Goal: Feedback & Contribution: Contribute content

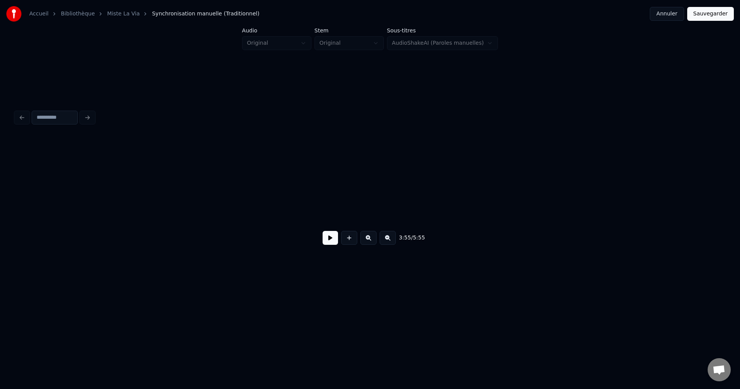
scroll to position [0, 35739]
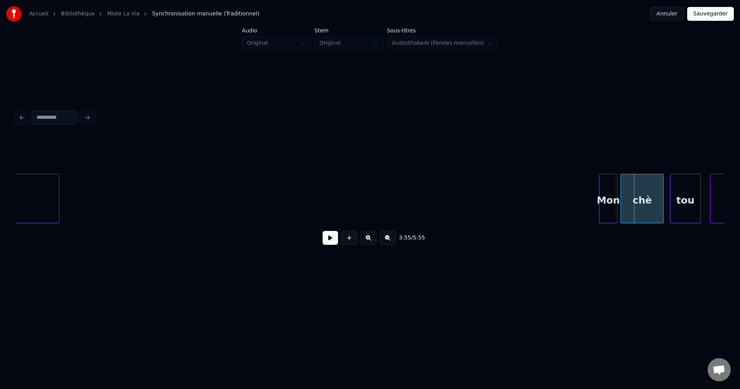
click at [332, 241] on button at bounding box center [329, 238] width 15 height 14
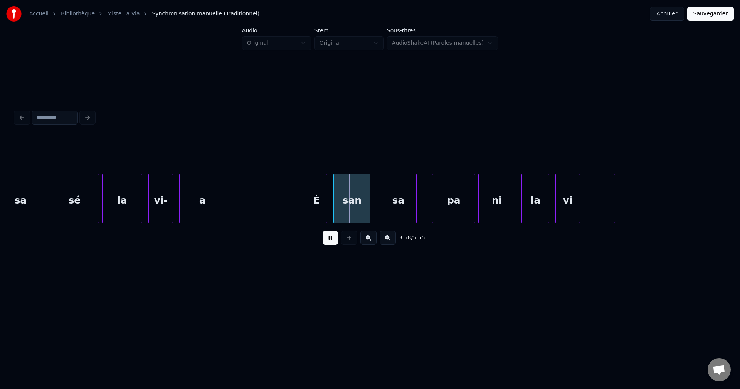
click at [214, 210] on div "a" at bounding box center [202, 200] width 45 height 52
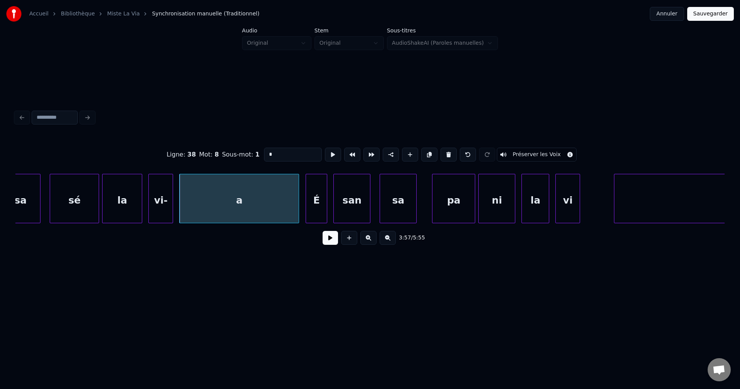
click at [296, 208] on div at bounding box center [297, 198] width 2 height 49
click at [334, 243] on button at bounding box center [329, 238] width 15 height 14
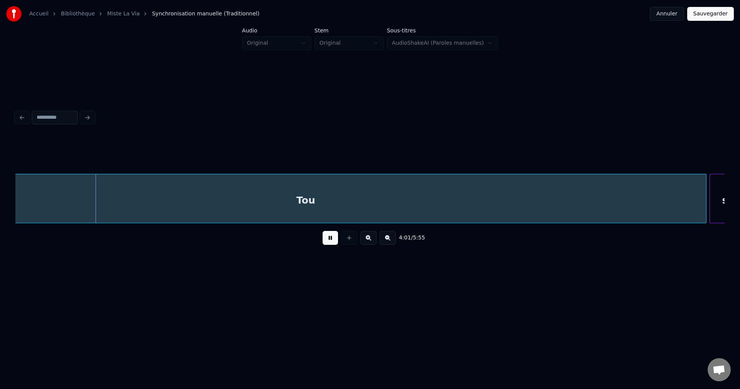
click at [119, 185] on div "Tou" at bounding box center [305, 200] width 801 height 52
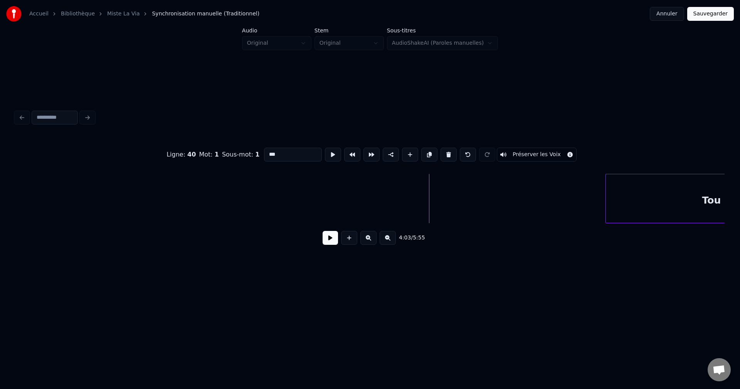
click at [607, 183] on div at bounding box center [607, 198] width 2 height 49
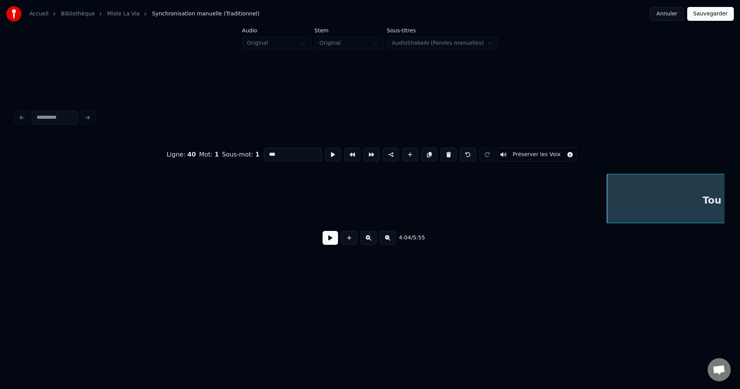
drag, startPoint x: 583, startPoint y: 191, endPoint x: 576, endPoint y: 193, distance: 7.9
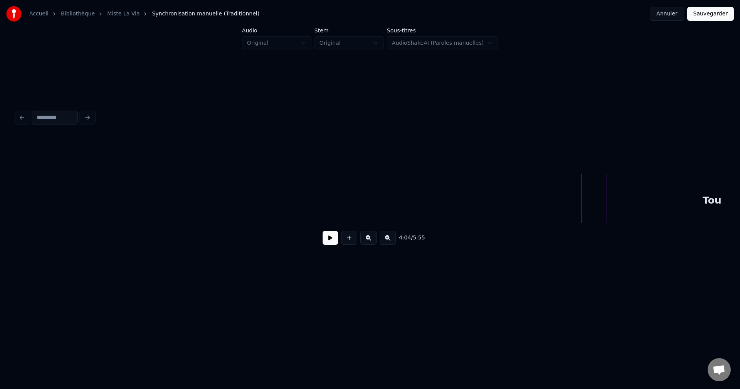
click at [331, 245] on button at bounding box center [329, 238] width 15 height 14
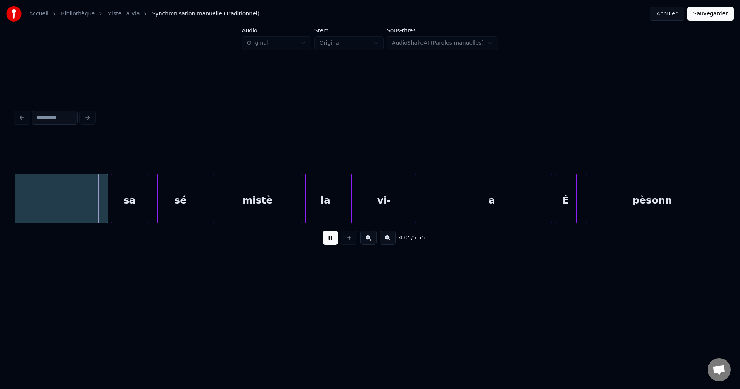
click at [75, 200] on div "Tou" at bounding box center [3, 200] width 210 height 52
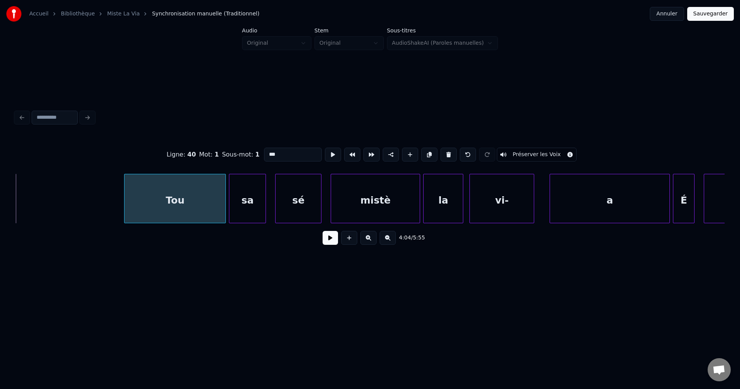
click at [126, 198] on div at bounding box center [125, 198] width 2 height 49
click at [337, 237] on button at bounding box center [329, 238] width 15 height 14
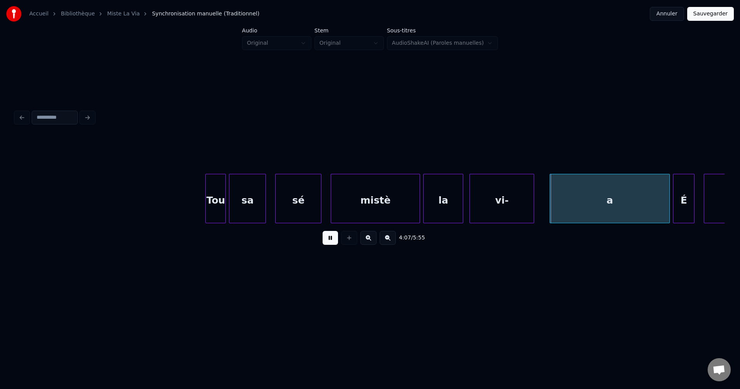
click at [206, 198] on div at bounding box center [207, 198] width 2 height 49
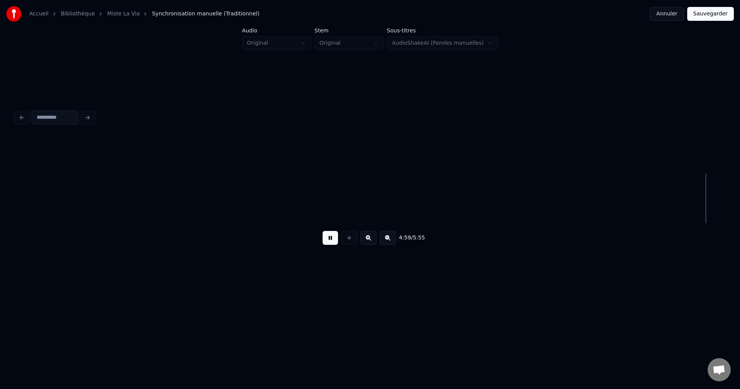
scroll to position [0, 46156]
click at [675, 190] on div "padadadada" at bounding box center [661, 200] width 175 height 52
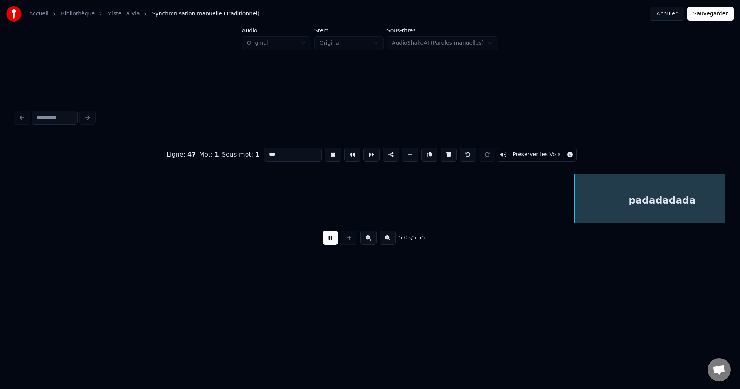
type input "**********"
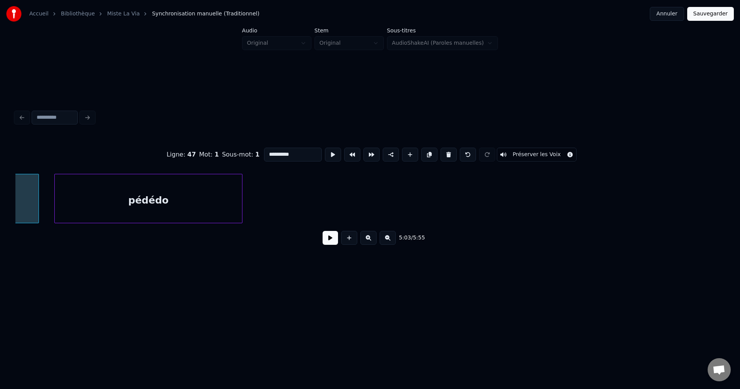
scroll to position [0, 46715]
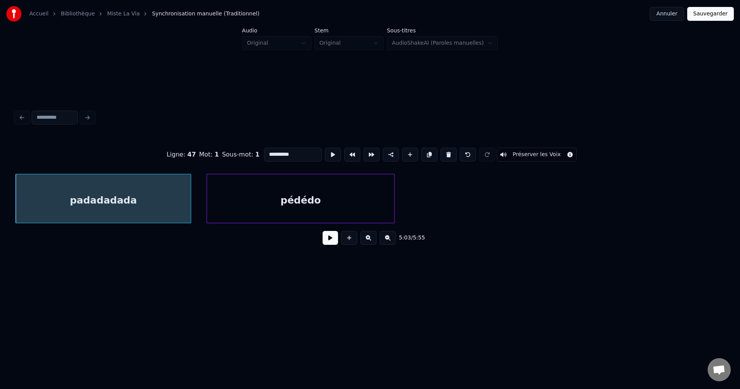
click at [104, 207] on div "padadadada" at bounding box center [103, 200] width 175 height 52
click at [334, 240] on button at bounding box center [329, 238] width 15 height 14
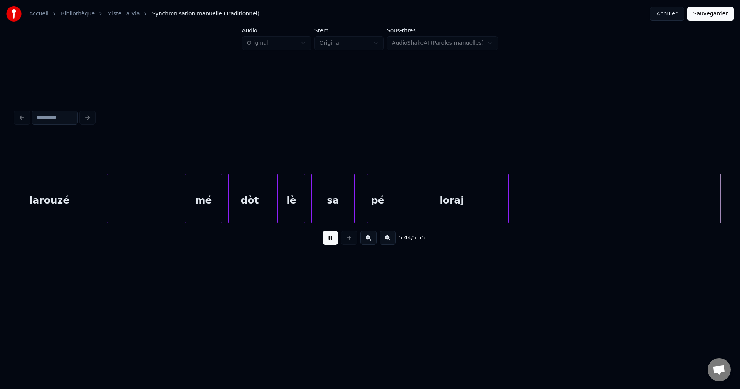
scroll to position [0, 53104]
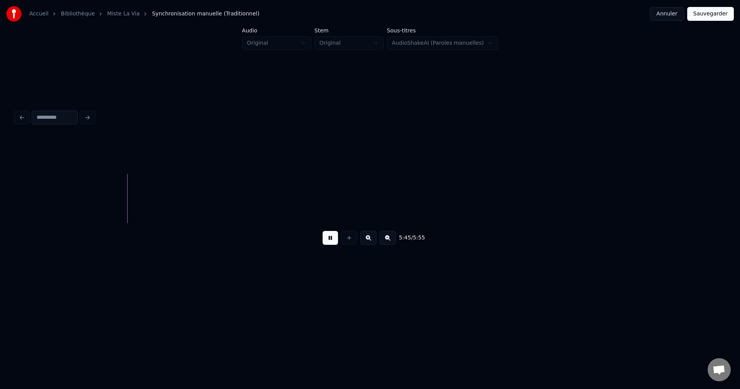
click at [655, 167] on div at bounding box center [369, 154] width 709 height 39
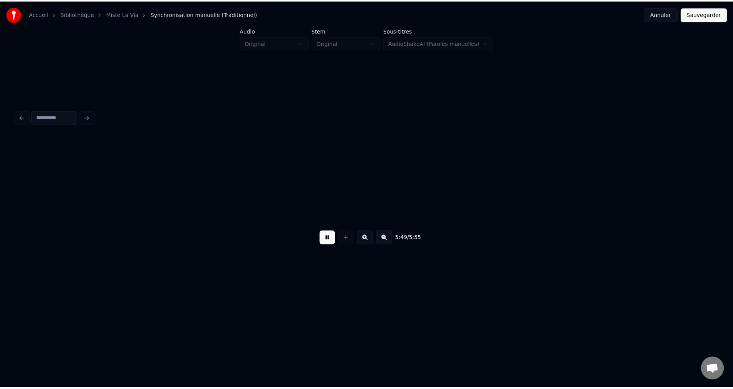
scroll to position [0, 53814]
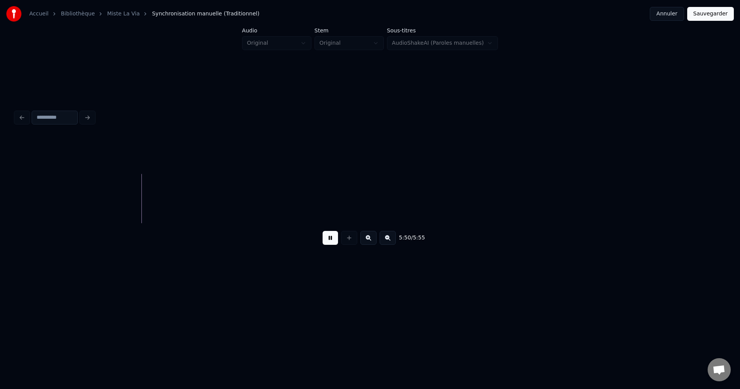
click at [723, 15] on button "Sauvegarder" at bounding box center [710, 14] width 47 height 14
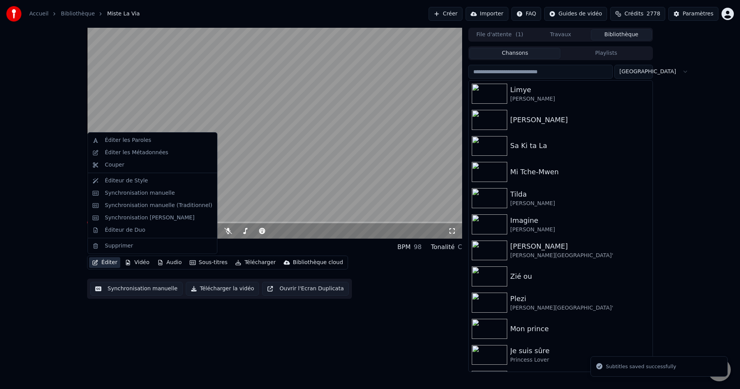
click at [106, 263] on button "Éditer" at bounding box center [104, 262] width 31 height 11
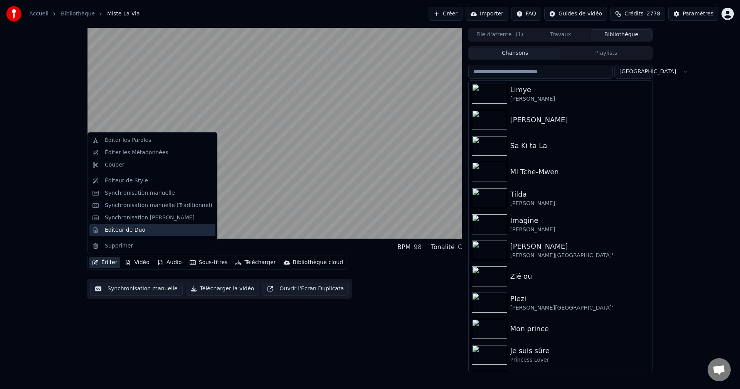
click at [132, 233] on div "Éditeur de Duo" at bounding box center [125, 230] width 40 height 8
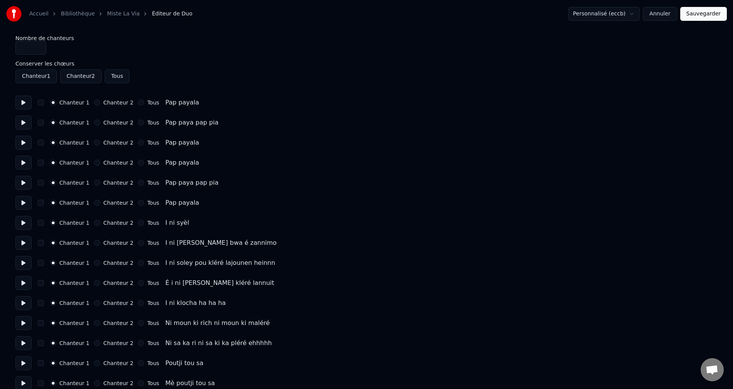
click at [23, 102] on button at bounding box center [23, 103] width 16 height 14
drag, startPoint x: 94, startPoint y: 100, endPoint x: 91, endPoint y: 111, distance: 11.2
click at [95, 101] on button "Chanteur 2" at bounding box center [97, 102] width 6 height 6
drag, startPoint x: 19, startPoint y: 120, endPoint x: 69, endPoint y: 124, distance: 49.5
click at [19, 120] on button at bounding box center [23, 123] width 16 height 14
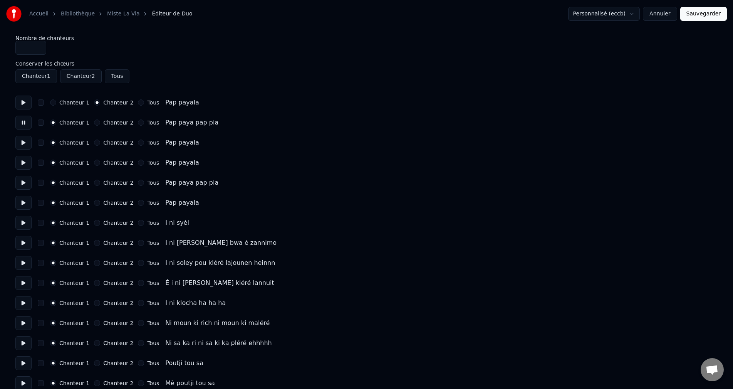
click at [94, 122] on button "Chanteur 2" at bounding box center [97, 122] width 6 height 6
drag, startPoint x: 14, startPoint y: 143, endPoint x: 22, endPoint y: 143, distance: 8.1
click at [23, 141] on button at bounding box center [23, 143] width 16 height 14
click at [94, 141] on button "Chanteur 2" at bounding box center [97, 142] width 6 height 6
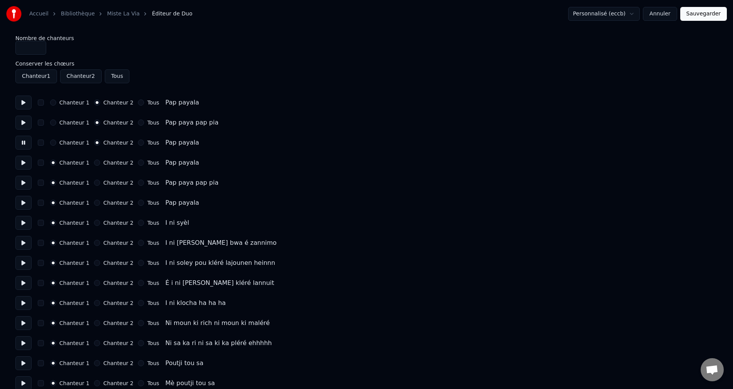
click at [28, 163] on button at bounding box center [23, 163] width 16 height 14
click at [96, 164] on div "Chanteur 2" at bounding box center [113, 162] width 39 height 6
click at [95, 160] on div "Chanteur 2" at bounding box center [113, 162] width 39 height 6
click at [94, 162] on button "Chanteur 2" at bounding box center [97, 162] width 6 height 6
click at [23, 186] on button at bounding box center [23, 183] width 16 height 14
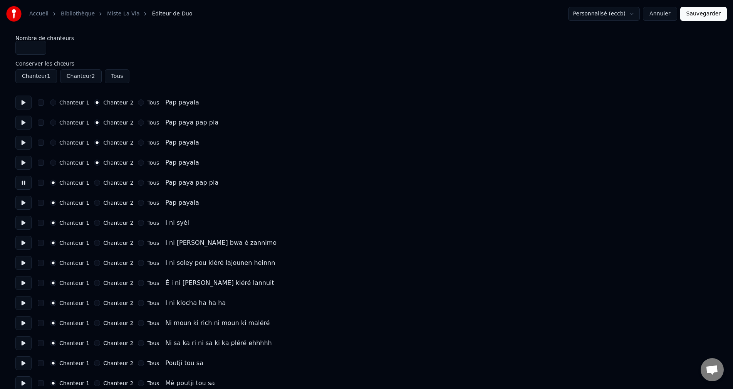
click at [94, 181] on button "Chanteur 2" at bounding box center [97, 183] width 6 height 6
click at [24, 205] on button at bounding box center [23, 203] width 16 height 14
click at [96, 201] on div "Chanteur 2" at bounding box center [113, 203] width 39 height 6
click at [94, 204] on button "Chanteur 2" at bounding box center [97, 203] width 6 height 6
click at [20, 226] on button at bounding box center [23, 223] width 16 height 14
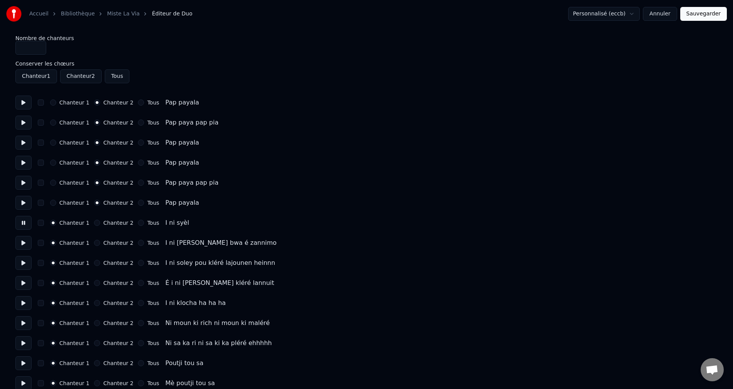
click at [23, 243] on button at bounding box center [23, 243] width 16 height 14
click at [23, 265] on button at bounding box center [23, 263] width 16 height 14
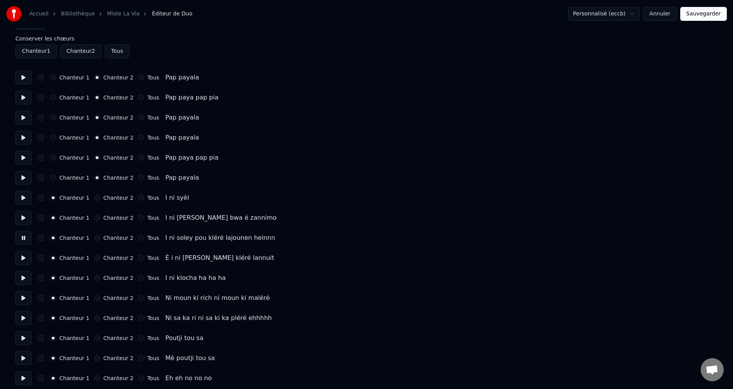
scroll to position [39, 0]
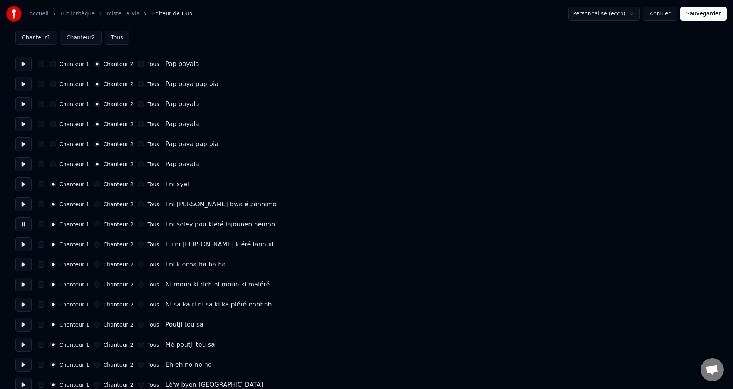
click at [20, 244] on button at bounding box center [23, 244] width 16 height 14
click at [23, 260] on button at bounding box center [23, 264] width 16 height 14
click at [20, 278] on button at bounding box center [23, 284] width 16 height 14
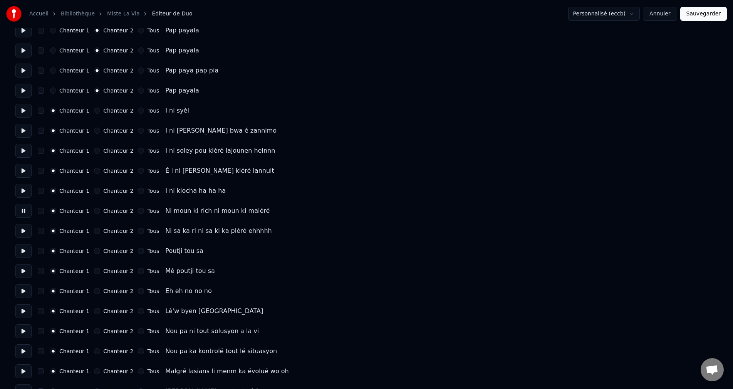
scroll to position [116, 0]
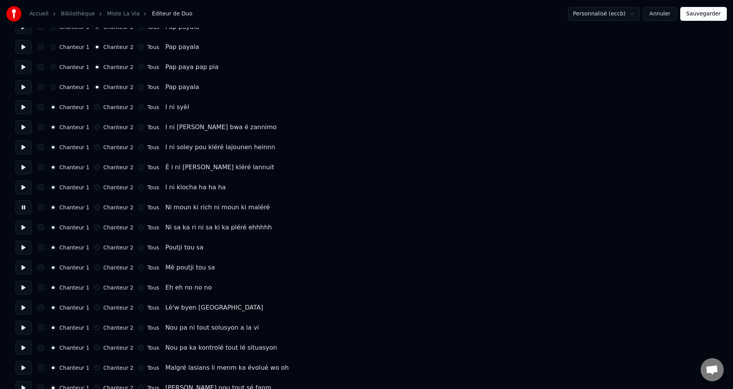
drag, startPoint x: 20, startPoint y: 225, endPoint x: 25, endPoint y: 240, distance: 15.7
click at [22, 226] on button at bounding box center [23, 227] width 16 height 14
click at [25, 246] on button at bounding box center [23, 247] width 16 height 14
click at [24, 265] on button at bounding box center [23, 267] width 16 height 14
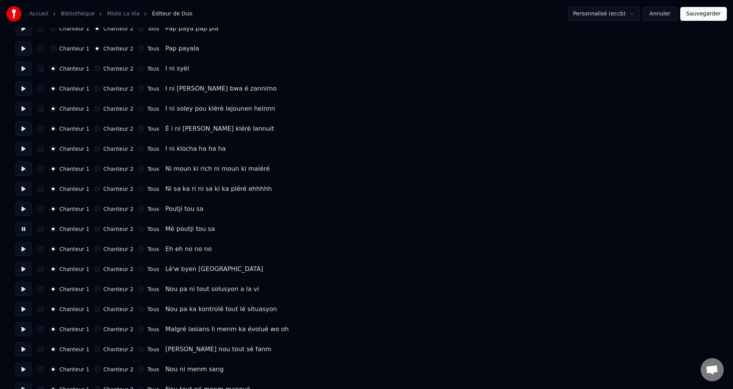
click at [20, 243] on button at bounding box center [23, 249] width 16 height 14
click at [22, 275] on button at bounding box center [23, 269] width 16 height 14
click at [22, 291] on button at bounding box center [23, 289] width 16 height 14
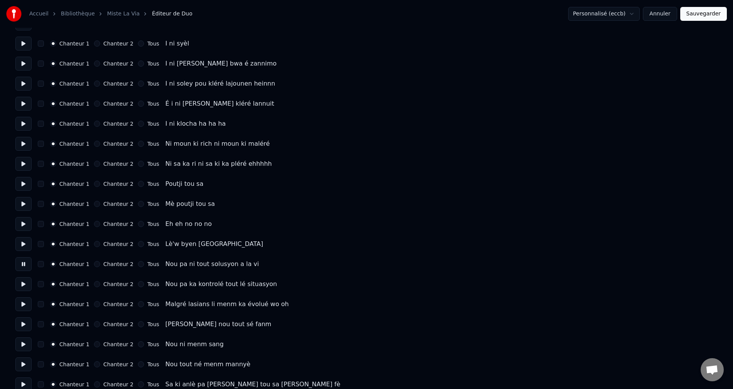
scroll to position [193, 0]
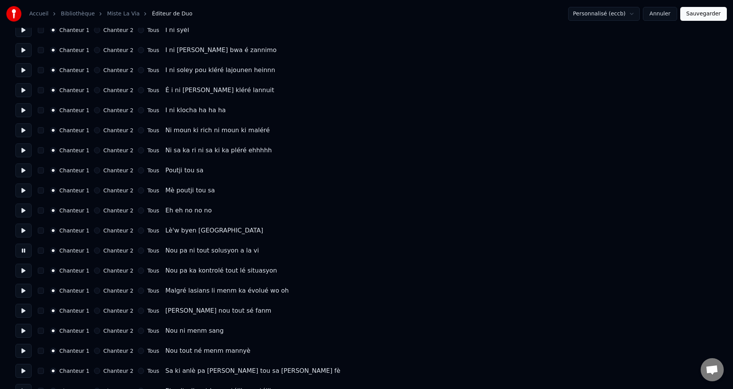
click at [20, 264] on button at bounding box center [23, 271] width 16 height 14
click at [25, 289] on button at bounding box center [23, 291] width 16 height 14
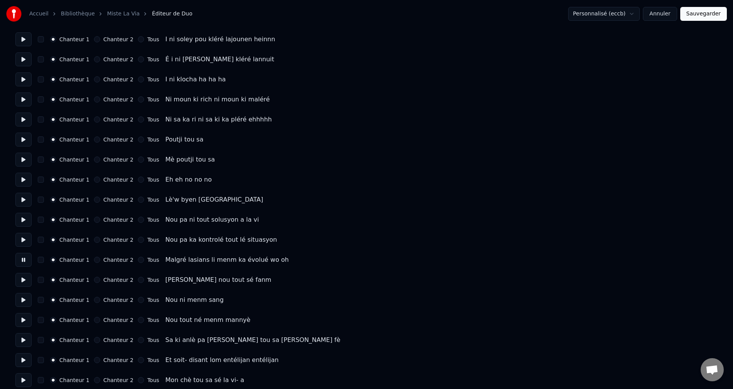
scroll to position [270, 0]
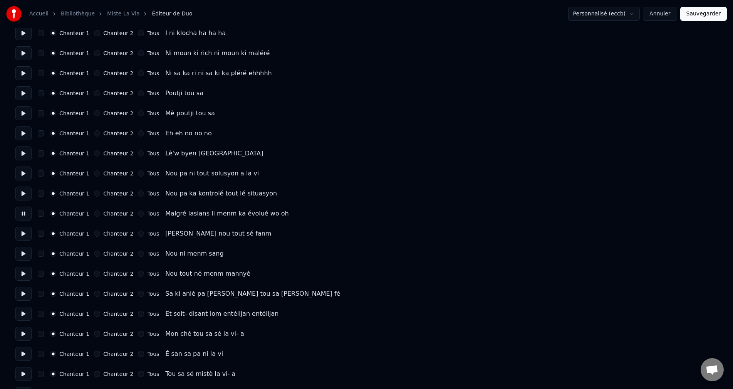
click at [18, 231] on button at bounding box center [23, 234] width 16 height 14
click at [20, 258] on button at bounding box center [23, 254] width 16 height 14
click at [21, 277] on button at bounding box center [23, 274] width 16 height 14
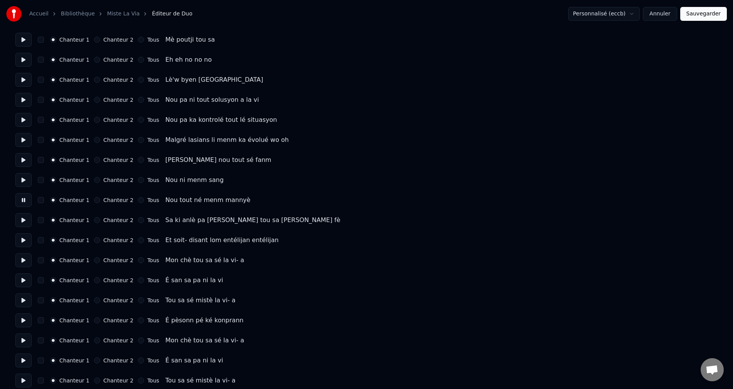
scroll to position [347, 0]
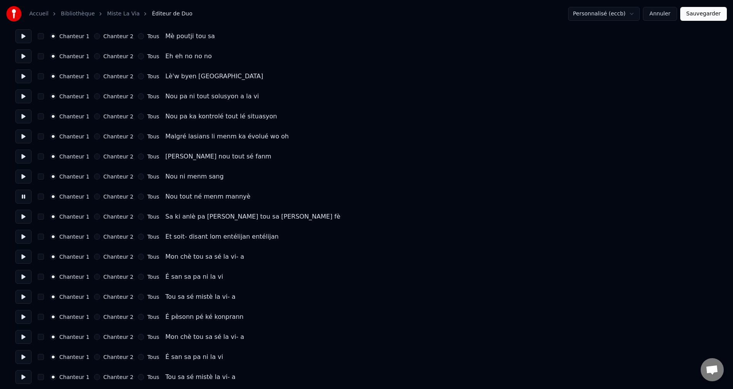
click at [23, 217] on button at bounding box center [23, 217] width 16 height 14
click at [23, 243] on button at bounding box center [23, 237] width 16 height 14
click at [23, 260] on button at bounding box center [23, 257] width 16 height 14
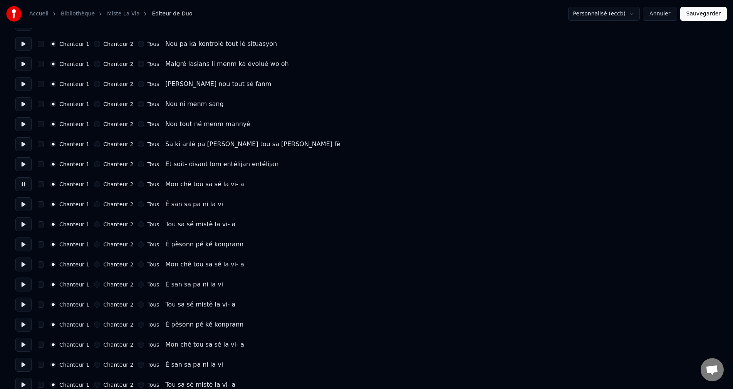
scroll to position [424, 0]
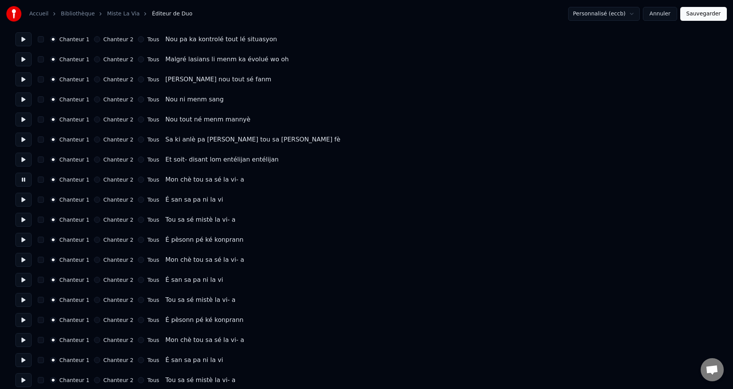
click at [95, 183] on div "Chanteur 1 Chanteur 2 Tous Mon chè tou sa sé la vi- a" at bounding box center [366, 180] width 702 height 14
click at [95, 179] on button "Chanteur 2" at bounding box center [97, 179] width 6 height 6
drag, startPoint x: 19, startPoint y: 204, endPoint x: 24, endPoint y: 204, distance: 4.6
click at [20, 204] on button at bounding box center [23, 200] width 16 height 14
click at [18, 222] on button at bounding box center [23, 220] width 16 height 14
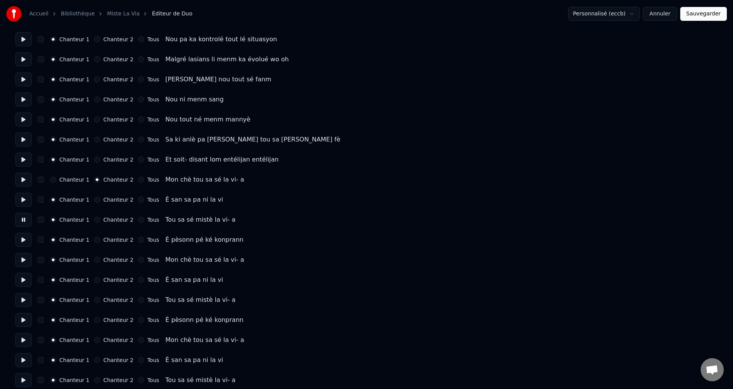
click at [94, 199] on button "Chanteur 2" at bounding box center [97, 199] width 6 height 6
click at [94, 217] on button "Chanteur 2" at bounding box center [97, 220] width 6 height 6
click at [20, 238] on button at bounding box center [23, 240] width 16 height 14
click at [94, 242] on button "Chanteur 2" at bounding box center [97, 240] width 6 height 6
click at [27, 260] on button at bounding box center [23, 260] width 16 height 14
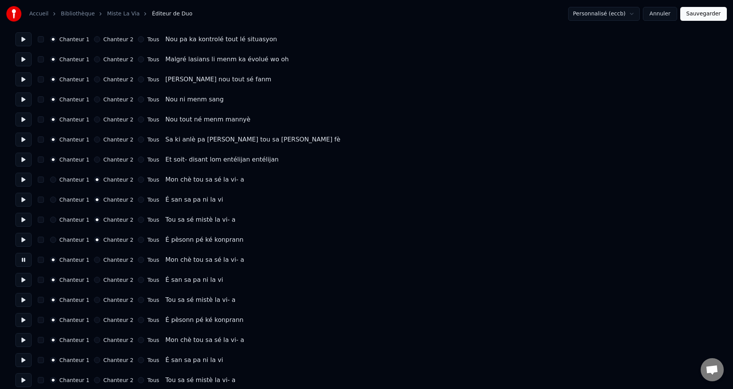
click at [89, 260] on div "Chanteur 1 Chanteur 2 Tous" at bounding box center [104, 260] width 109 height 6
click at [94, 259] on button "Chanteur 2" at bounding box center [97, 260] width 6 height 6
drag, startPoint x: 24, startPoint y: 282, endPoint x: 30, endPoint y: 282, distance: 6.5
click at [25, 282] on button at bounding box center [23, 280] width 16 height 14
click at [94, 280] on button "Chanteur 2" at bounding box center [97, 280] width 6 height 6
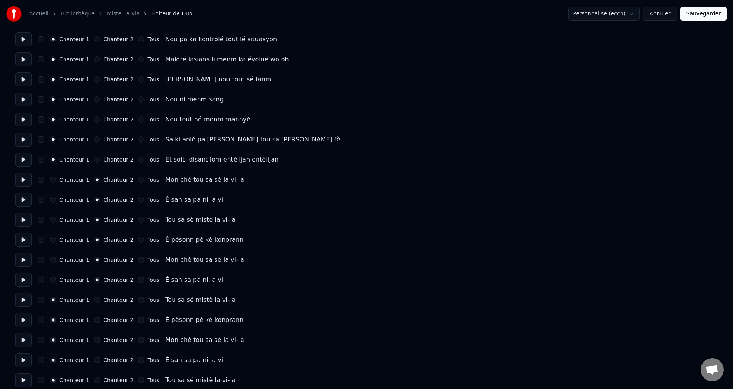
click at [94, 302] on div "Chanteur 2" at bounding box center [113, 300] width 39 height 6
click at [94, 300] on button "Chanteur 2" at bounding box center [97, 300] width 6 height 6
click at [26, 300] on button at bounding box center [23, 300] width 16 height 14
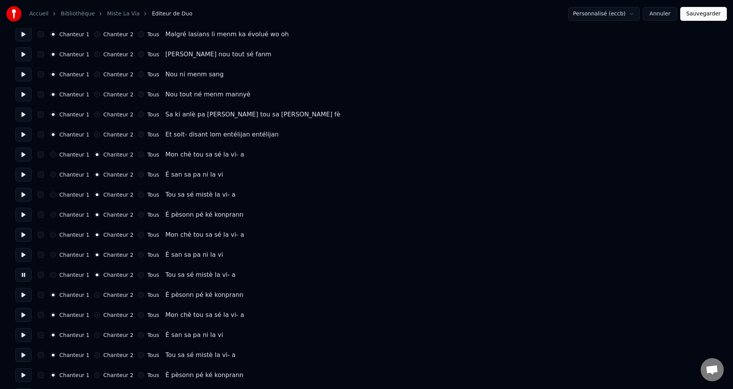
scroll to position [462, 0]
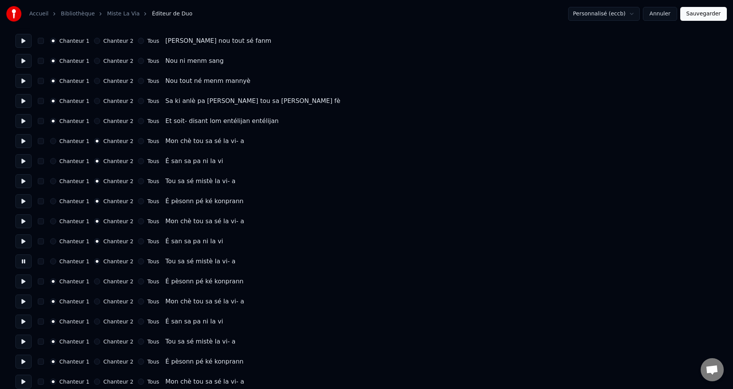
click at [27, 282] on button at bounding box center [23, 281] width 16 height 14
click at [94, 280] on div "Chanteur 2" at bounding box center [113, 281] width 39 height 6
click at [94, 284] on button "Chanteur 2" at bounding box center [97, 281] width 6 height 6
click at [24, 301] on button at bounding box center [23, 301] width 16 height 14
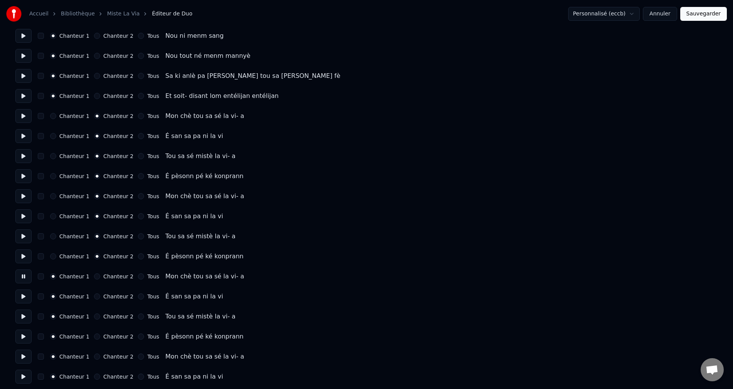
scroll to position [501, 0]
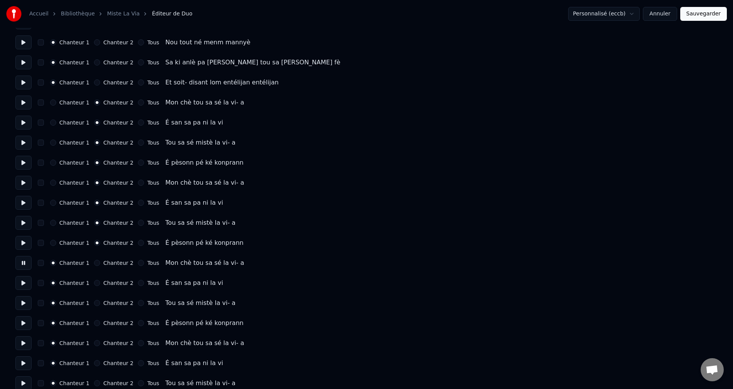
click at [94, 264] on button "Chanteur 2" at bounding box center [97, 263] width 6 height 6
click at [23, 282] on button at bounding box center [23, 283] width 16 height 14
click at [94, 283] on button "Chanteur 2" at bounding box center [97, 283] width 6 height 6
click at [24, 303] on button at bounding box center [23, 303] width 16 height 14
click at [96, 302] on button "Chanteur 2" at bounding box center [97, 303] width 6 height 6
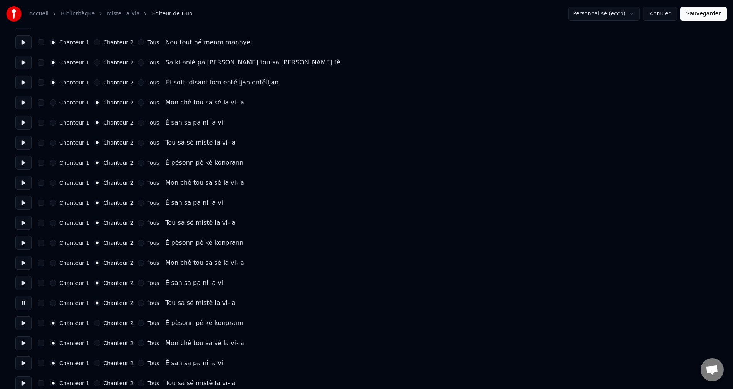
click at [24, 318] on button at bounding box center [23, 323] width 16 height 14
click at [94, 321] on button "Chanteur 2" at bounding box center [97, 323] width 6 height 6
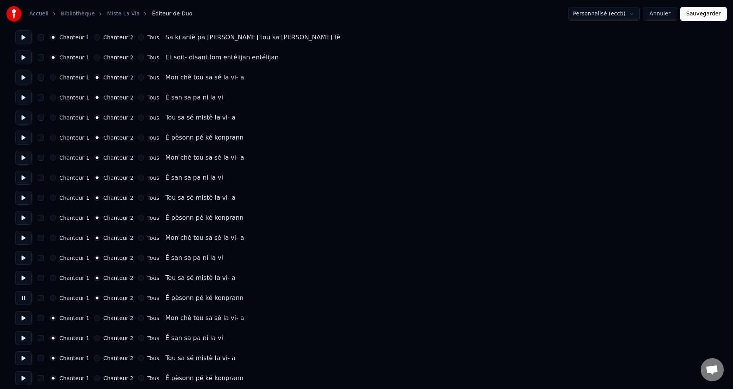
scroll to position [539, 0]
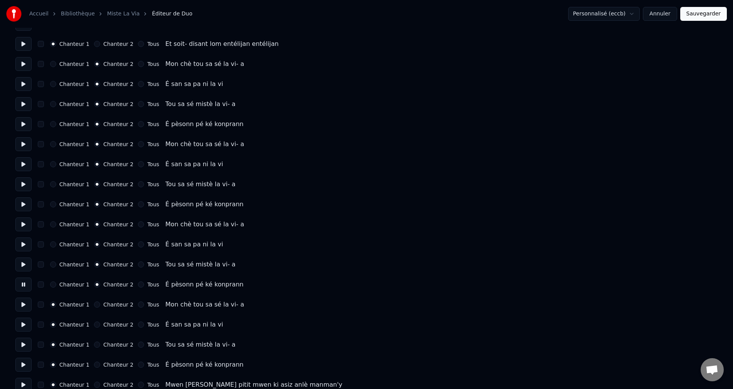
click at [94, 302] on button "Chanteur 2" at bounding box center [97, 304] width 6 height 6
click at [24, 320] on button at bounding box center [23, 324] width 16 height 14
click at [94, 324] on button "Chanteur 2" at bounding box center [97, 324] width 6 height 6
click at [21, 346] on button at bounding box center [23, 344] width 16 height 14
click at [94, 344] on button "Chanteur 2" at bounding box center [97, 344] width 6 height 6
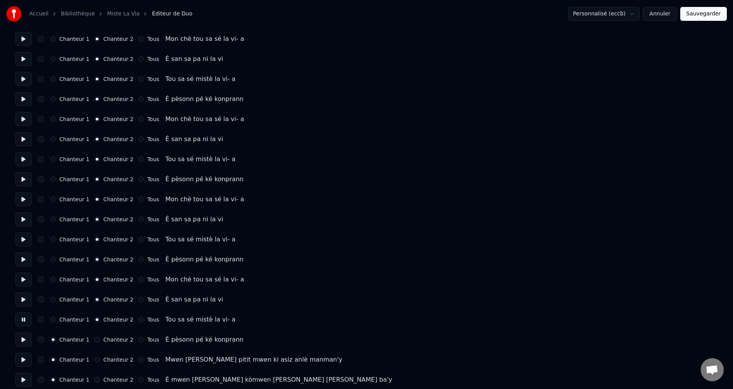
scroll to position [578, 0]
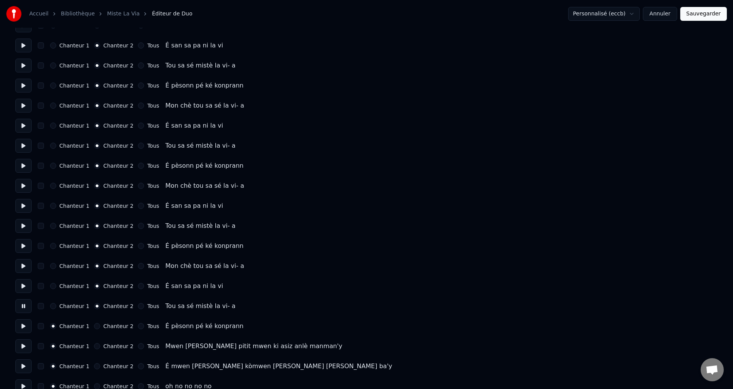
drag, startPoint x: 25, startPoint y: 323, endPoint x: 31, endPoint y: 323, distance: 5.8
click at [26, 323] on button at bounding box center [23, 326] width 16 height 14
click at [94, 329] on button "Chanteur 2" at bounding box center [97, 326] width 6 height 6
click at [18, 349] on button at bounding box center [23, 346] width 16 height 14
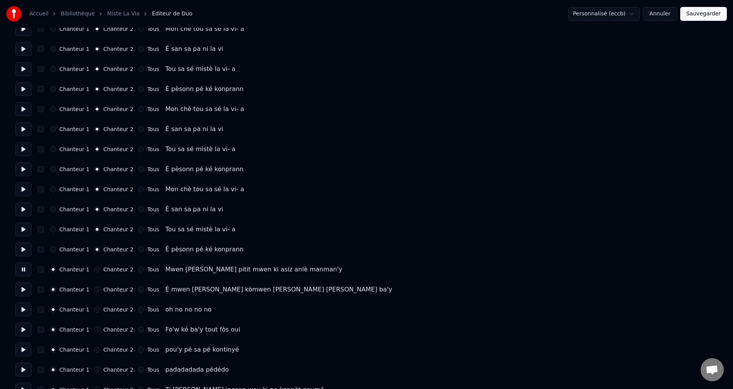
scroll to position [655, 0]
click at [20, 289] on button at bounding box center [23, 289] width 16 height 14
click at [20, 311] on button at bounding box center [23, 309] width 16 height 14
click at [23, 331] on button at bounding box center [23, 329] width 16 height 14
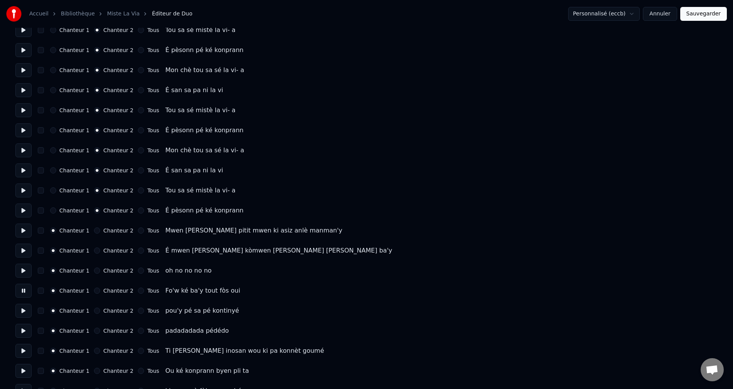
drag, startPoint x: 20, startPoint y: 306, endPoint x: 22, endPoint y: 317, distance: 11.2
click at [21, 306] on button at bounding box center [23, 311] width 16 height 14
drag, startPoint x: 22, startPoint y: 331, endPoint x: 22, endPoint y: 342, distance: 11.6
click at [22, 331] on button at bounding box center [23, 331] width 16 height 14
click at [22, 348] on button at bounding box center [23, 351] width 16 height 14
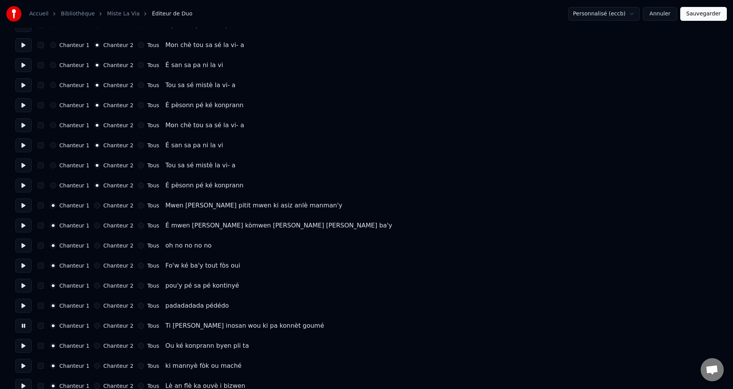
scroll to position [732, 0]
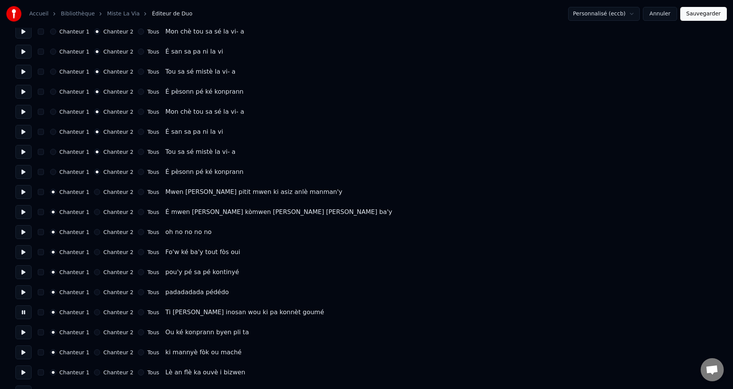
click at [25, 335] on button at bounding box center [23, 332] width 16 height 14
click at [22, 352] on button at bounding box center [23, 352] width 16 height 14
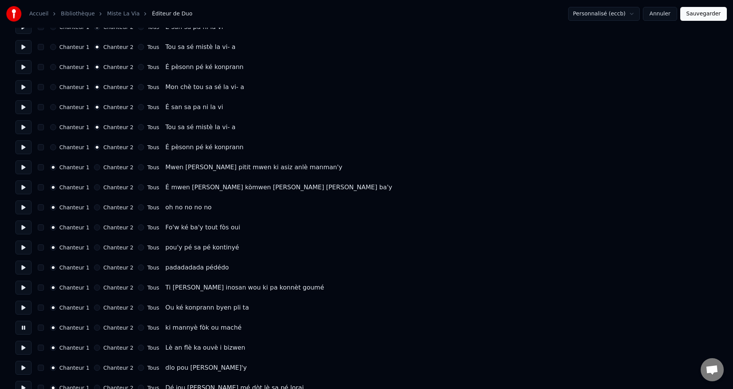
scroll to position [770, 0]
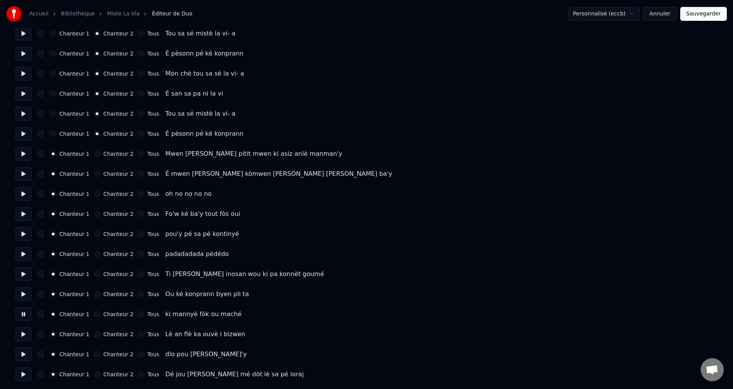
click at [25, 333] on button at bounding box center [23, 334] width 16 height 14
click at [20, 355] on button at bounding box center [23, 354] width 16 height 14
click at [22, 369] on button at bounding box center [23, 374] width 16 height 14
click at [710, 16] on button "Sauvegarder" at bounding box center [703, 14] width 47 height 14
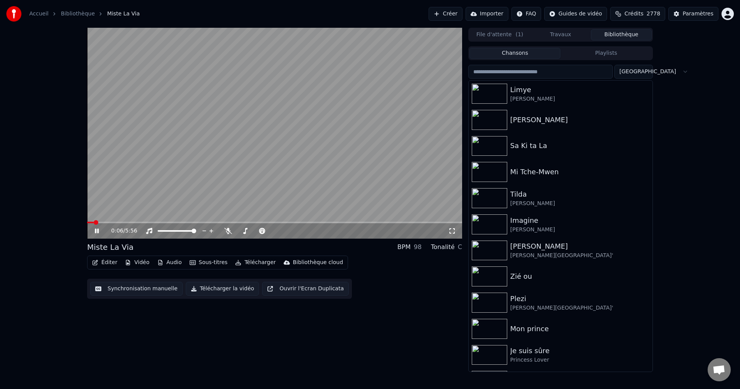
click at [102, 262] on button "Éditer" at bounding box center [104, 262] width 31 height 11
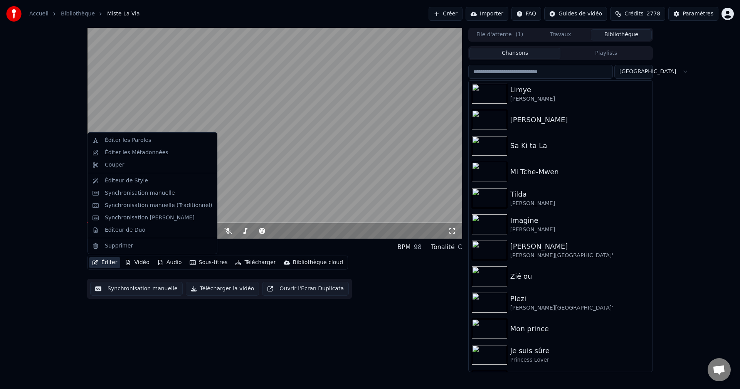
click at [60, 349] on div "0:09 / 5:56 Miste La Via BPM 98 Tonalité C Éditer Vidéo Audio Sous-titres Téléc…" at bounding box center [370, 200] width 740 height 344
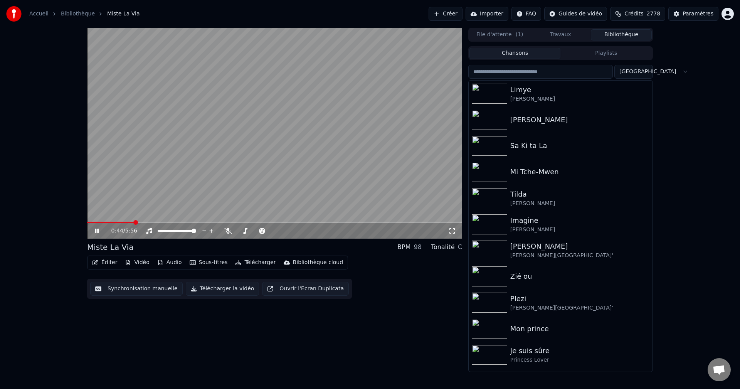
click at [104, 266] on button "Éditer" at bounding box center [104, 262] width 31 height 11
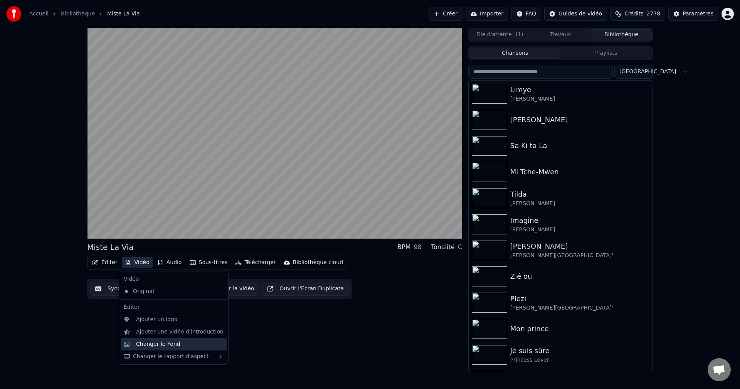
click at [150, 342] on div "Changer le Fond" at bounding box center [158, 344] width 44 height 8
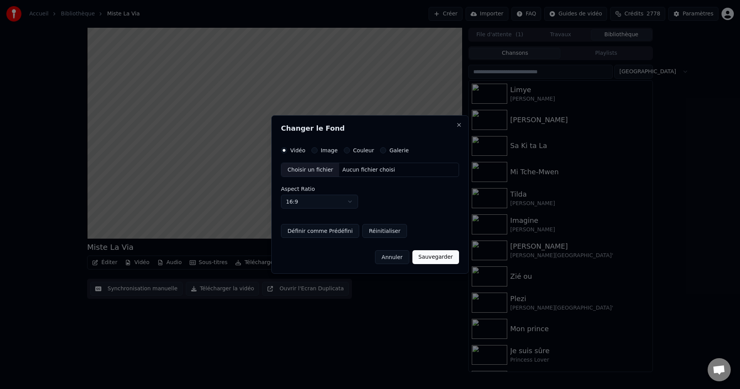
click at [321, 149] on label "Image" at bounding box center [329, 150] width 17 height 5
click at [317, 149] on button "Image" at bounding box center [314, 150] width 6 height 6
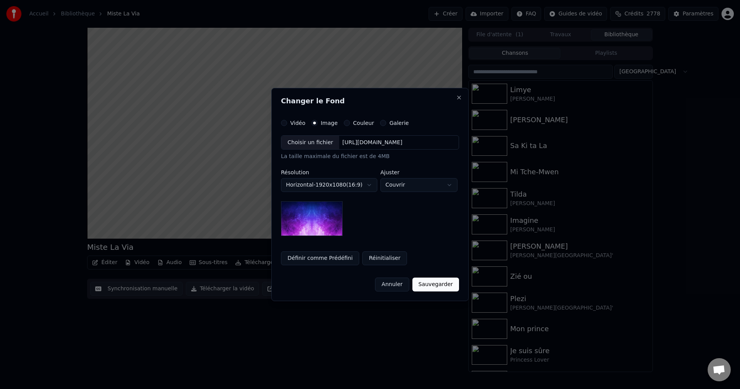
click at [310, 146] on div "Choisir un fichier" at bounding box center [310, 143] width 58 height 14
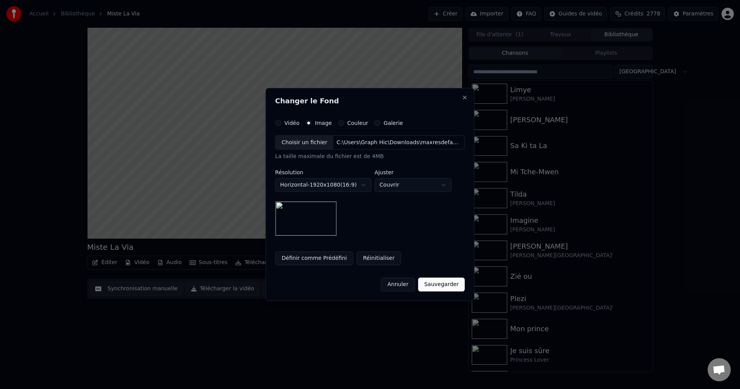
click at [435, 284] on button "Sauvegarder" at bounding box center [441, 284] width 47 height 14
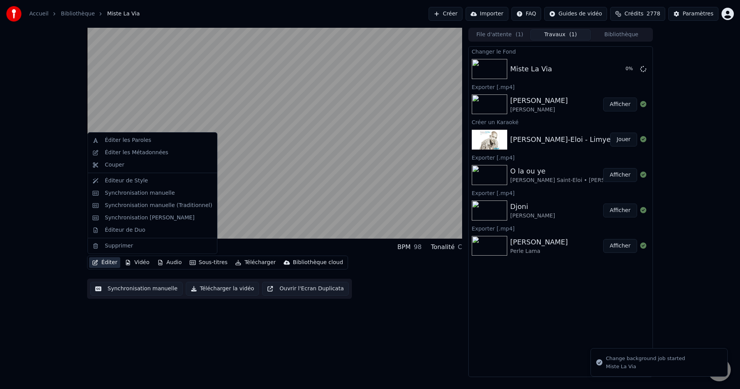
click at [96, 261] on icon "button" at bounding box center [94, 262] width 5 height 5
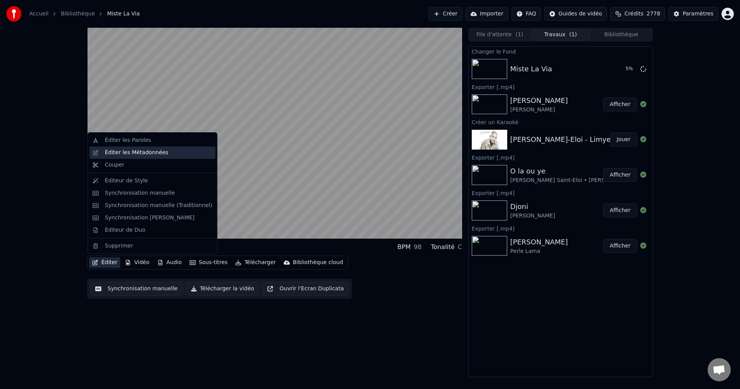
click at [134, 153] on div "Éditer les Métadonnées" at bounding box center [137, 153] width 64 height 8
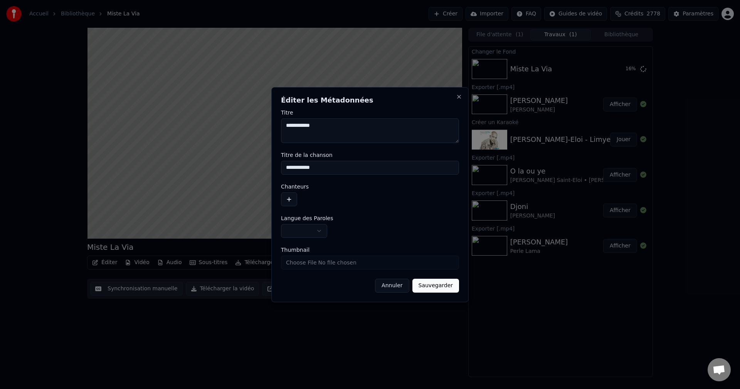
click at [285, 128] on textarea "**********" at bounding box center [370, 130] width 178 height 25
paste textarea "**********"
click at [330, 129] on textarea "**********" at bounding box center [370, 130] width 178 height 25
click at [389, 127] on textarea "**********" at bounding box center [370, 130] width 178 height 25
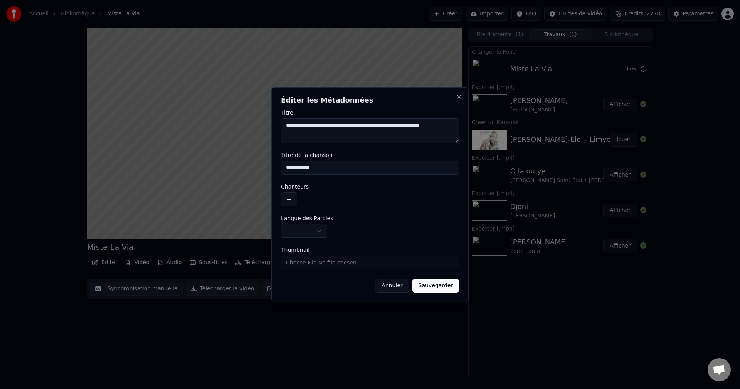
drag, startPoint x: 287, startPoint y: 126, endPoint x: 326, endPoint y: 125, distance: 38.9
click at [326, 125] on textarea "**********" at bounding box center [370, 130] width 178 height 25
type textarea "**********"
click at [289, 196] on button "button" at bounding box center [289, 199] width 16 height 14
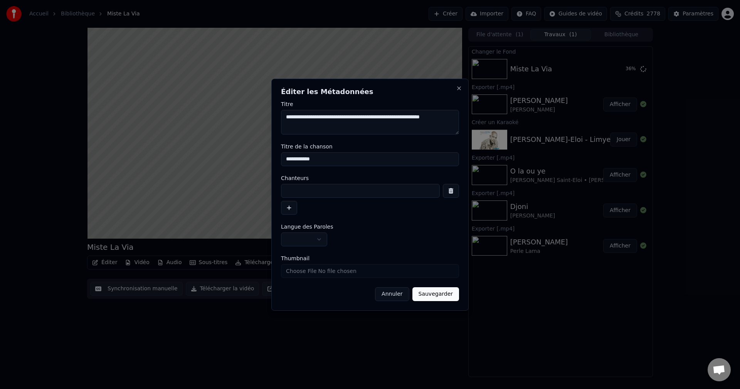
click at [294, 194] on input at bounding box center [360, 191] width 159 height 14
paste input "**********"
type input "**********"
drag, startPoint x: 336, startPoint y: 117, endPoint x: 389, endPoint y: 116, distance: 53.9
click at [389, 116] on textarea "**********" at bounding box center [370, 122] width 178 height 25
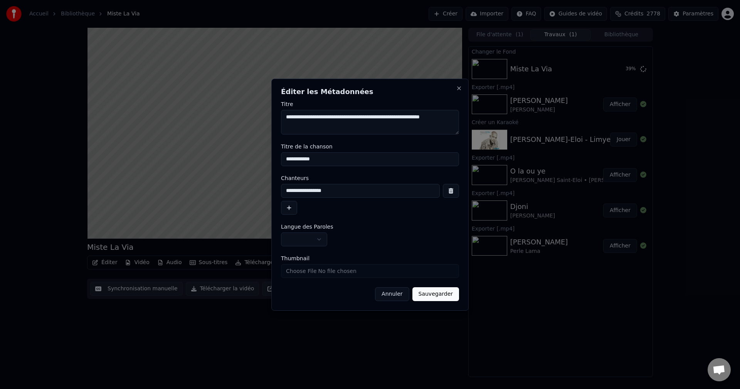
click at [294, 206] on button "button" at bounding box center [289, 208] width 16 height 14
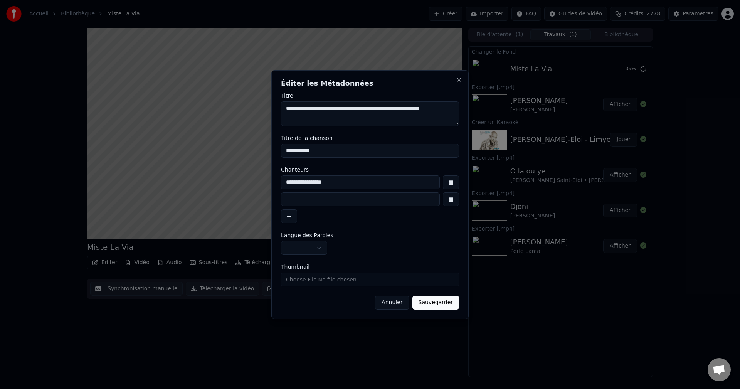
click at [298, 201] on input at bounding box center [360, 199] width 159 height 14
paste input "**********"
click at [335, 201] on input "**********" at bounding box center [360, 199] width 159 height 14
type input "**********"
click at [384, 111] on textarea "**********" at bounding box center [370, 113] width 178 height 25
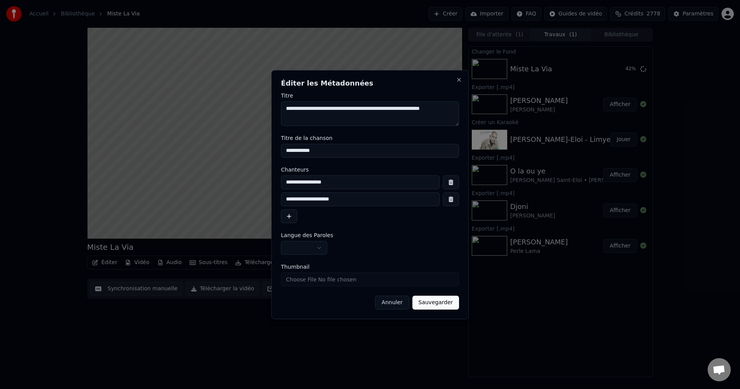
type textarea "**********"
click at [305, 237] on span "Langue des Paroles" at bounding box center [307, 234] width 52 height 5
click at [305, 240] on body "**********" at bounding box center [370, 194] width 740 height 389
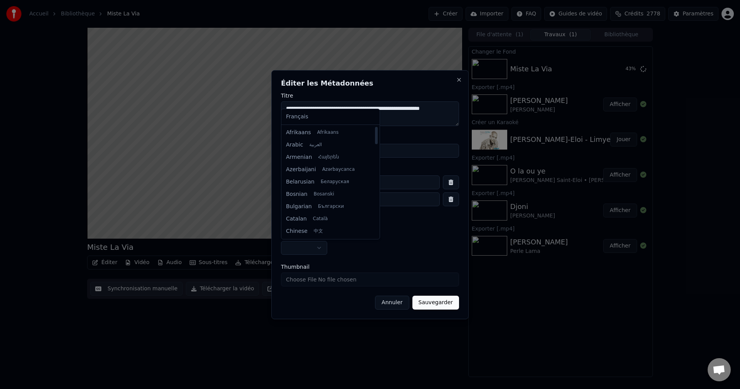
select select "**"
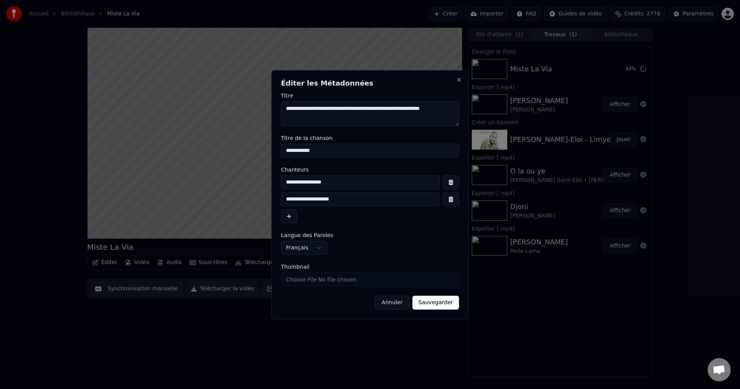
click at [445, 304] on button "Sauvegarder" at bounding box center [435, 302] width 47 height 14
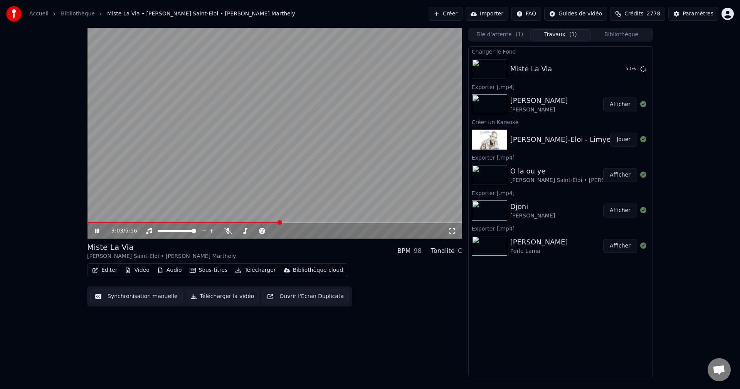
click at [97, 231] on icon at bounding box center [102, 231] width 18 height 6
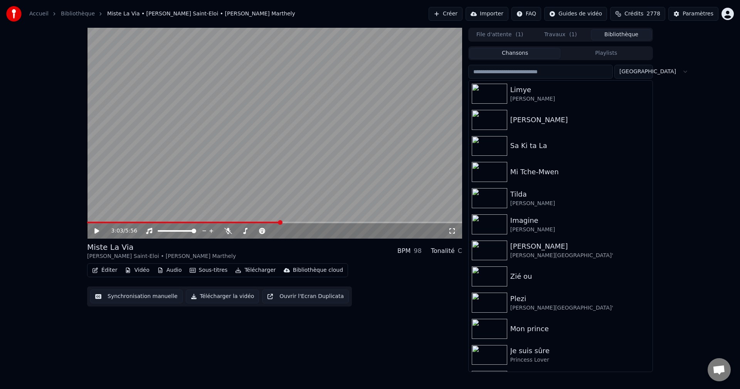
click at [620, 35] on button "Bibliothèque" at bounding box center [621, 34] width 61 height 11
click at [514, 77] on input "search" at bounding box center [540, 72] width 144 height 14
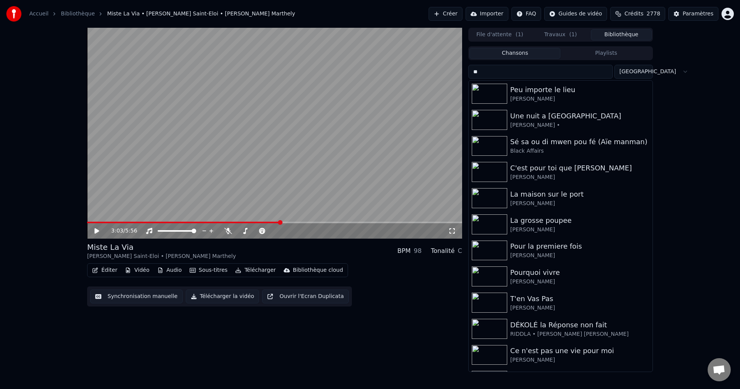
type input "*"
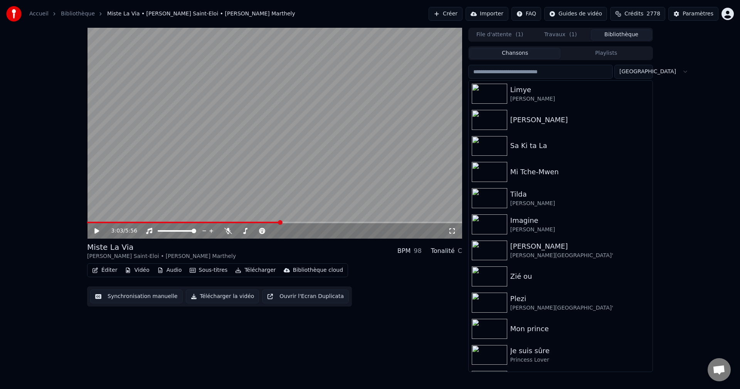
click at [549, 77] on input "search" at bounding box center [540, 72] width 144 height 14
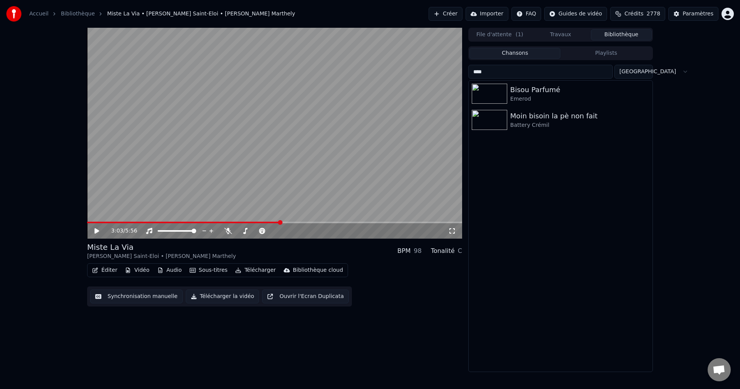
drag, startPoint x: 540, startPoint y: 73, endPoint x: 363, endPoint y: 70, distance: 176.5
click at [364, 69] on div "3:03 / 5:56 Miste La Via [PERSON_NAME] Saint-Eloi • [PERSON_NAME] Marthely BPM …" at bounding box center [370, 200] width 578 height 344
type input "****"
click at [553, 92] on div "Pei mwen [PERSON_NAME] non fait" at bounding box center [575, 89] width 131 height 11
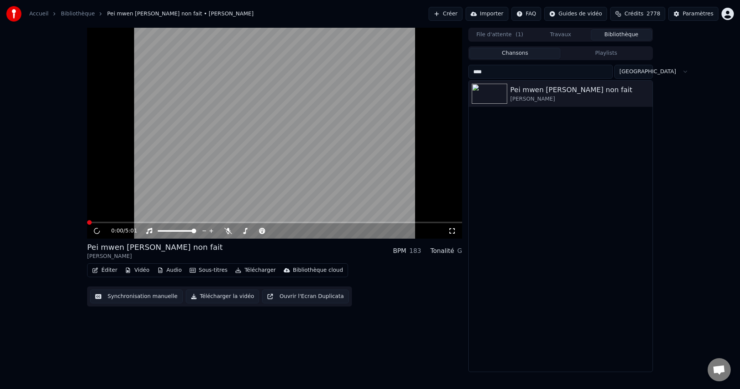
click at [101, 272] on button "Éditer" at bounding box center [104, 270] width 31 height 11
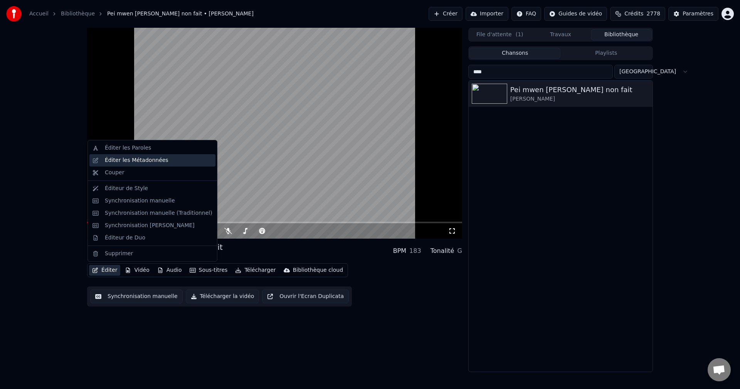
click at [148, 158] on div "Éditer les Métadonnées" at bounding box center [137, 160] width 64 height 8
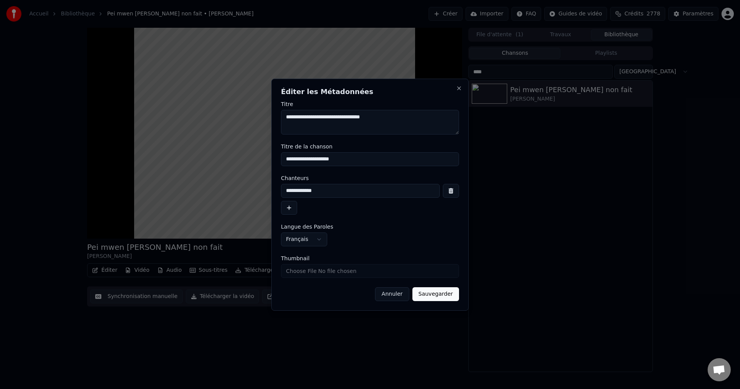
click at [407, 298] on button "Annuler" at bounding box center [392, 294] width 34 height 14
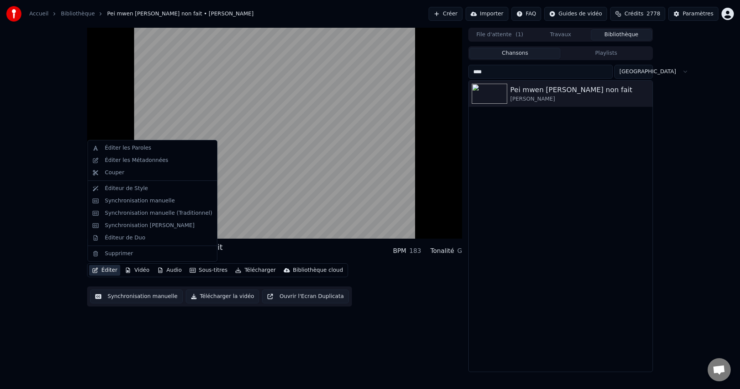
click at [100, 268] on button "Éditer" at bounding box center [104, 270] width 31 height 11
click at [148, 153] on div "Éditer les Paroles" at bounding box center [152, 148] width 126 height 12
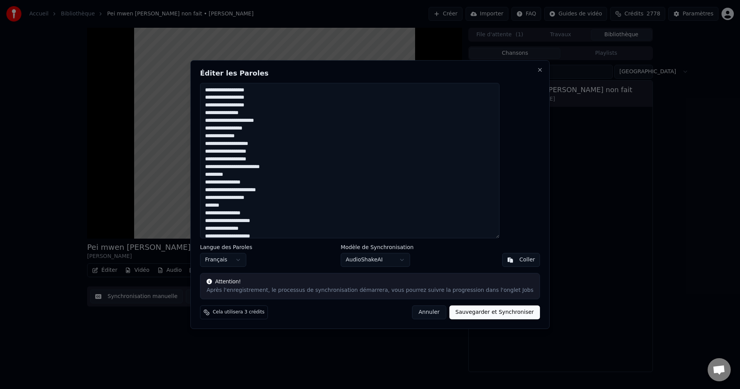
scroll to position [59, 0]
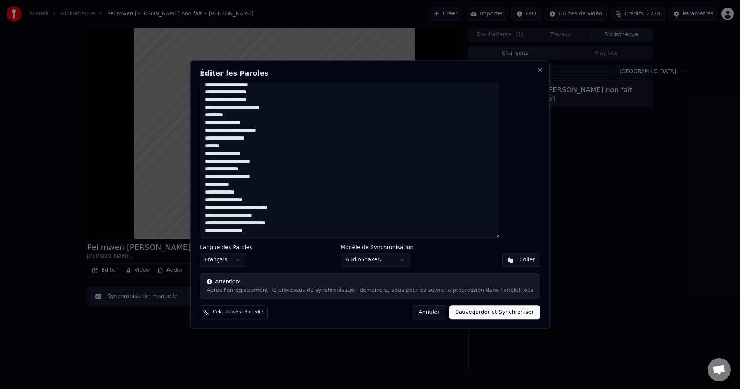
click at [424, 314] on button "Annuler" at bounding box center [429, 312] width 34 height 14
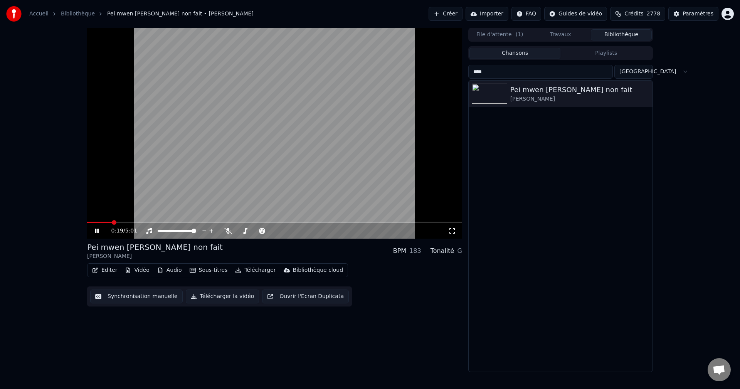
click at [97, 228] on icon at bounding box center [102, 231] width 18 height 6
click at [99, 264] on div "Éditer Vidéo Audio Sous-titres Télécharger Bibliothèque cloud" at bounding box center [217, 270] width 261 height 14
click at [101, 268] on button "Éditer" at bounding box center [104, 270] width 31 height 11
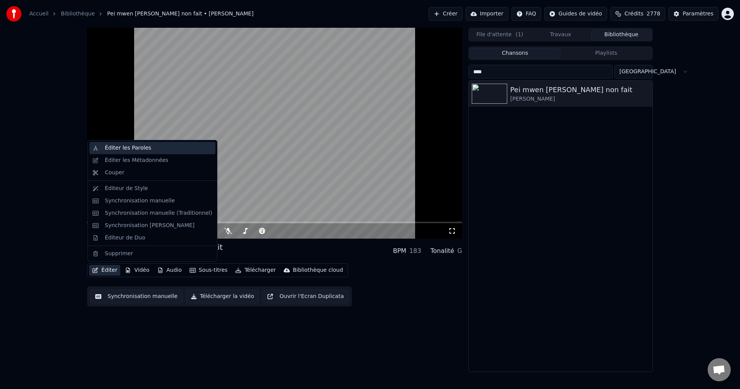
click at [155, 152] on div "Éditer les Paroles" at bounding box center [152, 148] width 126 height 12
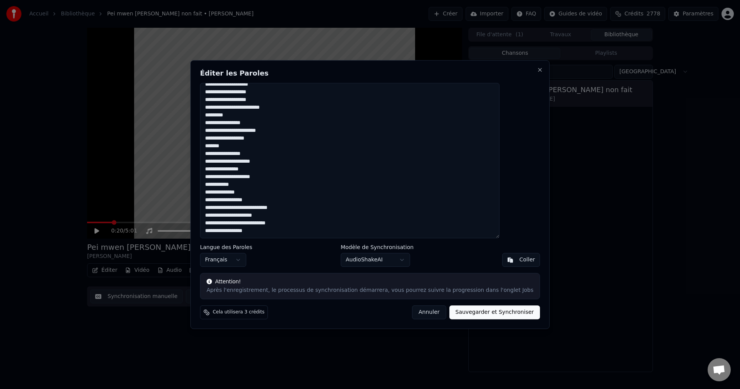
drag, startPoint x: 226, startPoint y: 90, endPoint x: 346, endPoint y: 280, distance: 224.3
click at [327, 280] on div "**********" at bounding box center [369, 194] width 359 height 269
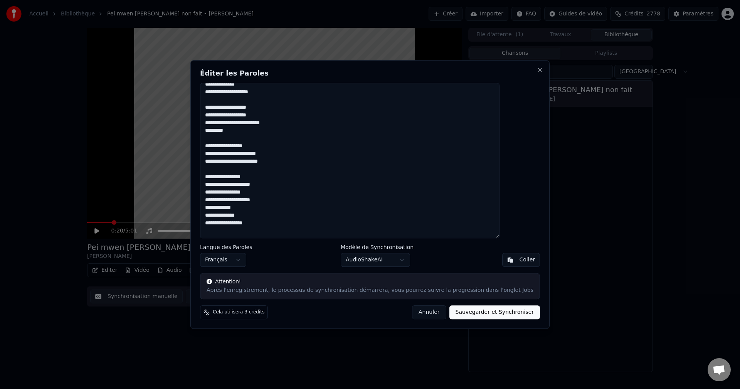
scroll to position [541, 0]
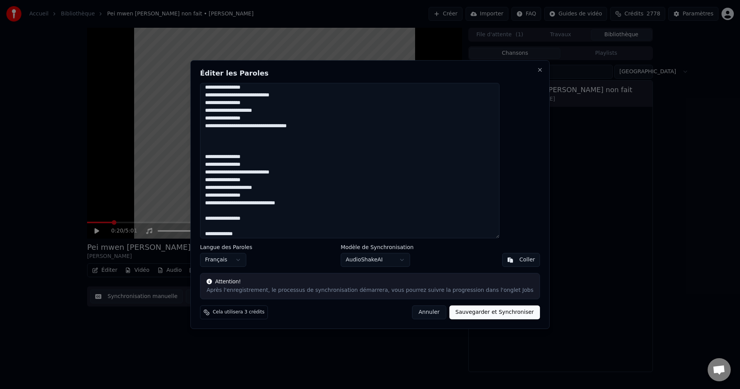
type textarea "**********"
click at [479, 311] on button "Sauvegarder et Synchroniser" at bounding box center [494, 312] width 91 height 14
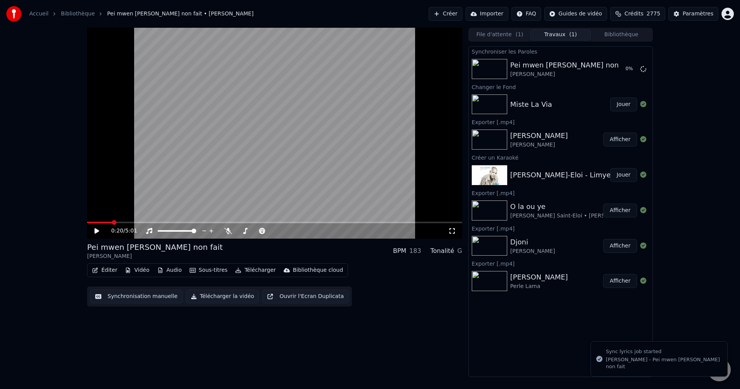
click at [111, 270] on button "Éditer" at bounding box center [104, 270] width 31 height 11
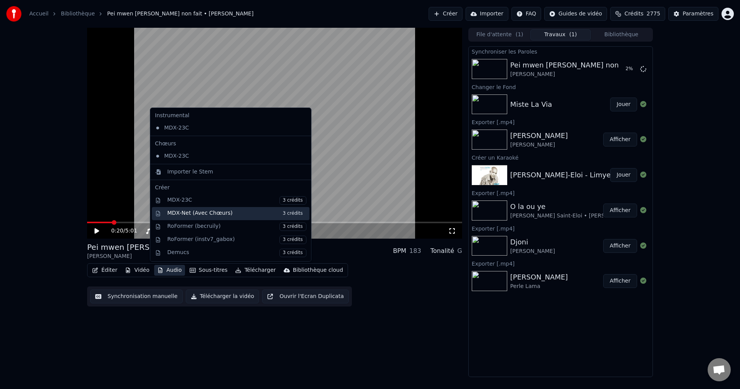
click at [213, 215] on div "MDX-Net (Avec Chœurs) 3 crédits" at bounding box center [236, 213] width 139 height 8
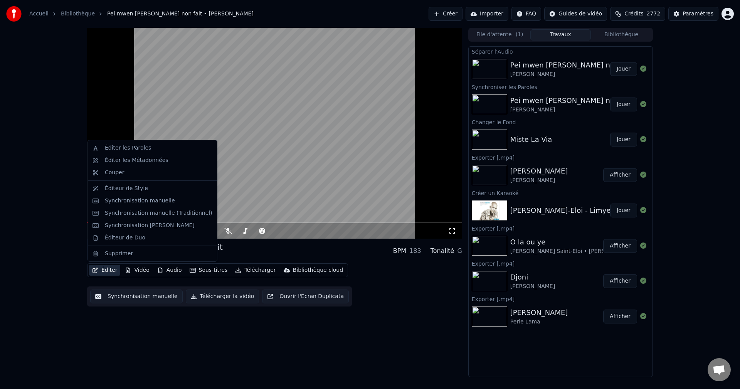
click at [98, 272] on button "Éditer" at bounding box center [104, 270] width 31 height 11
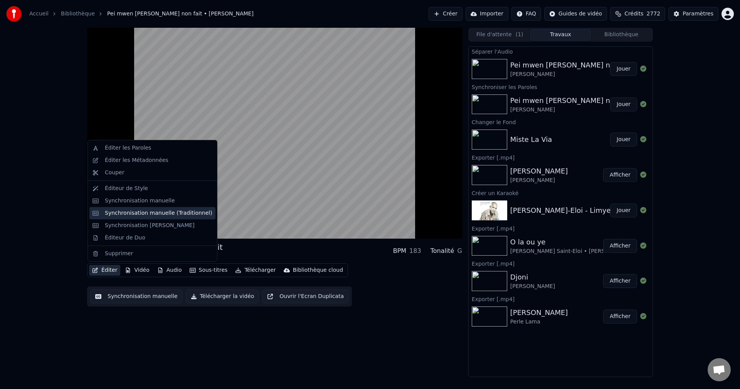
click at [130, 218] on div "Synchronisation manuelle (Traditionnel)" at bounding box center [152, 213] width 126 height 12
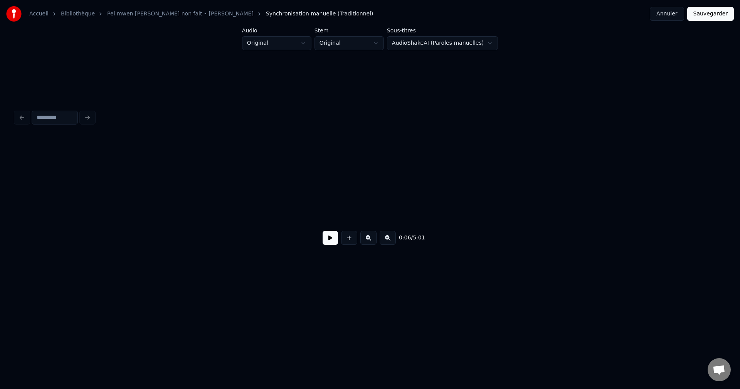
scroll to position [0, 930]
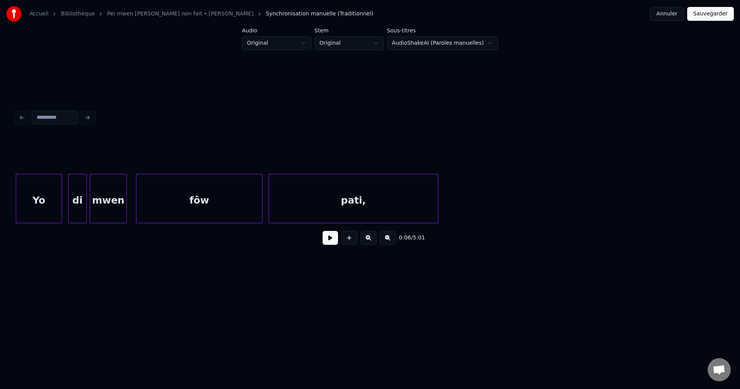
click at [328, 240] on button at bounding box center [329, 238] width 15 height 14
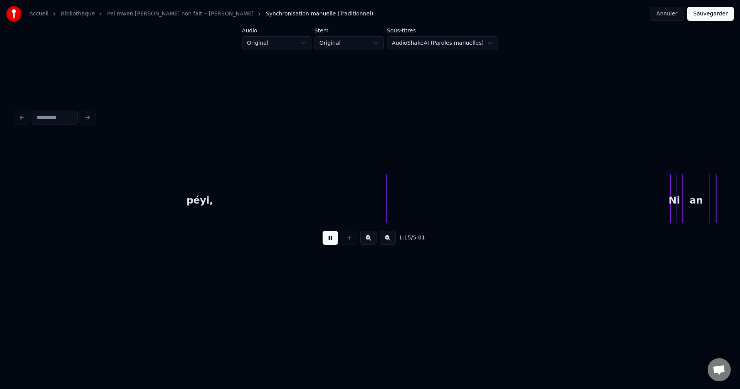
scroll to position [0, 11593]
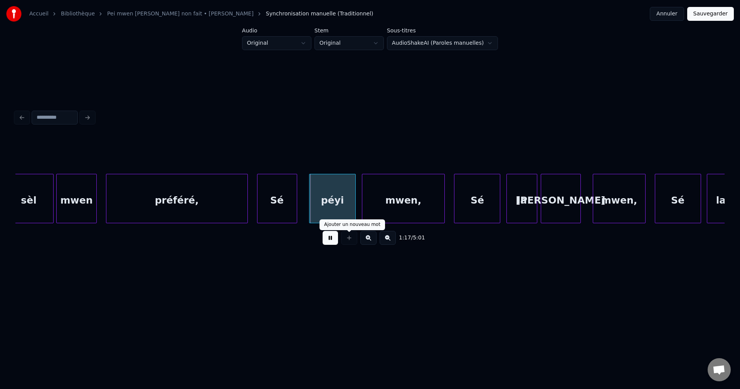
click at [334, 243] on button at bounding box center [329, 238] width 15 height 14
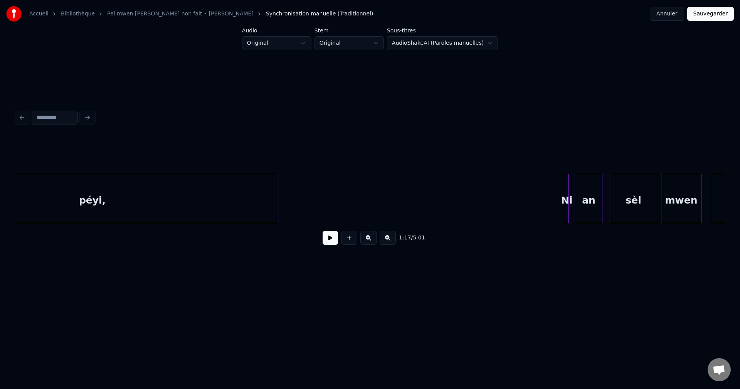
click at [198, 203] on div "péyi," at bounding box center [92, 200] width 372 height 52
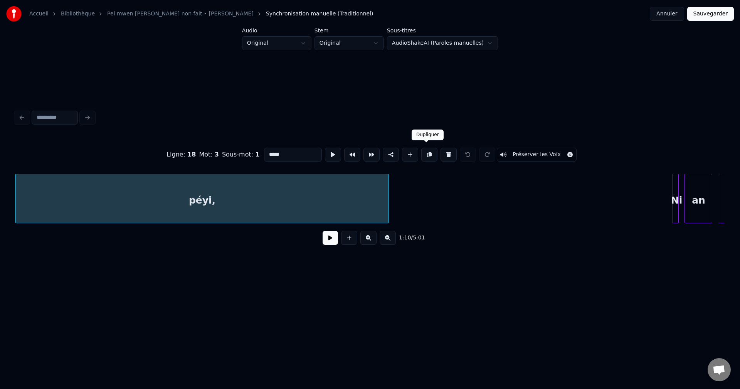
click at [427, 152] on button at bounding box center [429, 155] width 16 height 14
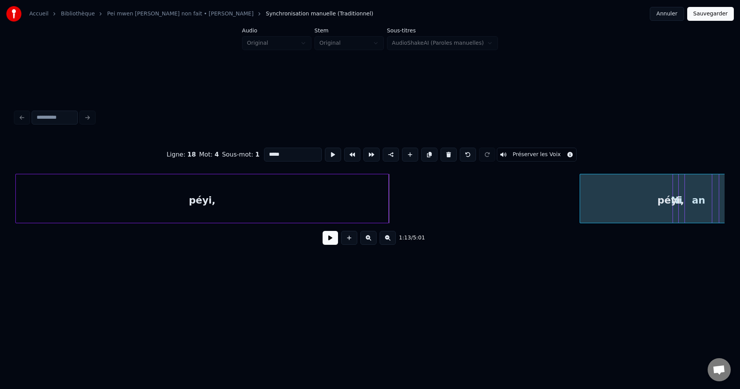
click at [582, 202] on div at bounding box center [581, 198] width 2 height 49
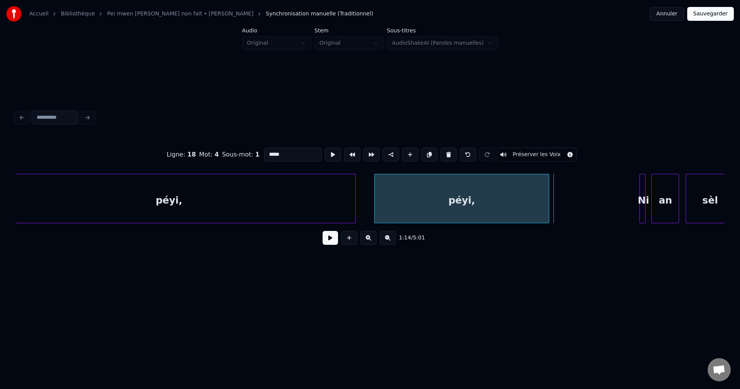
click at [445, 190] on div "péyi," at bounding box center [461, 200] width 175 height 52
click at [331, 235] on button at bounding box center [329, 238] width 15 height 14
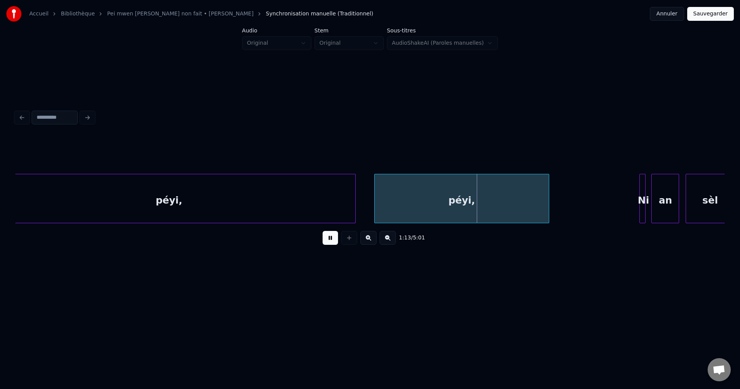
click at [450, 203] on div "péyi," at bounding box center [461, 200] width 175 height 52
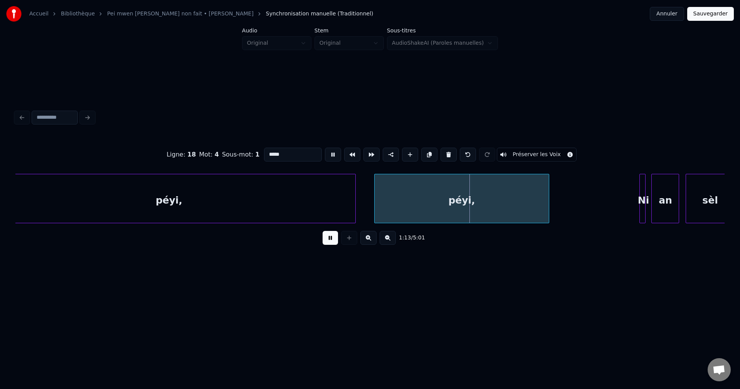
drag, startPoint x: 255, startPoint y: 153, endPoint x: 189, endPoint y: 150, distance: 65.9
click at [192, 151] on div "Ligne : 18 Mot : 4 Sous-mot : 1 ***** Préserver les Voix" at bounding box center [369, 154] width 709 height 39
type input "********"
click at [331, 236] on button at bounding box center [329, 238] width 15 height 14
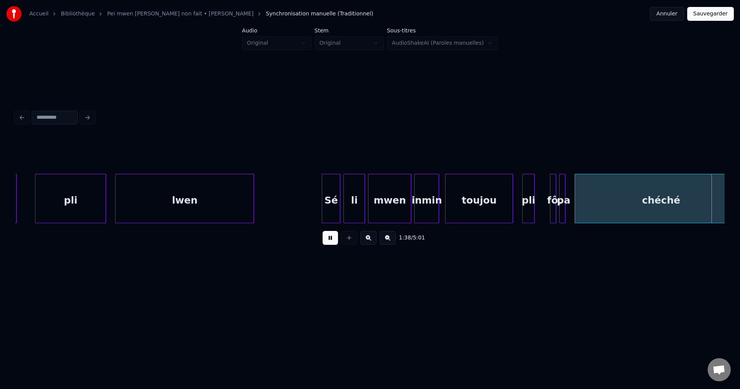
scroll to position [0, 15176]
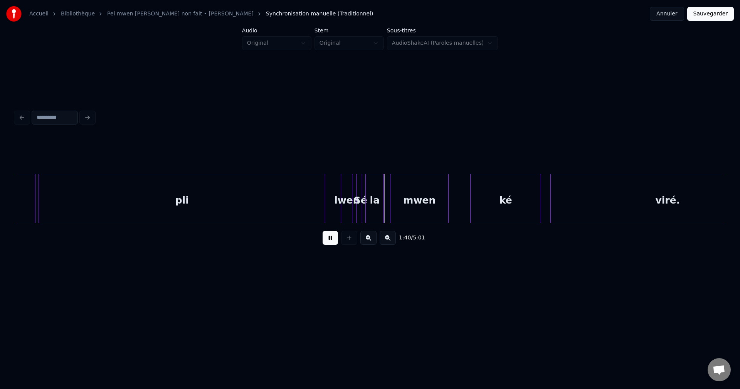
click at [330, 241] on button at bounding box center [329, 238] width 15 height 14
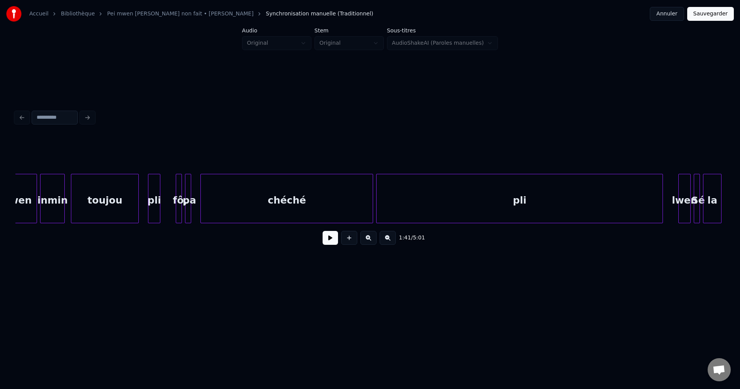
scroll to position [0, 14837]
click at [152, 201] on div at bounding box center [151, 198] width 2 height 49
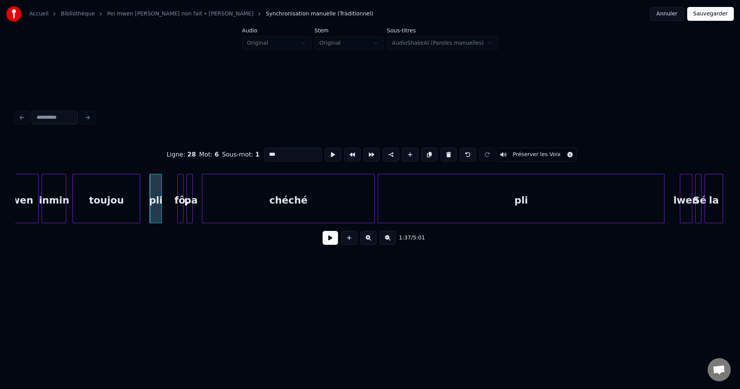
click at [329, 244] on button at bounding box center [329, 238] width 15 height 14
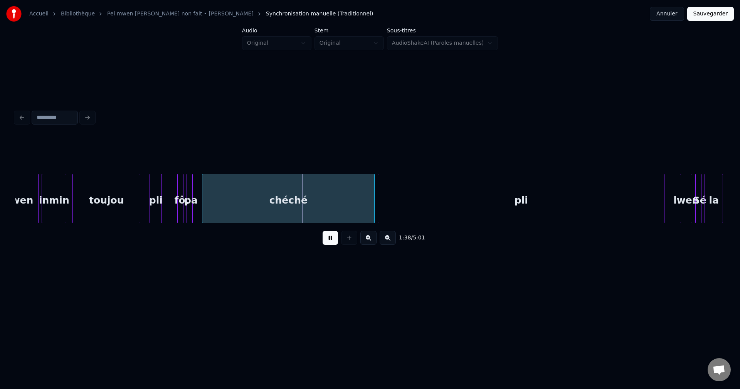
click at [320, 206] on div "chéché" at bounding box center [288, 200] width 172 height 52
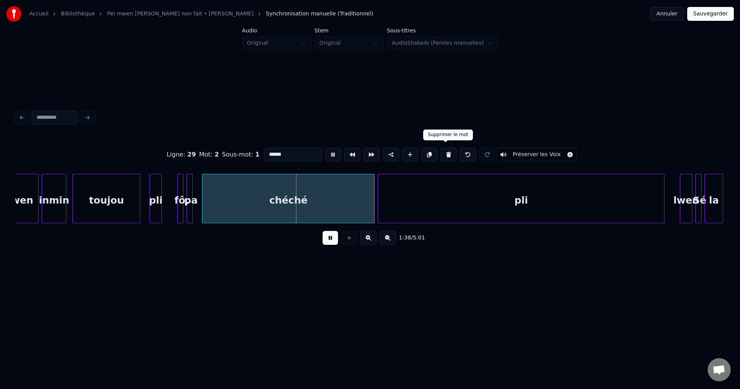
click at [449, 149] on button at bounding box center [448, 155] width 16 height 14
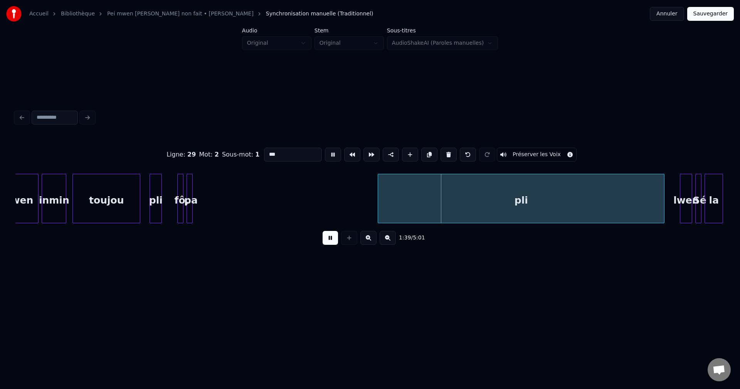
click at [448, 149] on button at bounding box center [448, 155] width 16 height 14
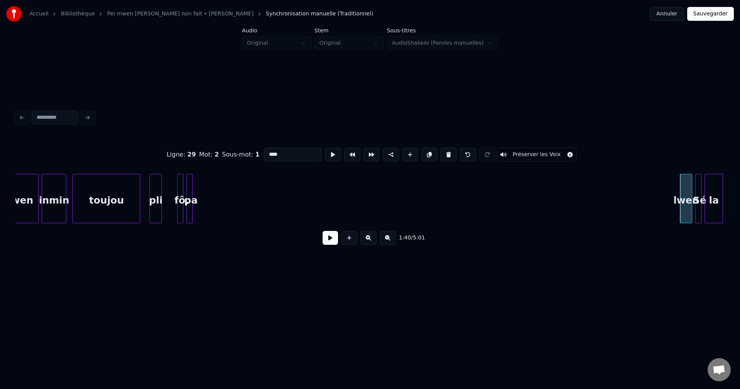
click at [157, 204] on div "pli" at bounding box center [156, 200] width 12 height 52
type input "***"
click at [325, 245] on button at bounding box center [329, 238] width 15 height 14
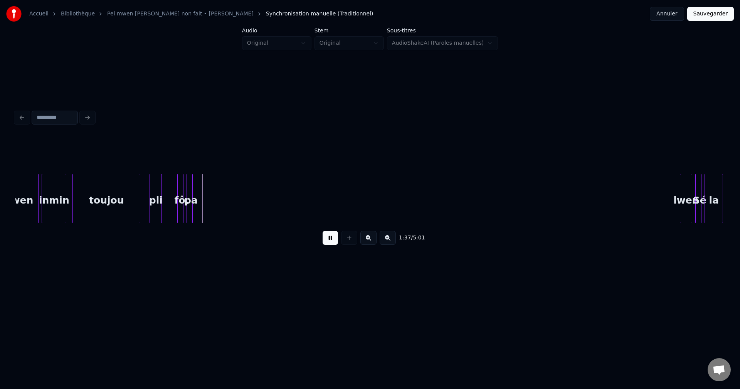
click at [326, 245] on button at bounding box center [329, 238] width 15 height 14
click at [162, 202] on div "pli" at bounding box center [160, 200] width 12 height 52
click at [190, 200] on div "pa" at bounding box center [191, 200] width 8 height 52
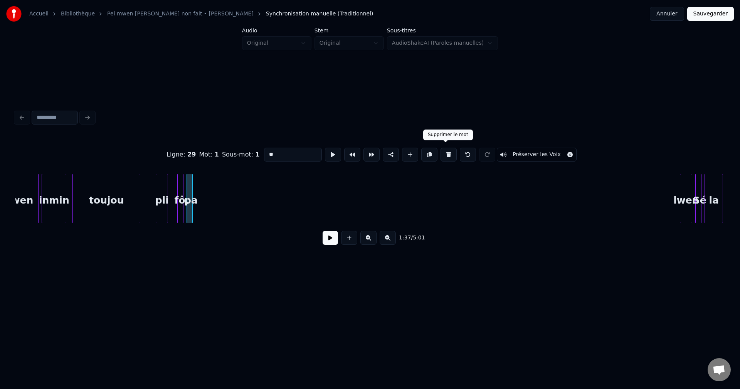
drag, startPoint x: 449, startPoint y: 153, endPoint x: 372, endPoint y: 164, distance: 77.9
click at [448, 153] on button at bounding box center [448, 155] width 16 height 14
click at [209, 199] on div "fô," at bounding box center [209, 200] width 13 height 52
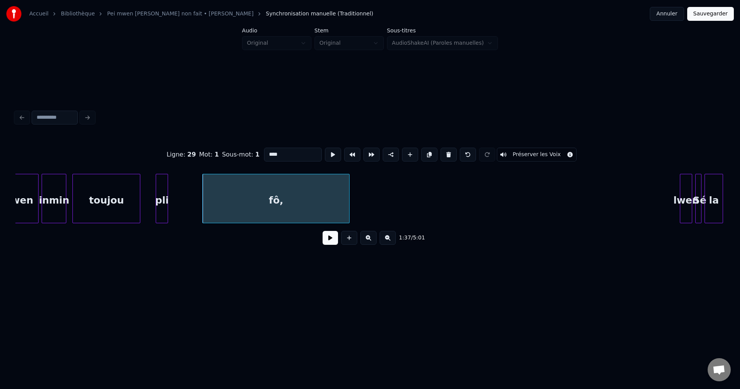
click at [349, 194] on div at bounding box center [348, 198] width 2 height 49
click at [159, 195] on div "pli" at bounding box center [159, 200] width 12 height 52
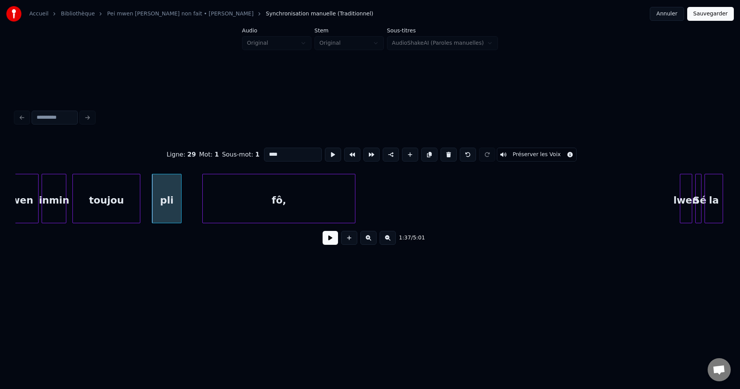
click at [181, 195] on div at bounding box center [180, 198] width 2 height 49
click at [172, 195] on div "pli" at bounding box center [166, 200] width 29 height 52
type input "***"
drag, startPoint x: 319, startPoint y: 236, endPoint x: 325, endPoint y: 237, distance: 5.4
click at [323, 236] on div "1:37 / 5:01" at bounding box center [370, 237] width 697 height 17
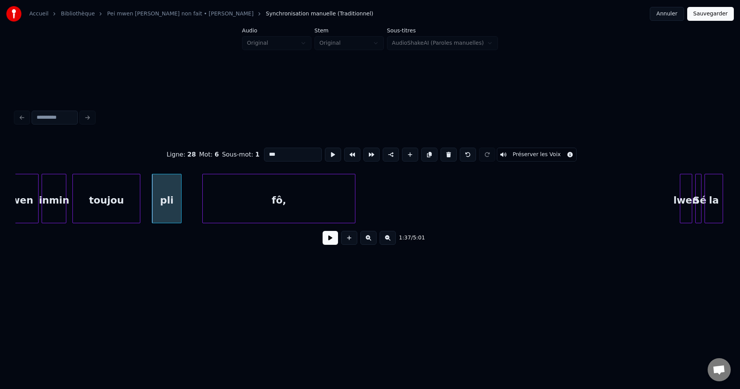
click at [328, 238] on button at bounding box center [329, 238] width 15 height 14
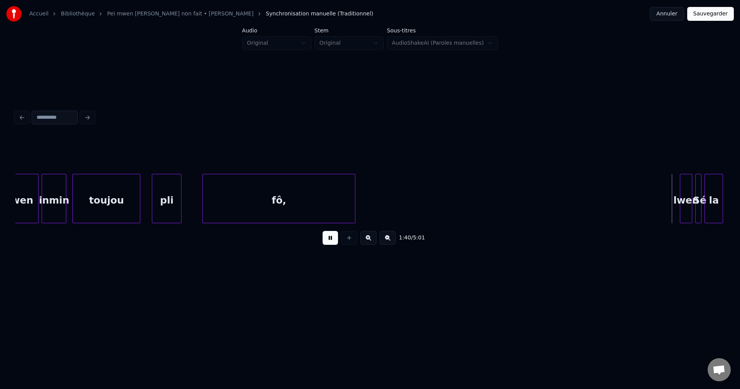
click at [330, 242] on button at bounding box center [329, 238] width 15 height 14
click at [686, 188] on div "lwen" at bounding box center [686, 200] width 12 height 52
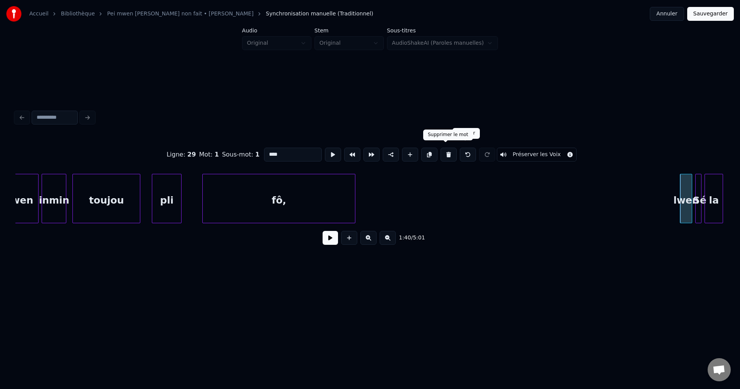
click at [441, 151] on button at bounding box center [448, 155] width 16 height 14
type input "**"
click at [651, 203] on div "Sé" at bounding box center [649, 200] width 8 height 52
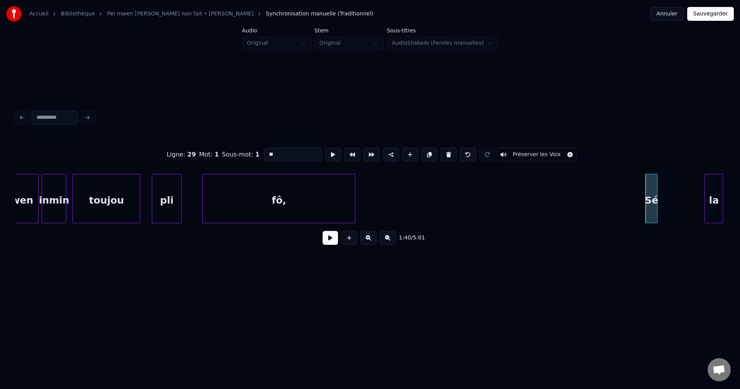
click at [655, 203] on div at bounding box center [656, 198] width 2 height 49
click at [664, 198] on div at bounding box center [665, 198] width 2 height 49
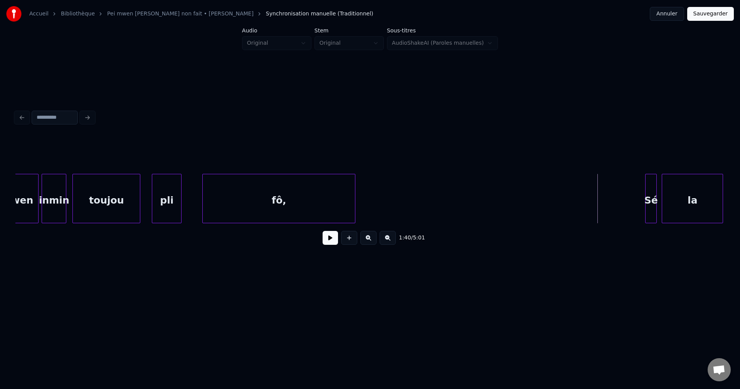
click at [332, 241] on button at bounding box center [329, 238] width 15 height 14
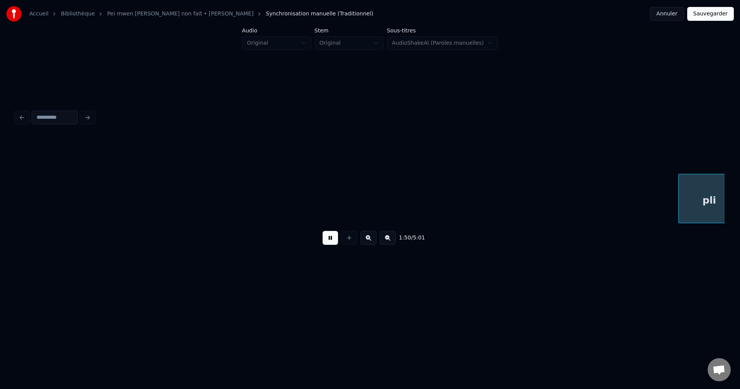
scroll to position [0, 16965]
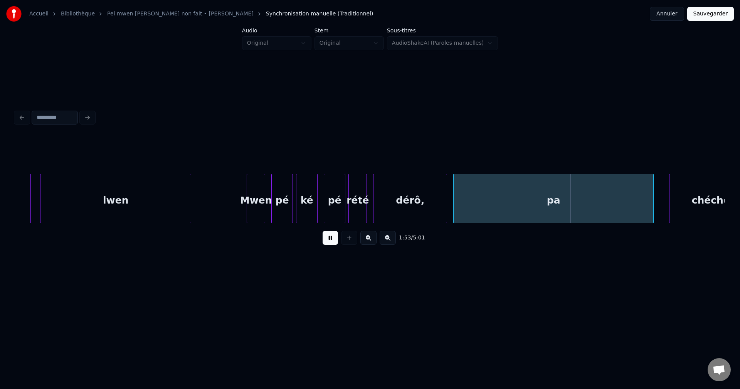
click at [396, 197] on div "dérô," at bounding box center [409, 200] width 73 height 52
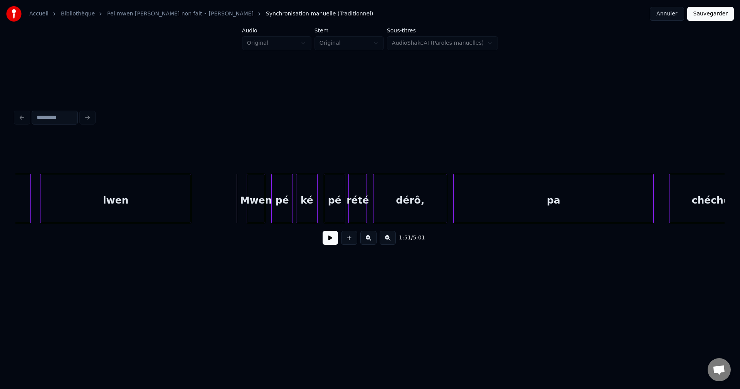
click at [332, 239] on button at bounding box center [329, 238] width 15 height 14
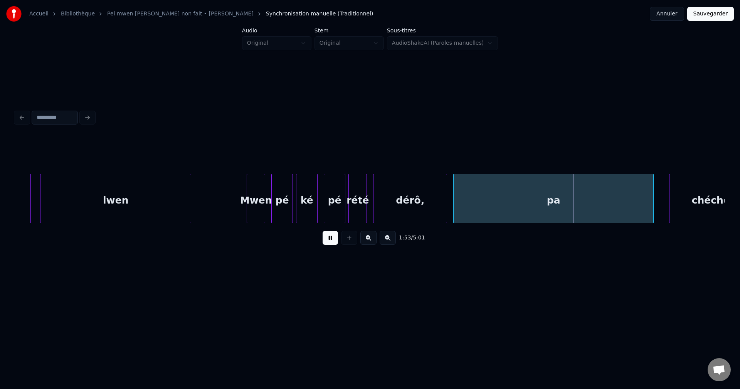
click at [332, 237] on button at bounding box center [329, 238] width 15 height 14
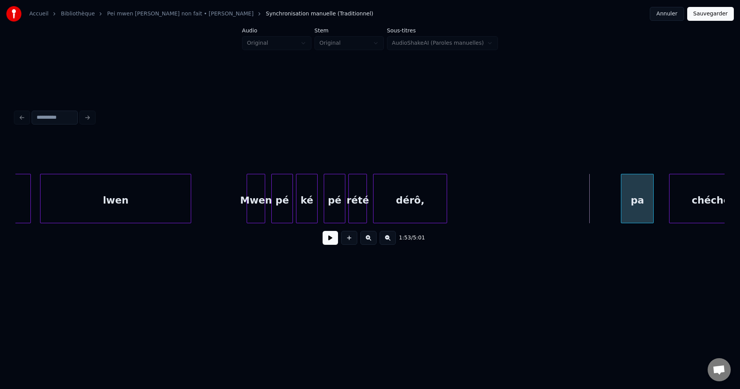
click at [622, 203] on div at bounding box center [622, 198] width 2 height 49
click at [592, 200] on div at bounding box center [590, 198] width 2 height 49
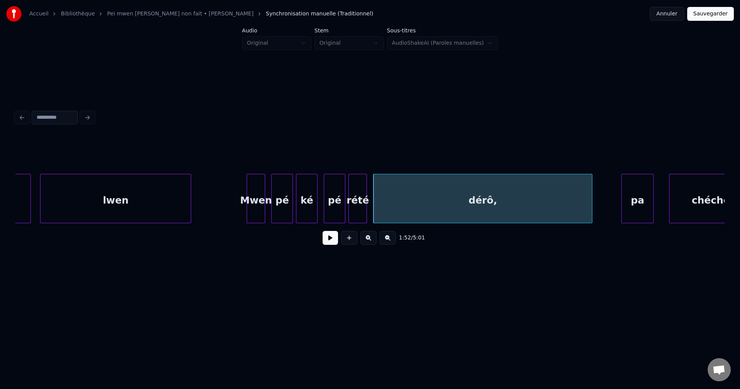
click at [557, 201] on div "dérô," at bounding box center [482, 200] width 218 height 52
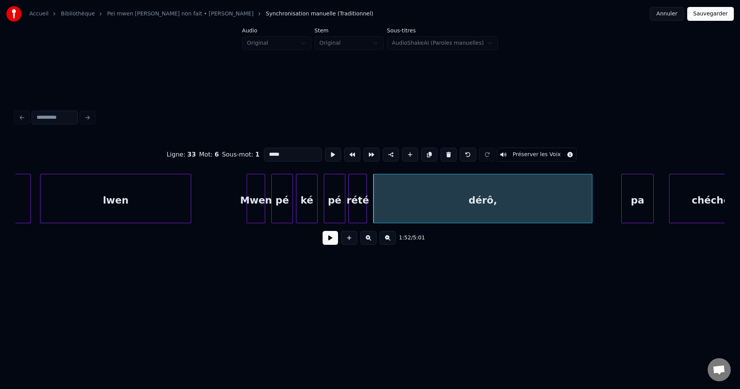
click at [324, 245] on button at bounding box center [329, 238] width 15 height 14
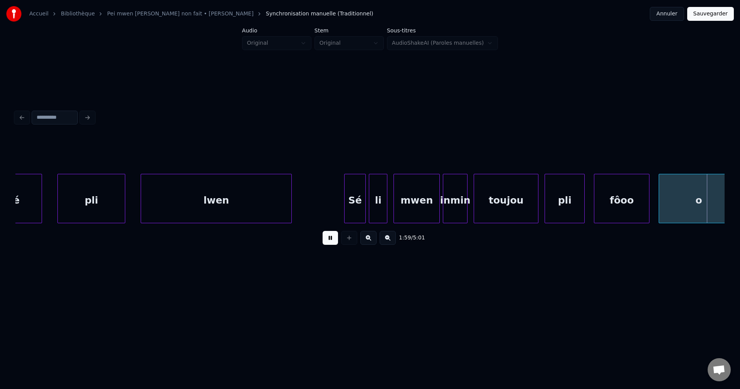
scroll to position [0, 18387]
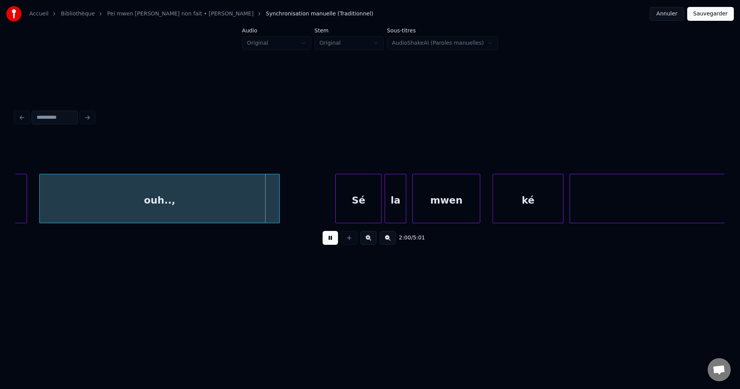
click at [118, 201] on div "ouh..," at bounding box center [160, 200] width 240 height 52
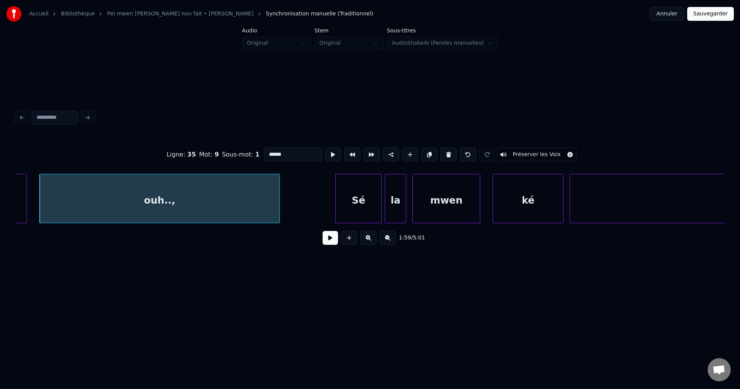
click at [40, 209] on div "ouh..," at bounding box center [159, 198] width 240 height 49
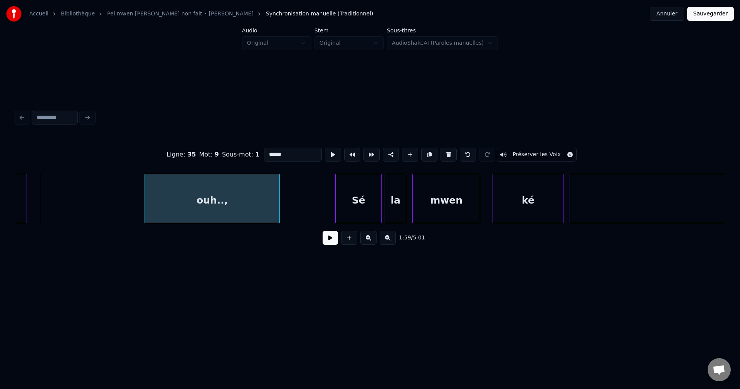
click at [146, 197] on div at bounding box center [146, 198] width 2 height 49
click at [25, 200] on div at bounding box center [25, 198] width 2 height 49
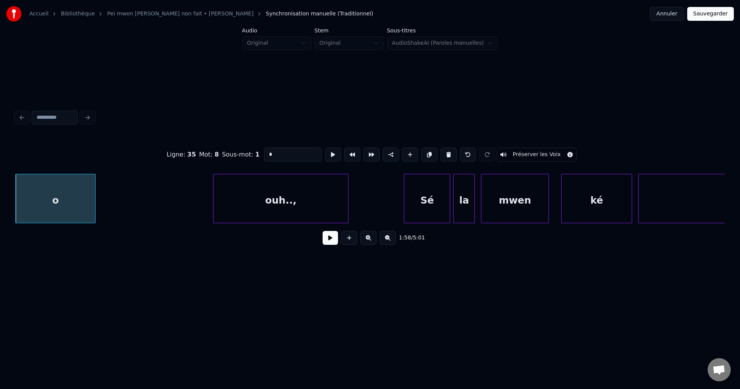
click at [296, 148] on input "*" at bounding box center [293, 155] width 58 height 14
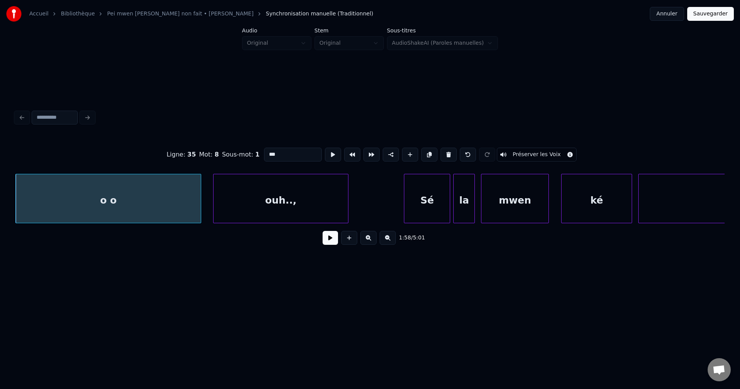
click at [201, 209] on div at bounding box center [199, 198] width 2 height 49
click at [195, 208] on div "o o" at bounding box center [108, 200] width 185 height 52
type input "***"
click at [327, 238] on button at bounding box center [329, 238] width 15 height 14
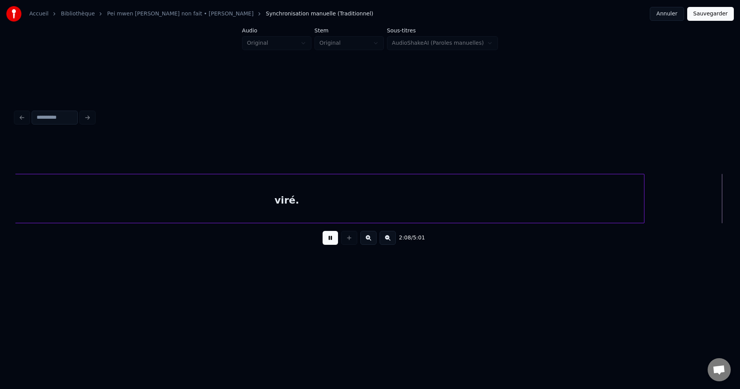
scroll to position [0, 19739]
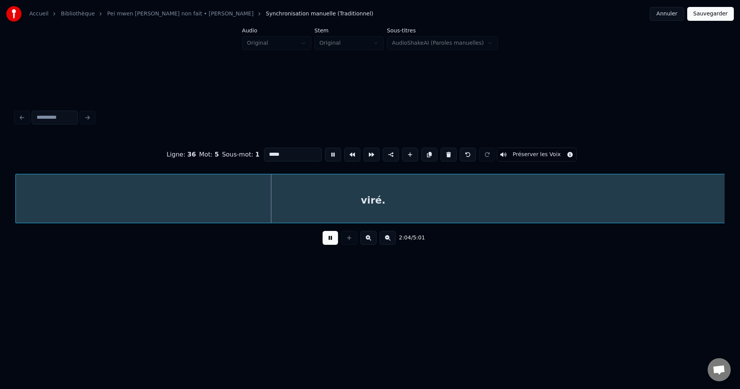
click at [384, 239] on button at bounding box center [387, 238] width 16 height 14
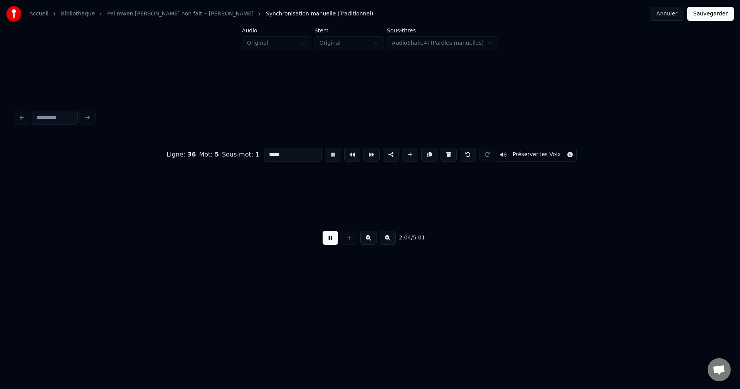
scroll to position [0, 16537]
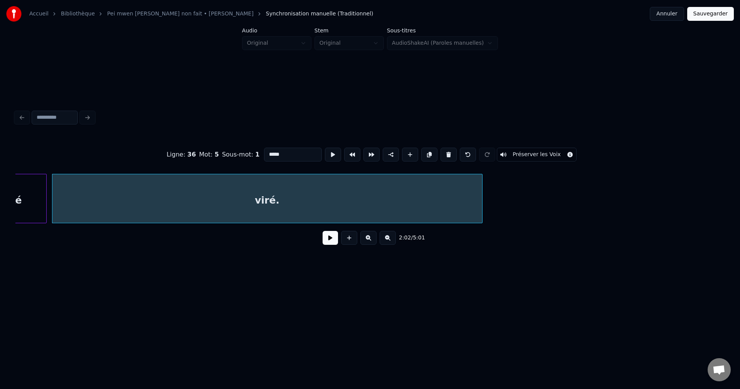
click at [482, 212] on div at bounding box center [481, 198] width 2 height 49
click at [296, 205] on div "viré." at bounding box center [267, 200] width 430 height 52
click at [287, 154] on input "*****" at bounding box center [293, 155] width 58 height 14
type input "*******"
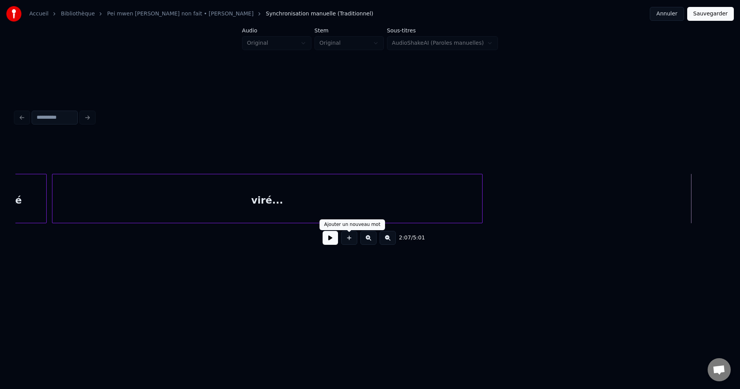
click at [335, 237] on button at bounding box center [329, 238] width 15 height 14
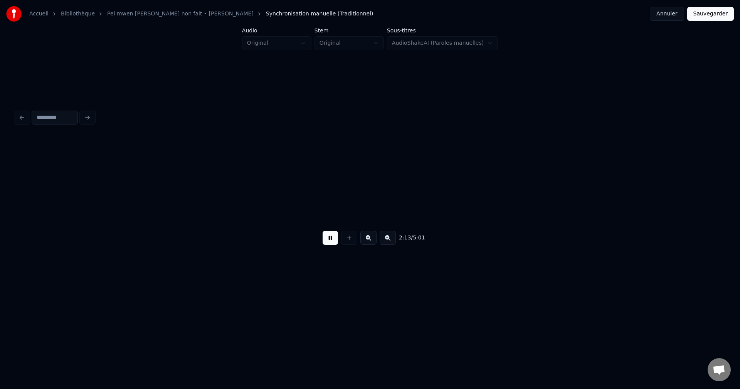
scroll to position [0, 17958]
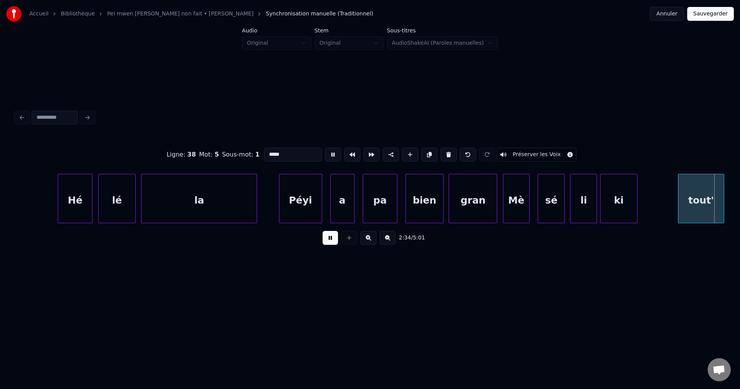
scroll to position [0, 20750]
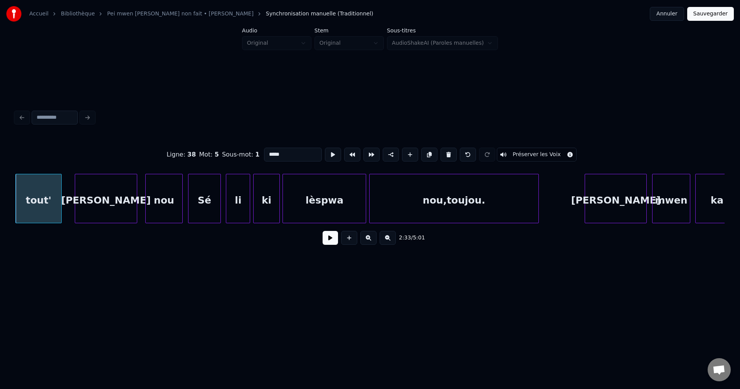
click at [22, 204] on div "tout'" at bounding box center [38, 200] width 45 height 52
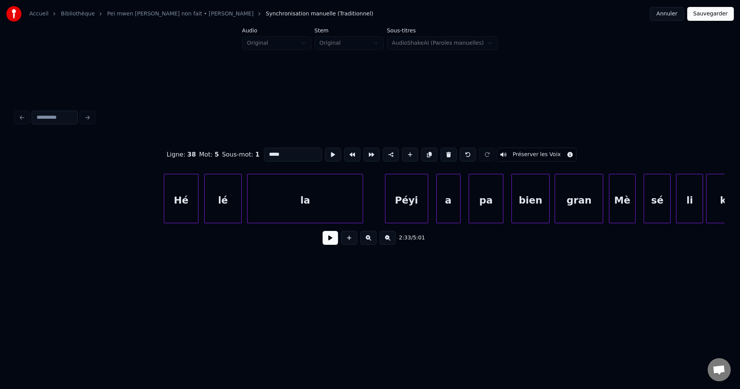
scroll to position [0, 19980]
click at [87, 189] on div "ki li sé Mè gran bien pa a Péyi la lé Hé" at bounding box center [364, 198] width 40657 height 49
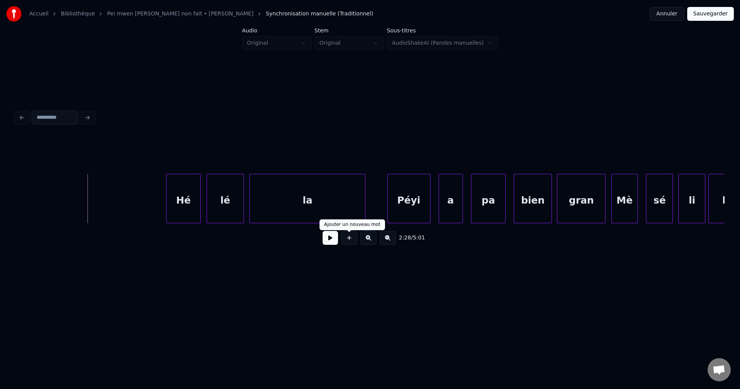
click at [332, 239] on button at bounding box center [329, 238] width 15 height 14
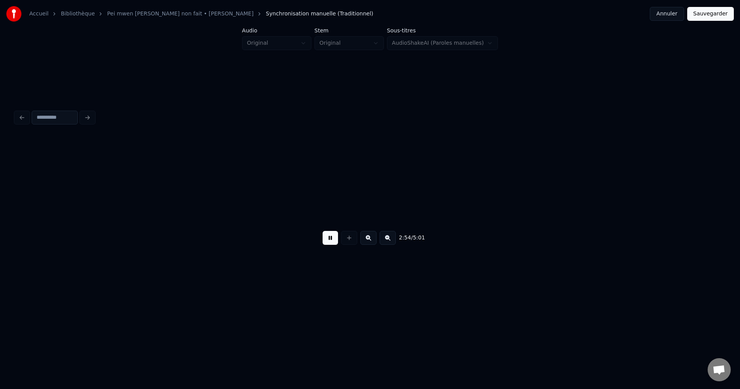
scroll to position [0, 23527]
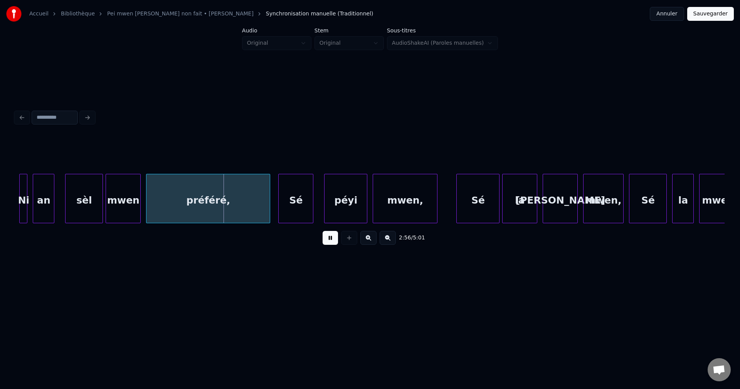
click at [20, 200] on div at bounding box center [21, 198] width 2 height 49
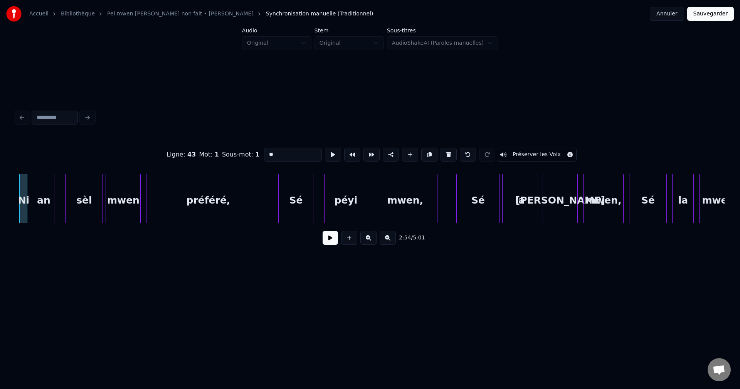
click at [15, 227] on div "2:54 / 5:01" at bounding box center [369, 237] width 709 height 29
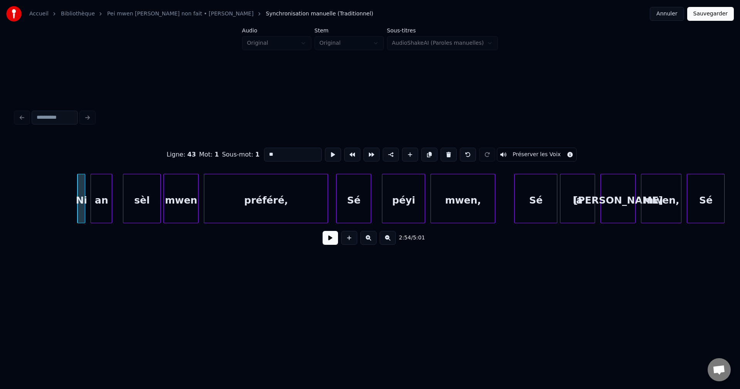
scroll to position [0, 23450]
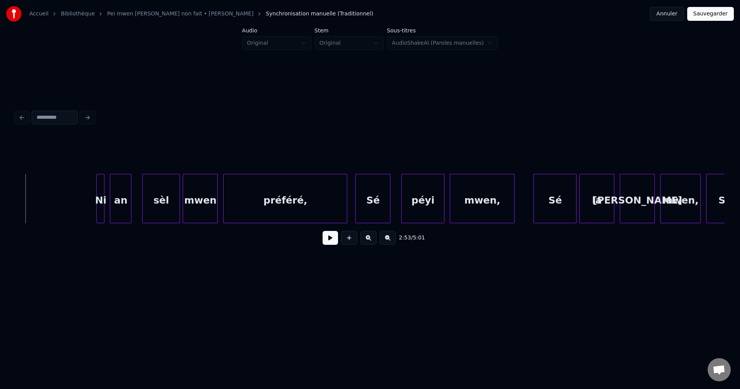
click at [330, 238] on button at bounding box center [329, 238] width 15 height 14
click at [101, 207] on div "Ni" at bounding box center [100, 198] width 8 height 49
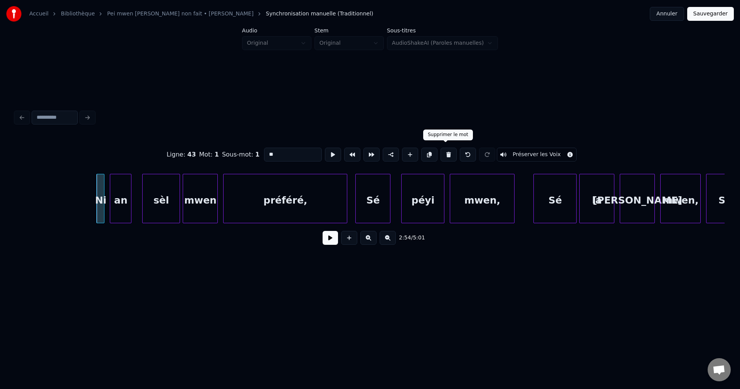
drag, startPoint x: 448, startPoint y: 146, endPoint x: 379, endPoint y: 161, distance: 70.0
click at [447, 148] on button at bounding box center [448, 155] width 16 height 14
type input "**"
click at [92, 200] on div at bounding box center [93, 198] width 2 height 49
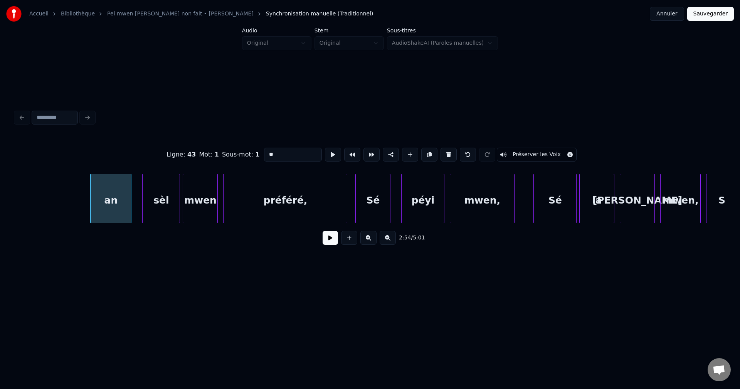
click at [327, 240] on button at bounding box center [329, 238] width 15 height 14
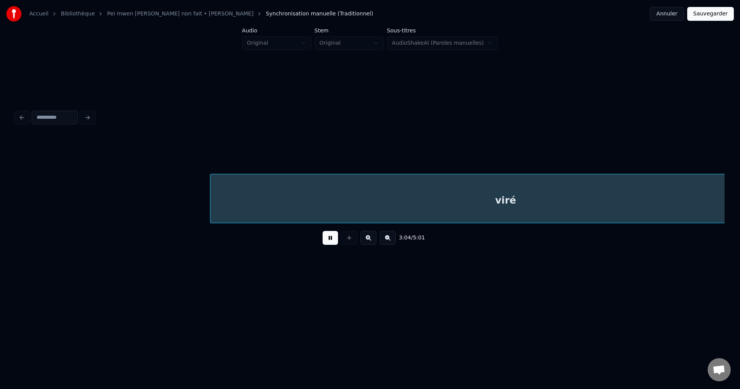
scroll to position [0, 24868]
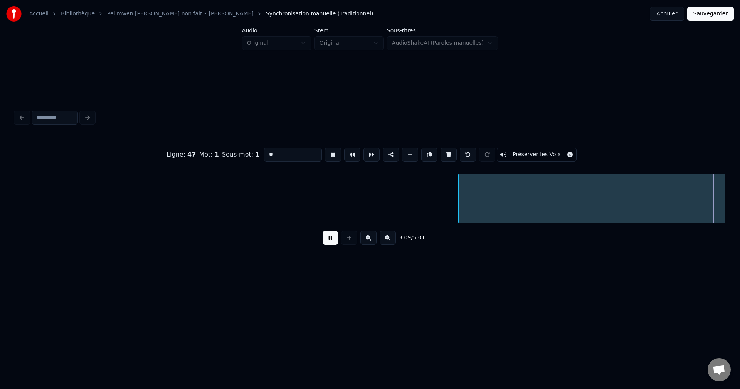
scroll to position [0, 25577]
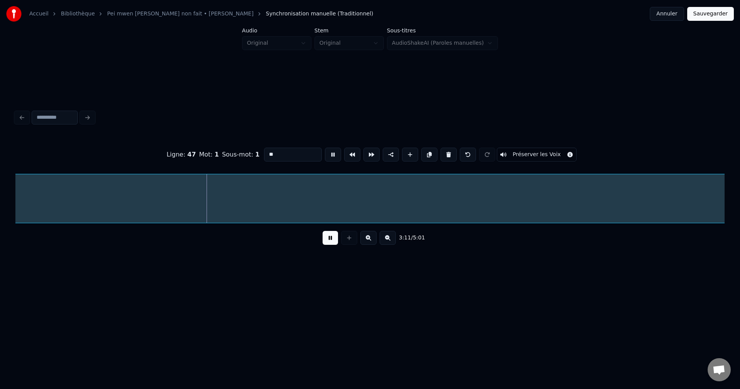
click at [388, 240] on button at bounding box center [387, 238] width 16 height 14
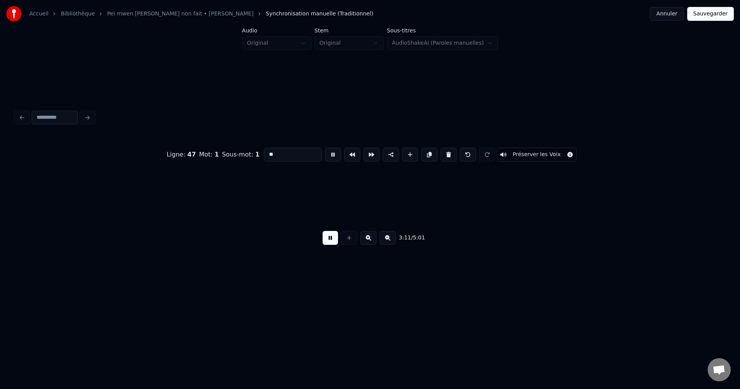
click at [388, 240] on button at bounding box center [387, 238] width 16 height 14
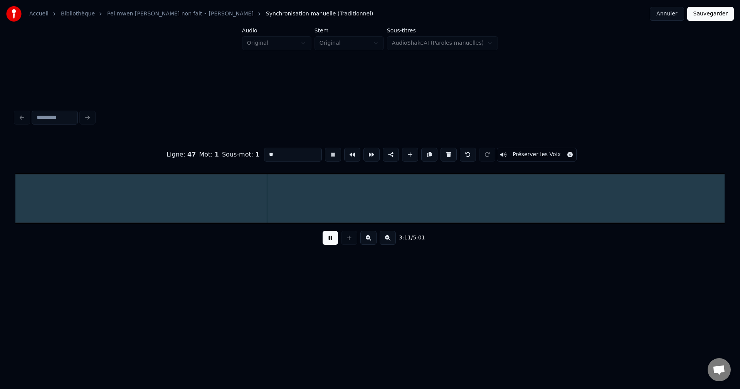
click at [388, 240] on button at bounding box center [387, 238] width 16 height 14
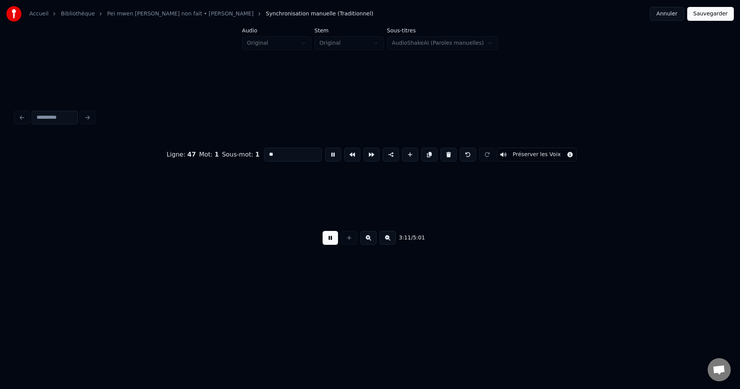
click at [388, 240] on button at bounding box center [387, 238] width 16 height 14
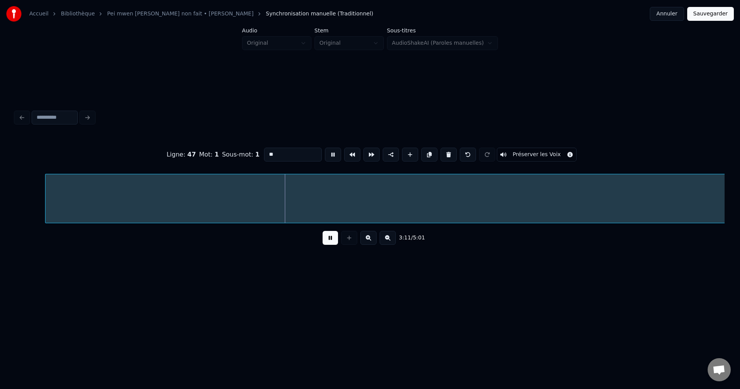
click at [388, 240] on button at bounding box center [387, 238] width 16 height 14
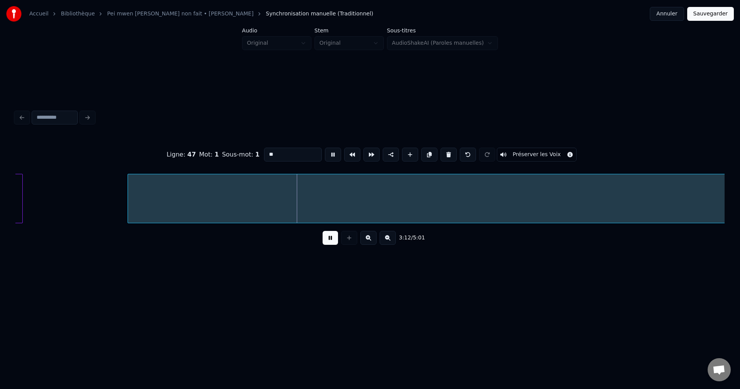
click at [388, 240] on button at bounding box center [387, 238] width 16 height 14
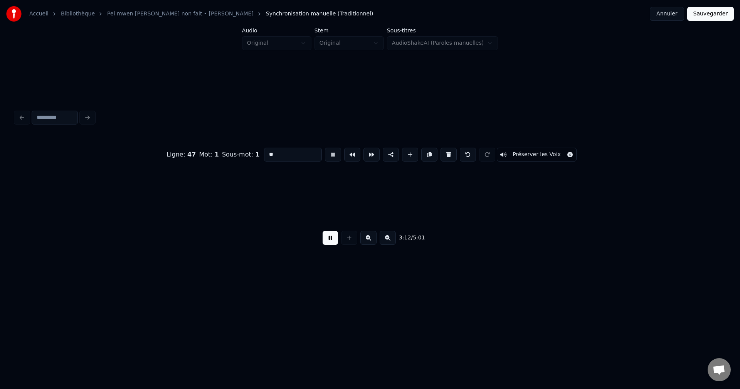
click at [388, 240] on button at bounding box center [387, 238] width 16 height 14
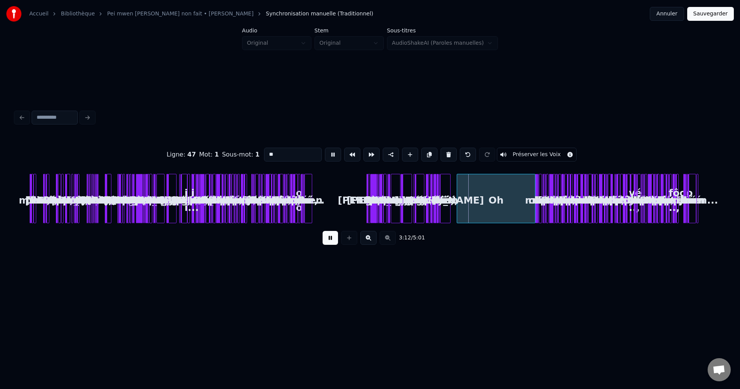
scroll to position [0, 0]
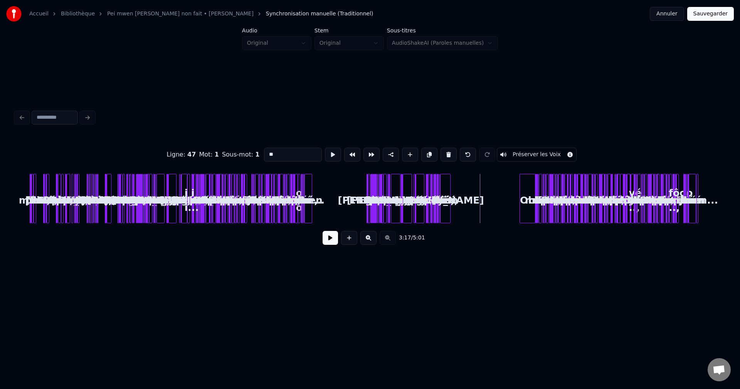
click at [522, 210] on div at bounding box center [521, 198] width 2 height 49
click at [510, 209] on div "Oh viré mwen, [PERSON_NAME] mwen, Sé la mwen ké Yo di mwen [PERSON_NAME], Siw l…" at bounding box center [369, 198] width 709 height 49
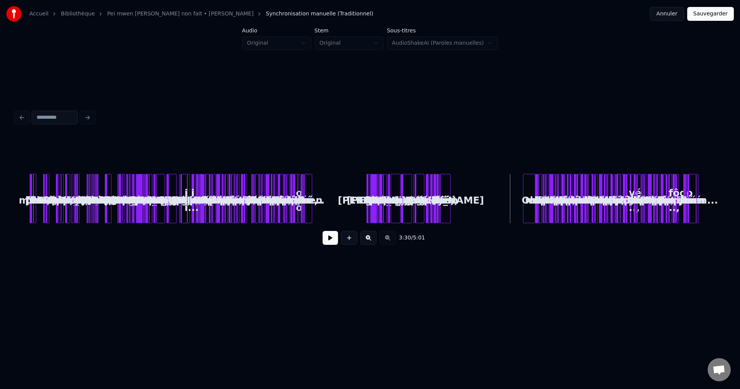
click at [366, 240] on button at bounding box center [368, 238] width 16 height 14
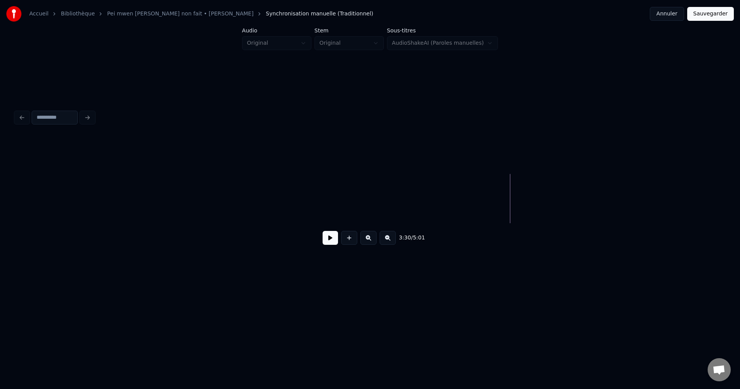
click at [366, 240] on button at bounding box center [368, 238] width 16 height 14
click at [333, 242] on button at bounding box center [329, 238] width 15 height 14
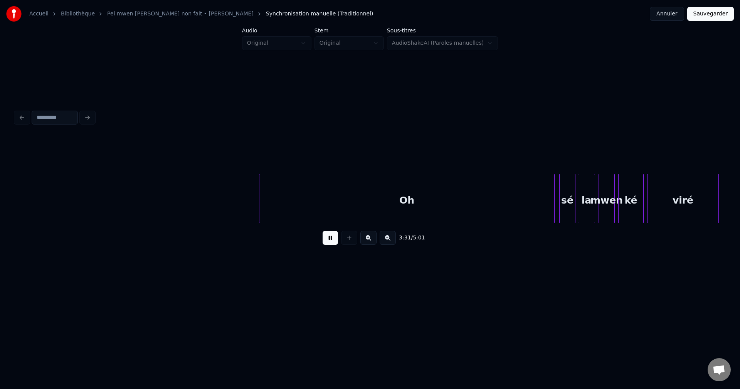
scroll to position [0, 12234]
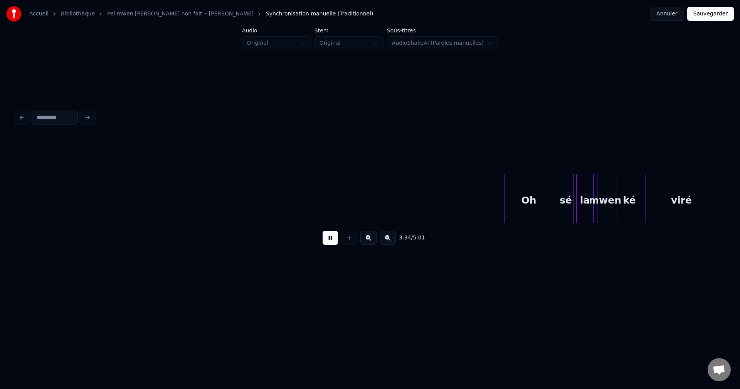
click at [505, 217] on div at bounding box center [506, 198] width 2 height 49
click at [513, 213] on div at bounding box center [513, 198] width 2 height 49
click at [373, 240] on button at bounding box center [368, 238] width 16 height 14
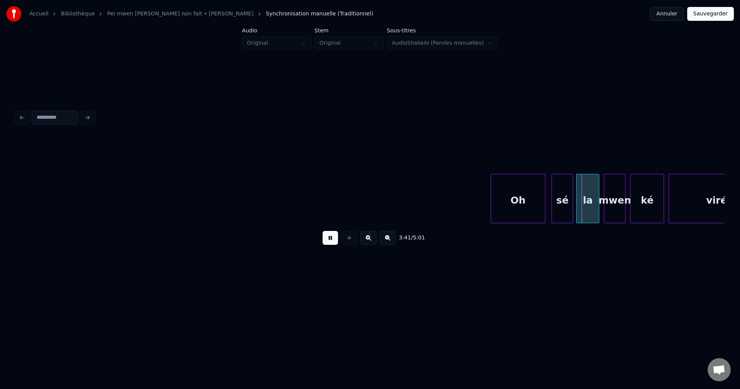
click at [373, 240] on button at bounding box center [368, 238] width 16 height 14
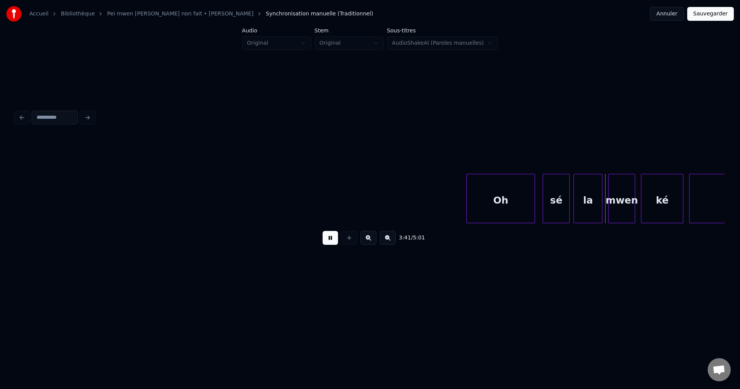
click at [373, 240] on button at bounding box center [368, 238] width 16 height 14
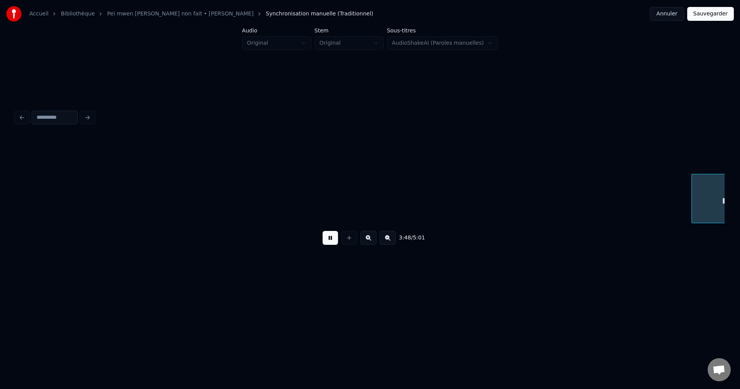
scroll to position [0, 26459]
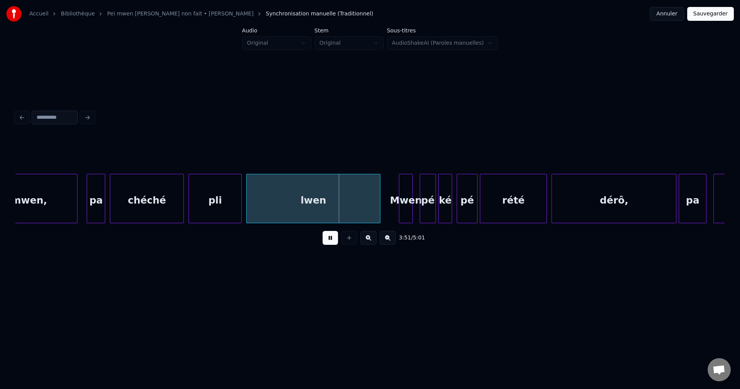
click at [365, 244] on button at bounding box center [368, 238] width 16 height 14
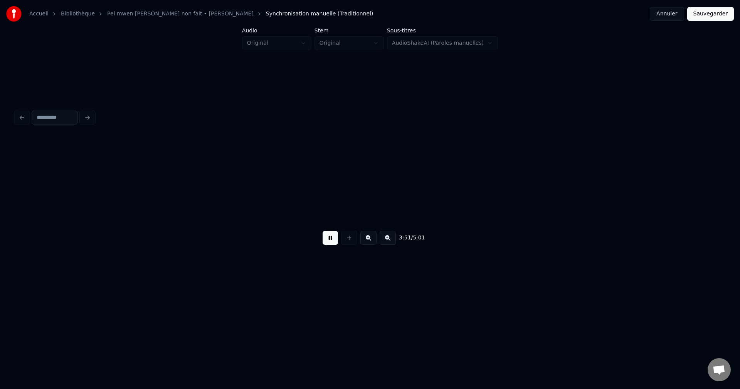
click at [365, 243] on button at bounding box center [368, 238] width 16 height 14
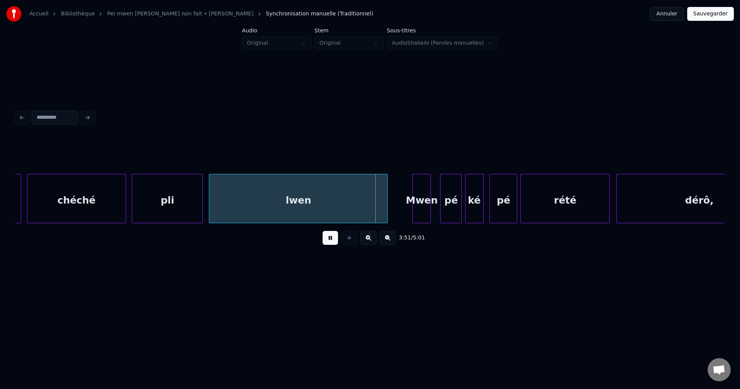
click at [365, 243] on button at bounding box center [368, 238] width 16 height 14
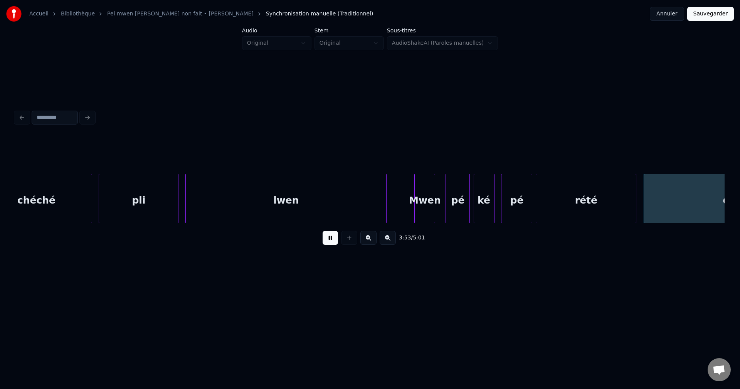
scroll to position [0, 40575]
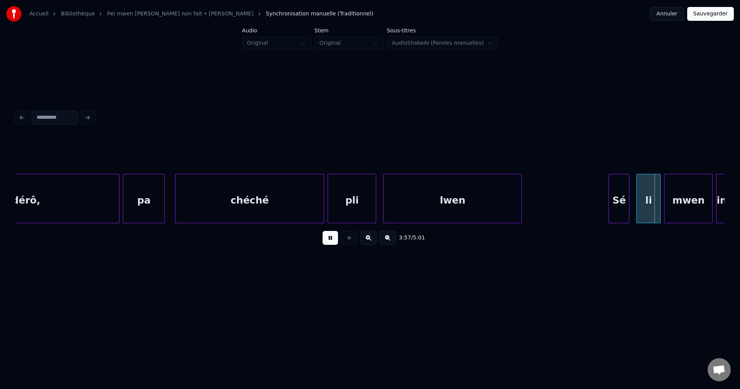
click at [290, 208] on div "chéché" at bounding box center [249, 200] width 148 height 52
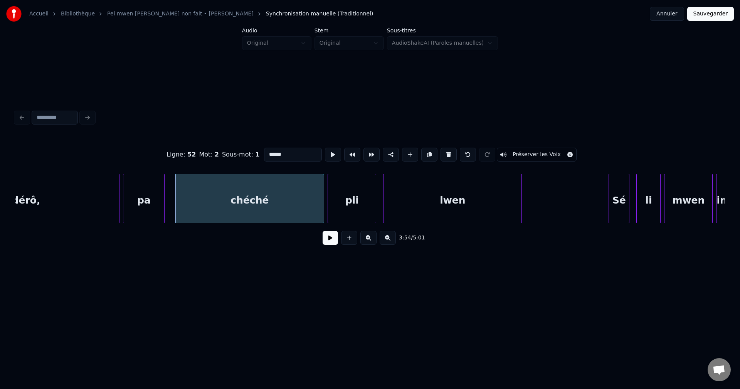
click at [115, 206] on div "dérô," at bounding box center [26, 200] width 186 height 52
type input "*****"
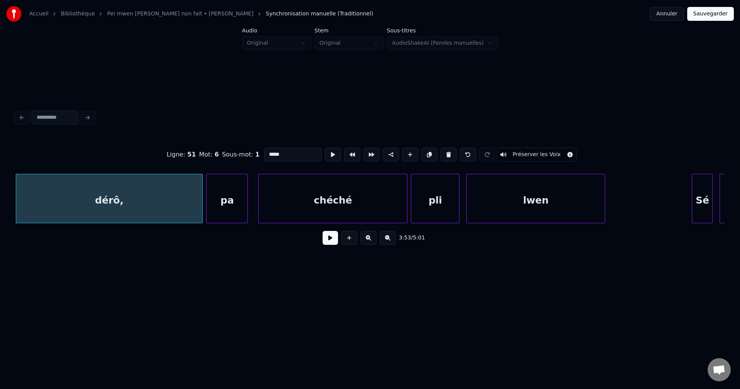
click at [330, 241] on button at bounding box center [329, 238] width 15 height 14
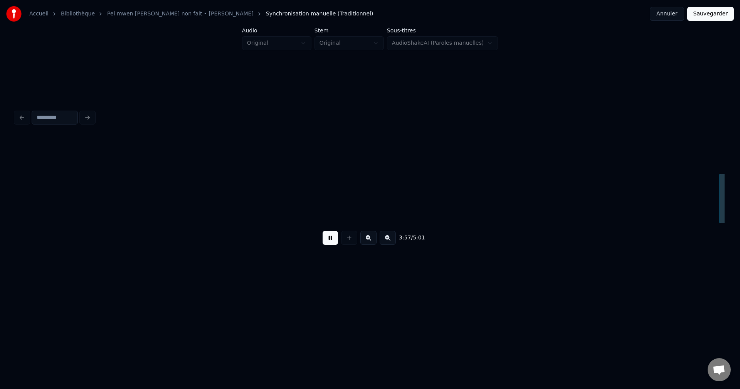
scroll to position [0, 41202]
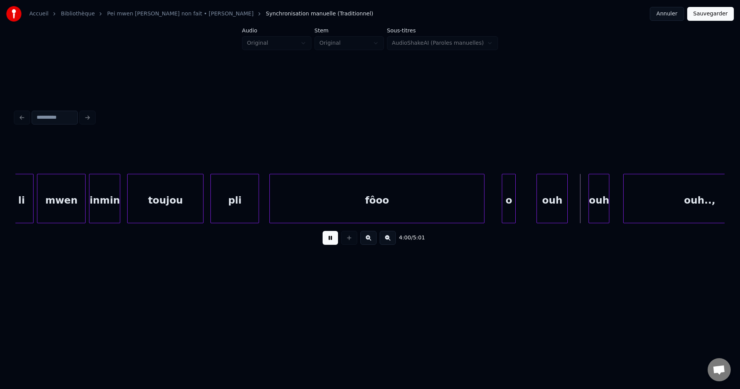
click at [330, 241] on button at bounding box center [329, 238] width 15 height 14
click at [383, 202] on div "fôoo" at bounding box center [377, 200] width 214 height 52
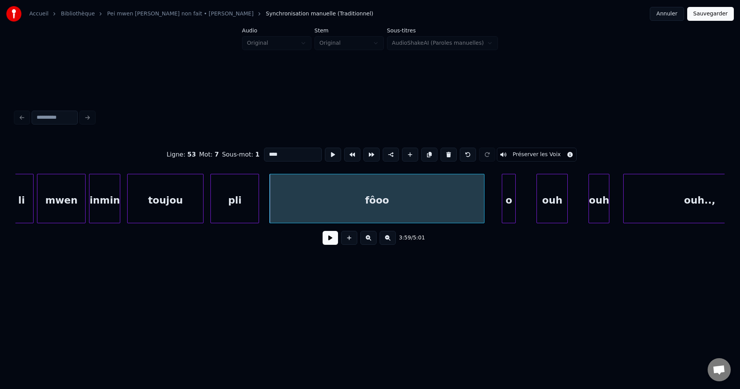
click at [331, 242] on button at bounding box center [329, 238] width 15 height 14
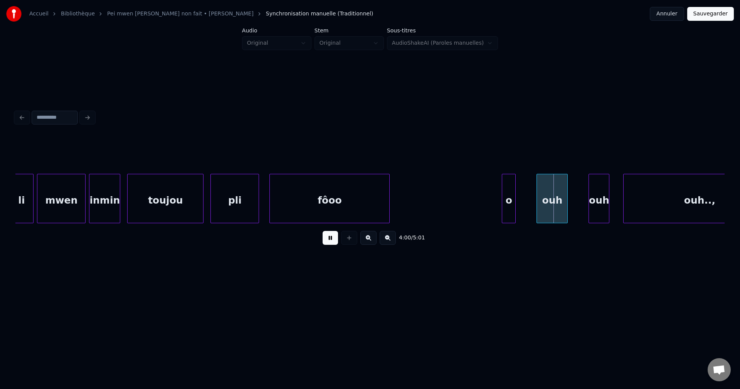
click at [387, 211] on div at bounding box center [388, 198] width 2 height 49
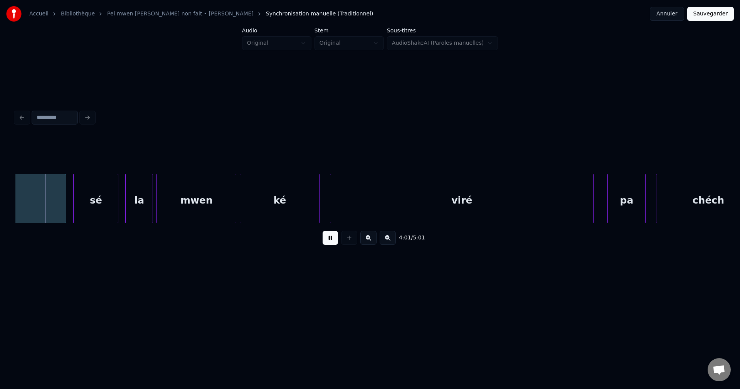
scroll to position [0, 41575]
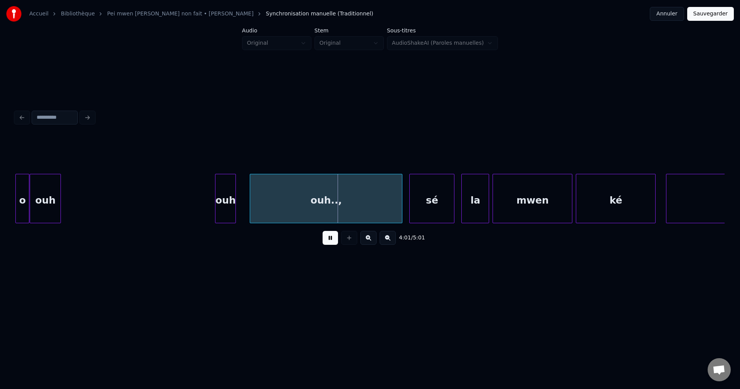
click at [46, 198] on div "ouh" at bounding box center [45, 200] width 30 height 52
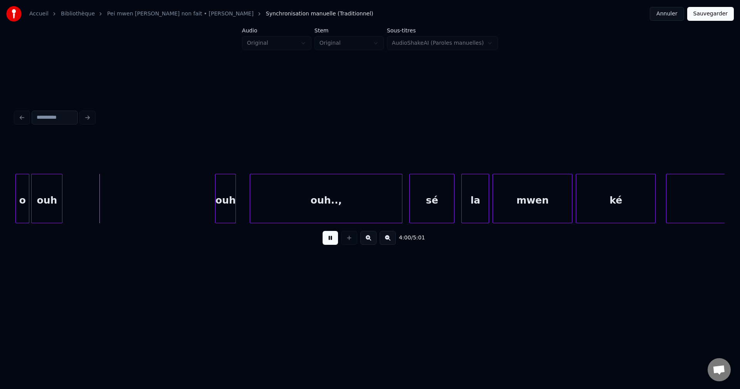
click at [55, 198] on div "ouh" at bounding box center [47, 200] width 30 height 52
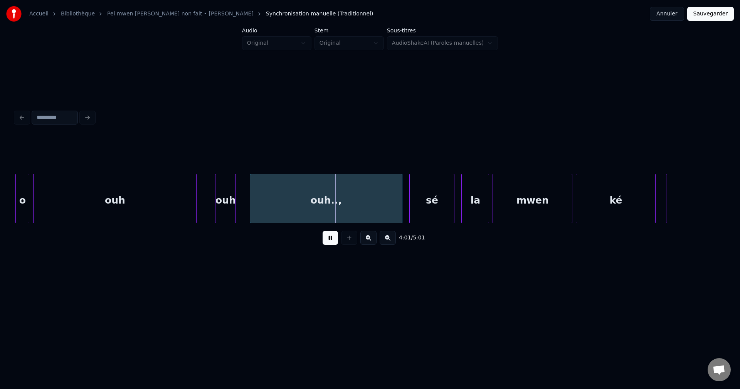
click at [196, 206] on div at bounding box center [195, 198] width 2 height 49
click at [315, 209] on div "ouh..," at bounding box center [326, 200] width 152 height 52
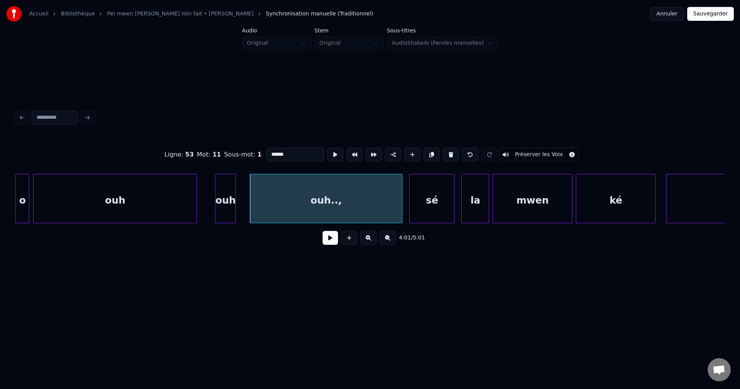
click at [233, 210] on div at bounding box center [234, 198] width 2 height 49
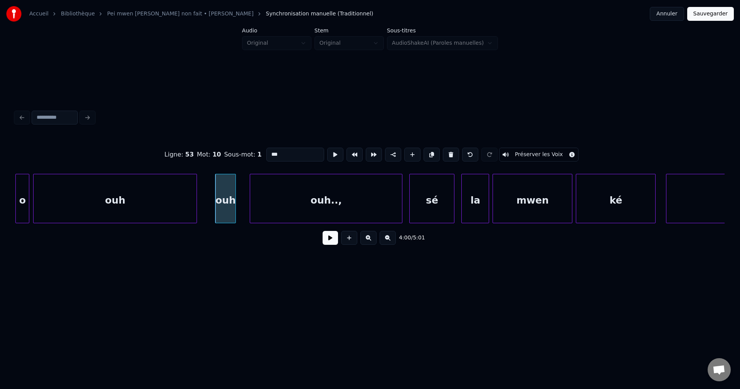
click at [267, 206] on div "ouh..," at bounding box center [326, 200] width 152 height 52
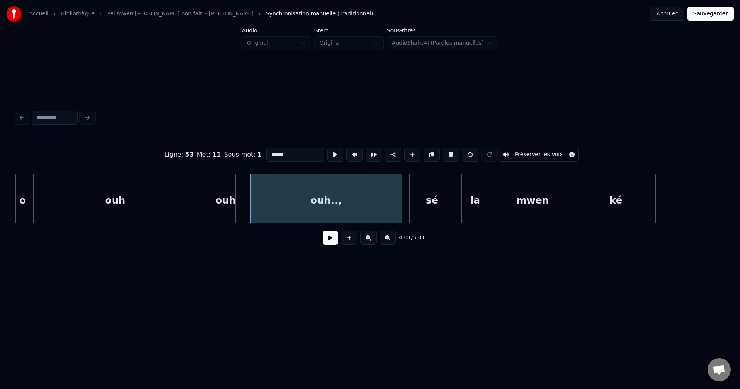
click at [266, 153] on input "******" at bounding box center [295, 155] width 58 height 14
type input "**********"
click at [327, 245] on button at bounding box center [329, 238] width 15 height 14
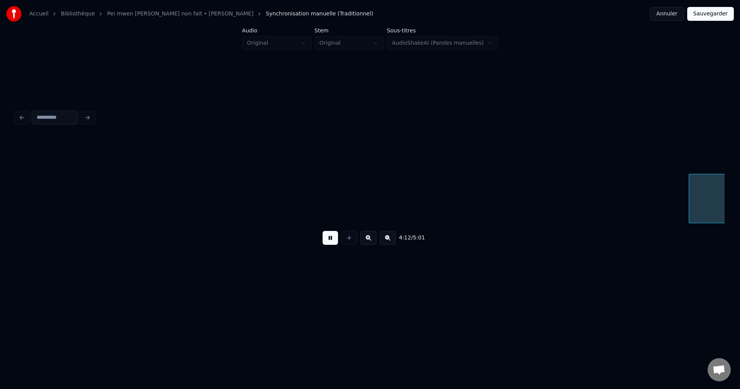
scroll to position [0, 43703]
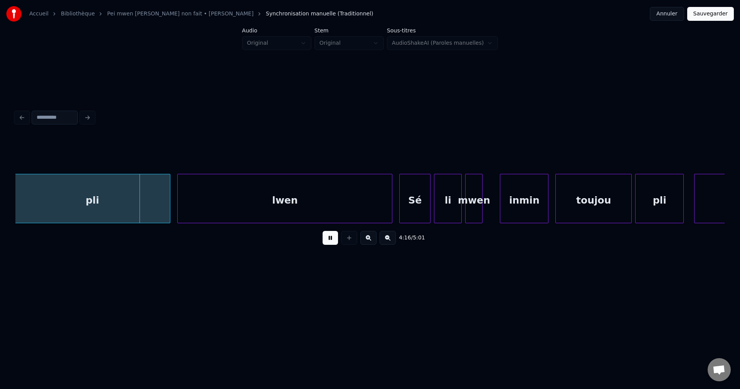
click at [83, 211] on div "pli" at bounding box center [92, 200] width 155 height 52
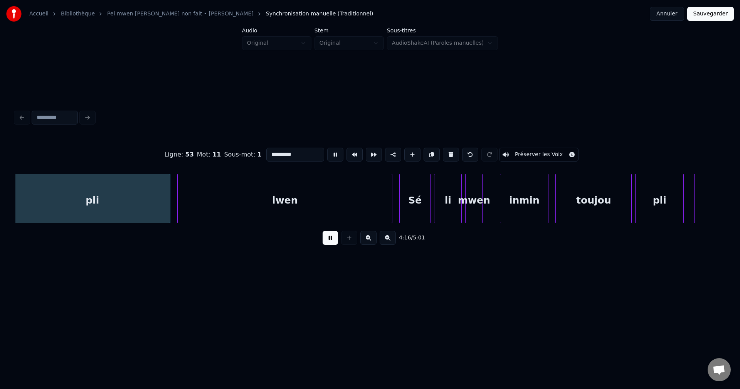
type input "***"
click at [331, 241] on button at bounding box center [329, 238] width 15 height 14
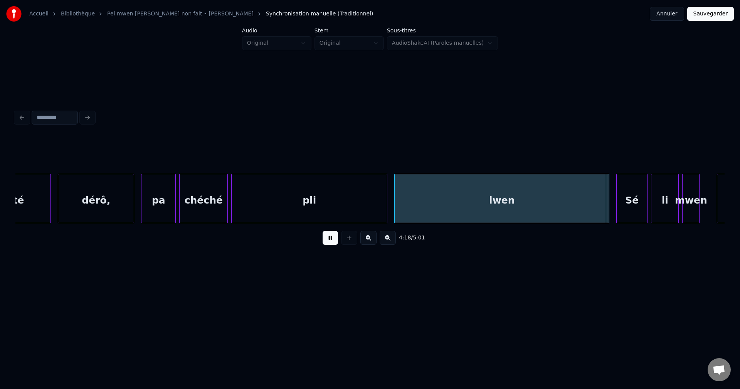
click at [84, 196] on div "dérô," at bounding box center [96, 200] width 76 height 52
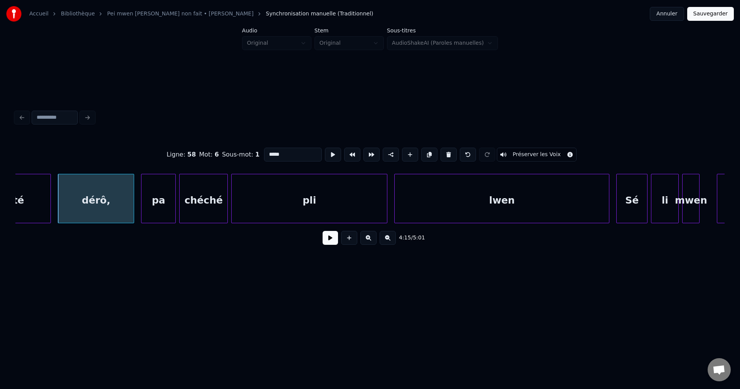
click at [30, 209] on div "rété" at bounding box center [13, 200] width 76 height 52
type input "****"
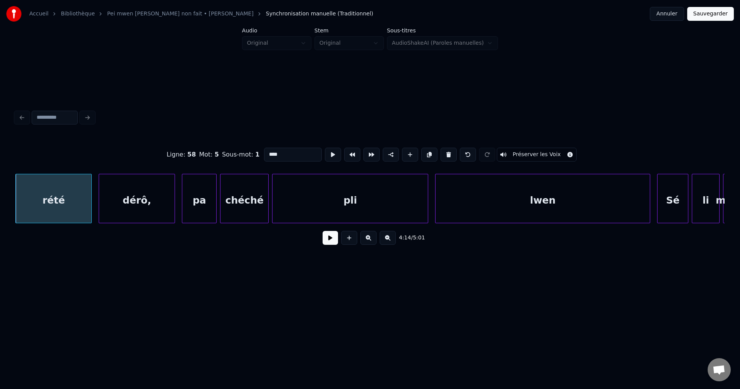
click at [329, 240] on button at bounding box center [329, 238] width 15 height 14
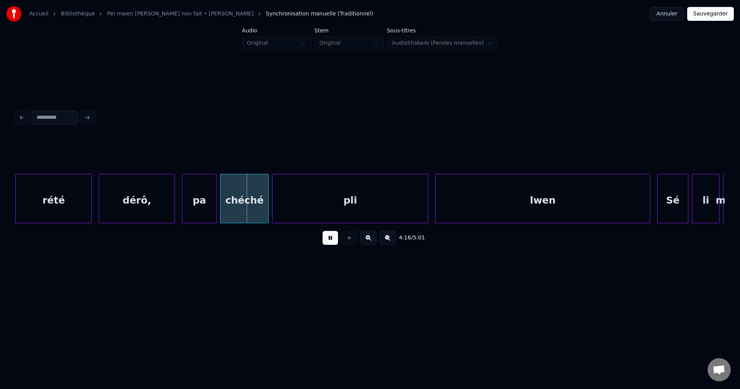
click at [328, 240] on button at bounding box center [329, 238] width 15 height 14
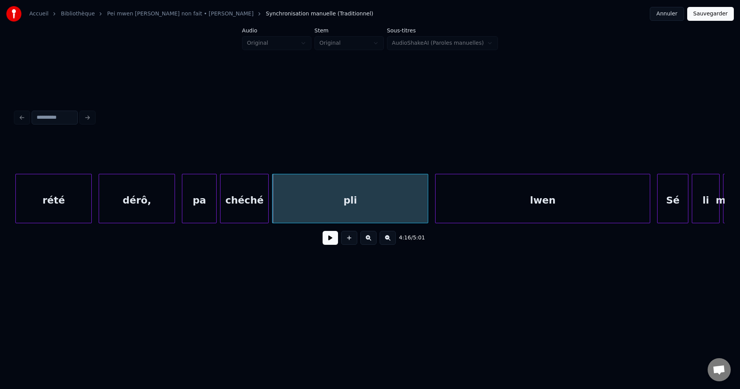
click at [52, 204] on div "rété" at bounding box center [54, 200] width 76 height 52
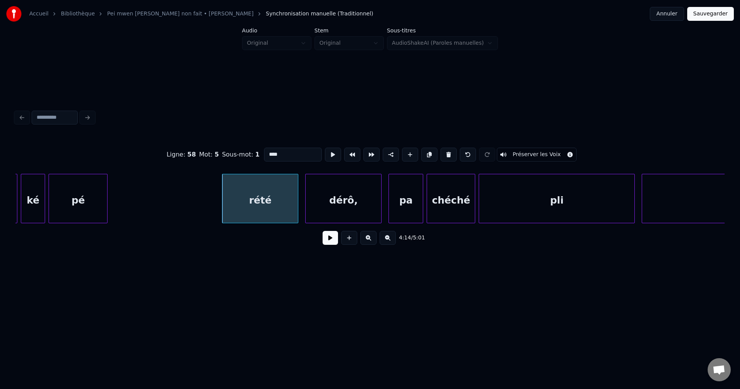
scroll to position [0, 43941]
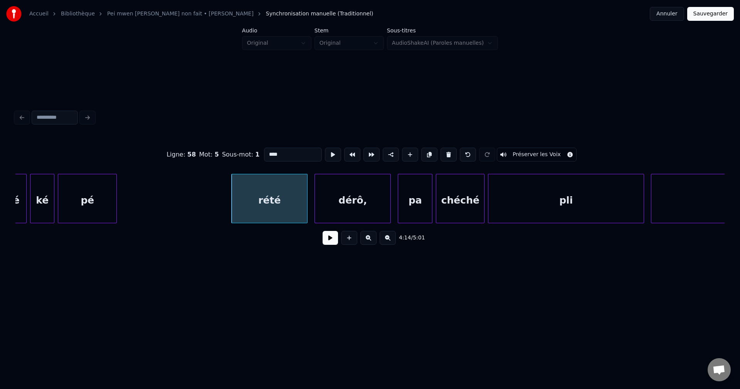
click at [71, 202] on div "pé" at bounding box center [87, 200] width 58 height 52
type input "**"
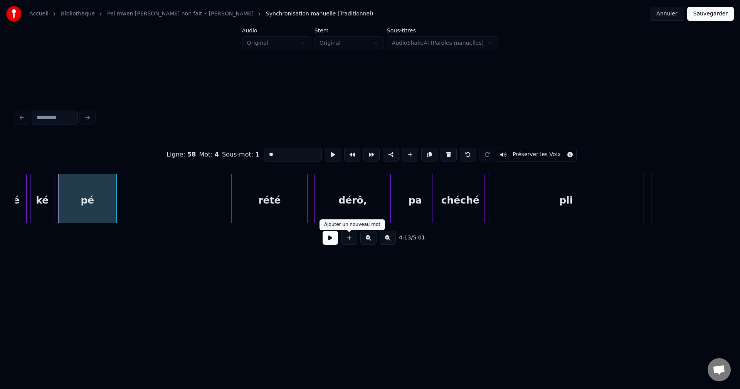
click at [333, 241] on button at bounding box center [329, 238] width 15 height 14
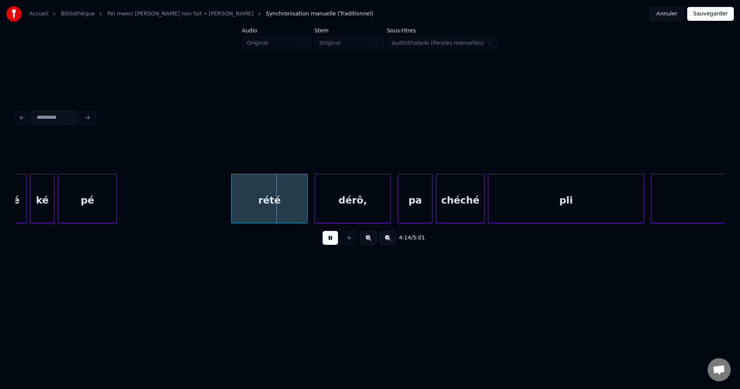
drag, startPoint x: 331, startPoint y: 241, endPoint x: 324, endPoint y: 241, distance: 6.9
click at [324, 241] on button at bounding box center [329, 238] width 15 height 14
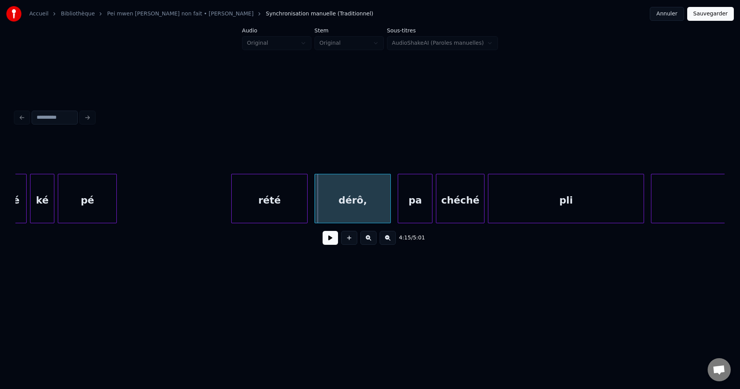
click at [35, 210] on div "ké" at bounding box center [41, 200] width 23 height 52
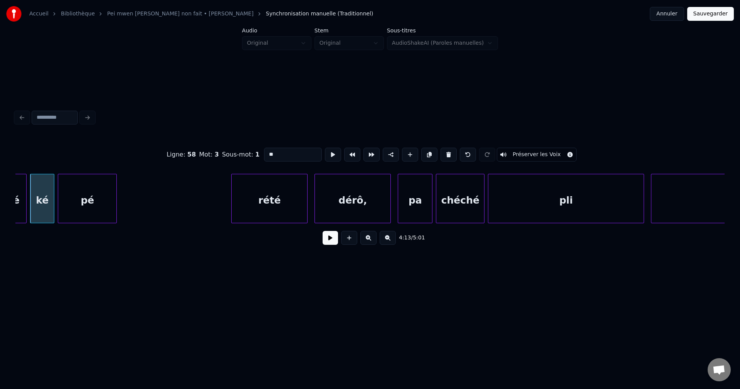
click at [329, 237] on button at bounding box center [329, 238] width 15 height 14
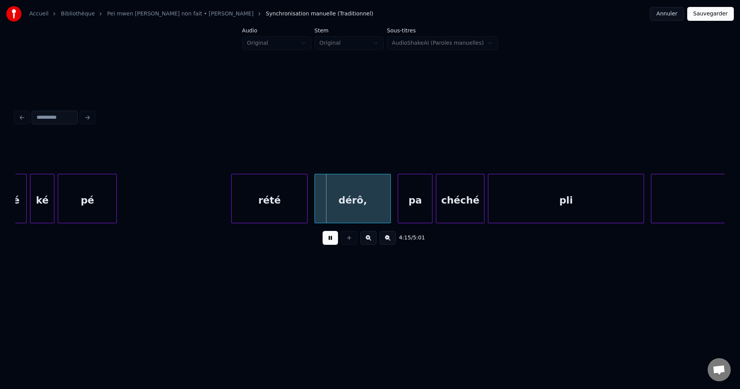
click at [328, 238] on button at bounding box center [329, 238] width 15 height 14
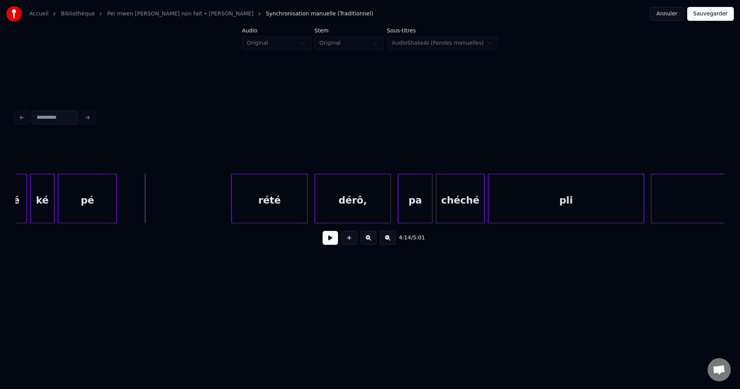
click at [330, 238] on button at bounding box center [329, 238] width 15 height 14
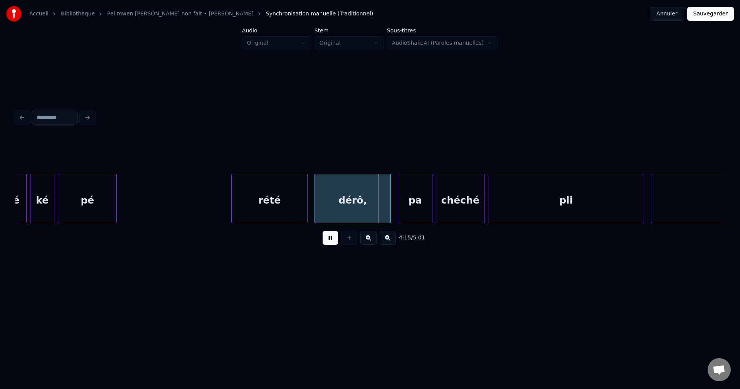
drag, startPoint x: 330, startPoint y: 238, endPoint x: 326, endPoint y: 237, distance: 4.1
click at [330, 238] on button at bounding box center [329, 238] width 15 height 14
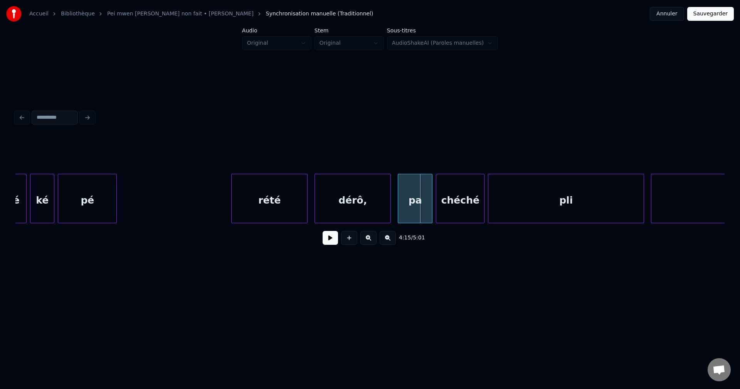
click at [338, 242] on div "4:14 / 5:01" at bounding box center [370, 237] width 697 height 17
click at [333, 241] on button at bounding box center [329, 238] width 15 height 14
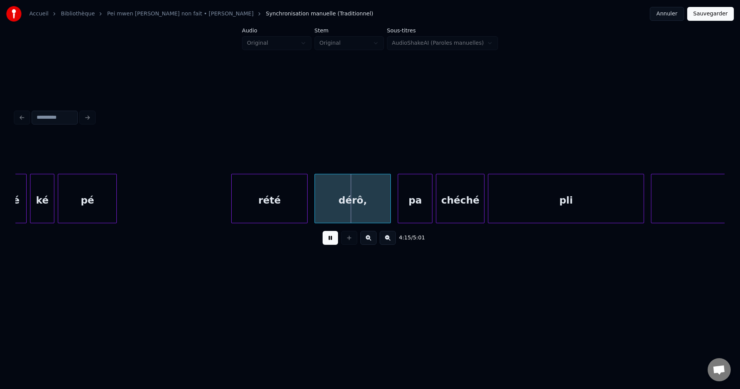
click at [333, 241] on button at bounding box center [329, 238] width 15 height 14
click at [77, 191] on div "pé" at bounding box center [87, 200] width 58 height 52
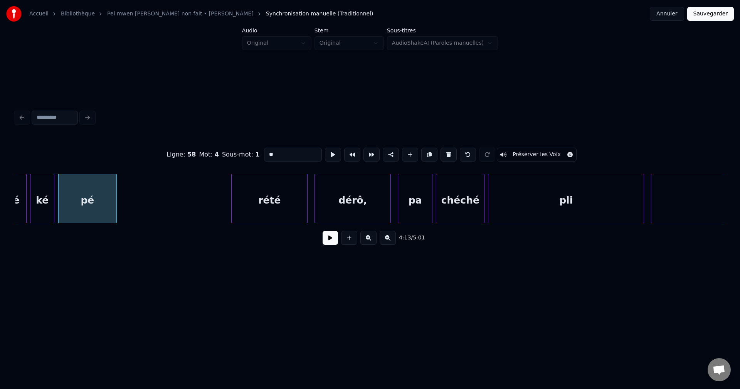
drag, startPoint x: 320, startPoint y: 242, endPoint x: 330, endPoint y: 243, distance: 10.1
click at [324, 242] on div "4:13 / 5:01" at bounding box center [370, 237] width 697 height 17
click at [330, 243] on button at bounding box center [329, 238] width 15 height 14
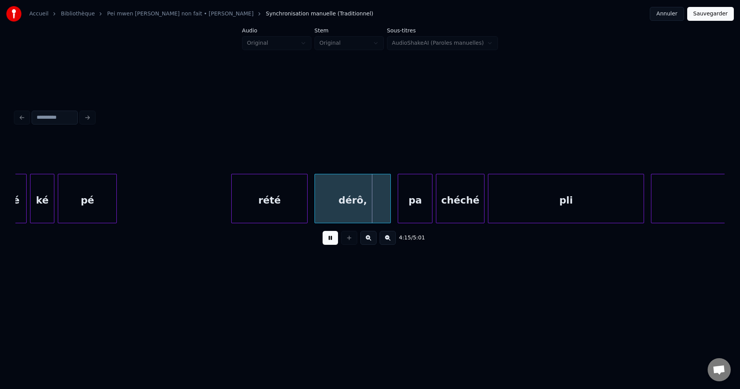
click at [326, 240] on button at bounding box center [329, 238] width 15 height 14
click at [272, 202] on div "rété" at bounding box center [270, 200] width 76 height 52
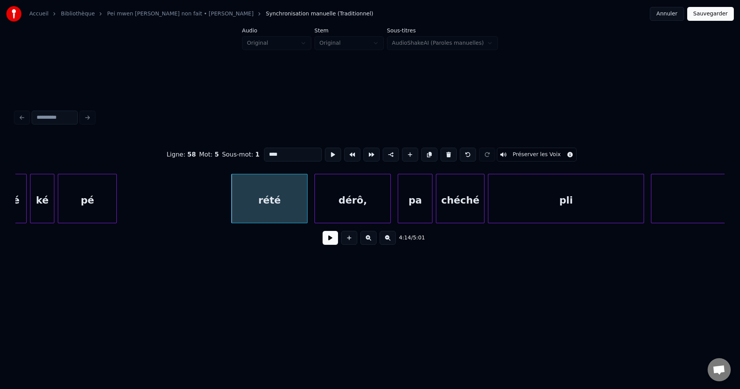
drag, startPoint x: 278, startPoint y: 148, endPoint x: 174, endPoint y: 154, distance: 104.2
click at [201, 153] on div "Ligne : 58 Mot : 5 Sous-mot : 1 **** Préserver les Voix" at bounding box center [369, 154] width 709 height 39
type input "*********"
click at [326, 154] on button at bounding box center [333, 155] width 16 height 14
click at [325, 243] on button at bounding box center [329, 238] width 15 height 14
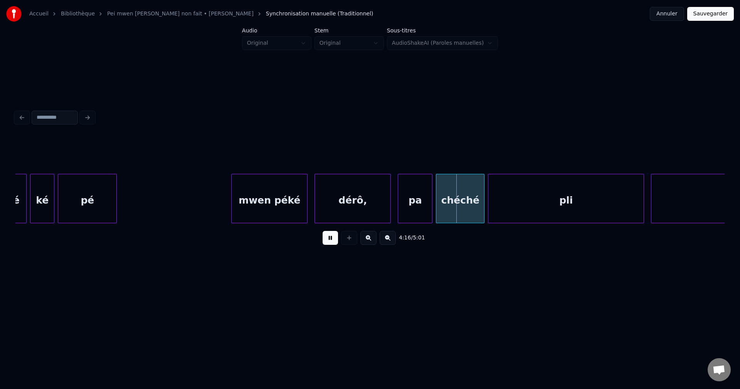
click at [259, 184] on div "mwen péké" at bounding box center [270, 200] width 76 height 52
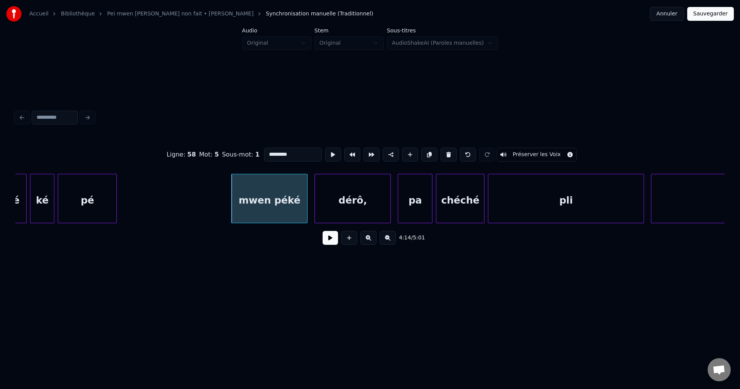
drag, startPoint x: 295, startPoint y: 154, endPoint x: 195, endPoint y: 151, distance: 100.2
click at [195, 151] on div "Ligne : 58 Mot : 5 Sous-mot : 1 ********* Préserver les Voix" at bounding box center [369, 154] width 709 height 39
type input "********"
click at [327, 241] on button at bounding box center [329, 238] width 15 height 14
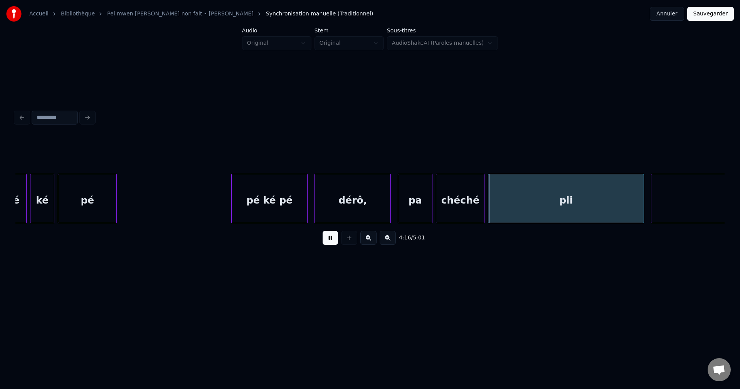
click at [347, 212] on div "dérô," at bounding box center [353, 200] width 76 height 52
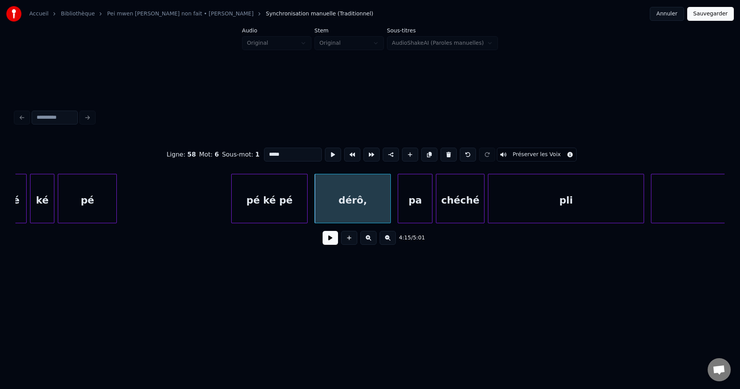
drag, startPoint x: 290, startPoint y: 153, endPoint x: 235, endPoint y: 162, distance: 56.2
click at [235, 162] on div "Ligne : 58 Mot : 6 Sous-mot : 1 ***** Préserver les Voix" at bounding box center [369, 154] width 709 height 39
click at [258, 199] on div "pé ké pé" at bounding box center [270, 200] width 76 height 52
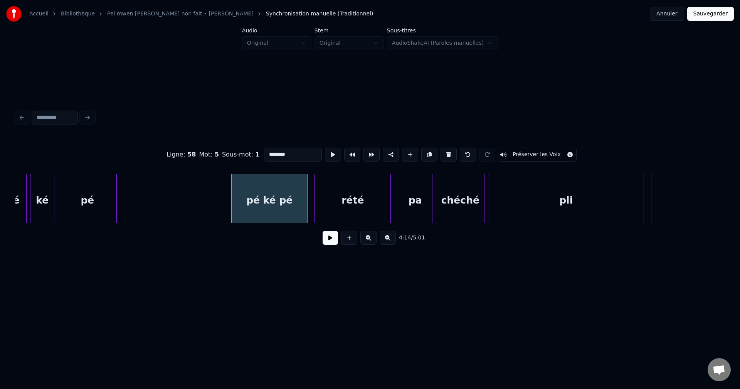
click at [353, 200] on div "rété" at bounding box center [353, 200] width 76 height 52
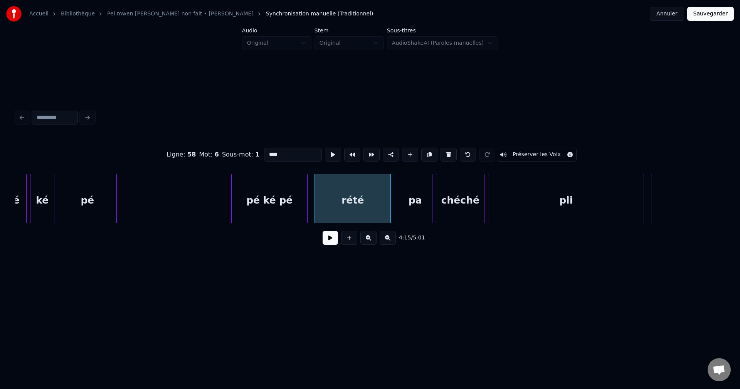
click at [416, 200] on div "pa" at bounding box center [415, 200] width 34 height 52
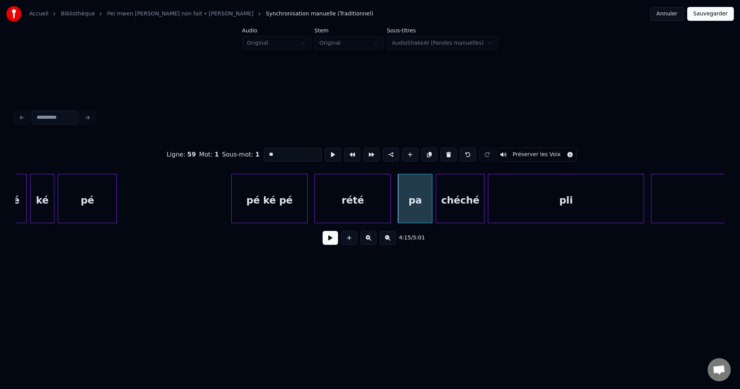
click at [374, 207] on div "rété" at bounding box center [353, 200] width 76 height 52
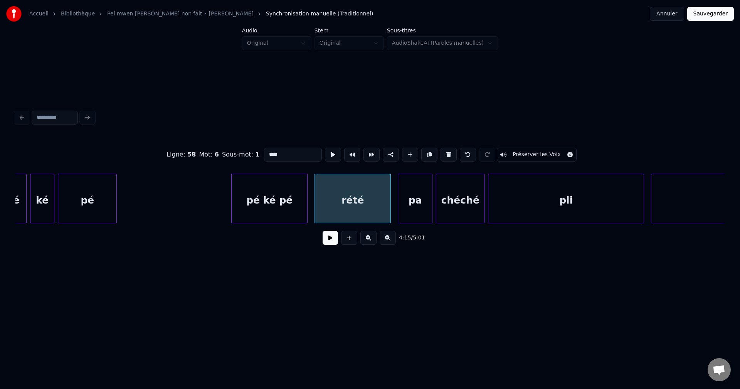
type input "****"
click at [334, 246] on div "4:15 / 5:01" at bounding box center [370, 237] width 697 height 17
click at [334, 243] on button at bounding box center [329, 238] width 15 height 14
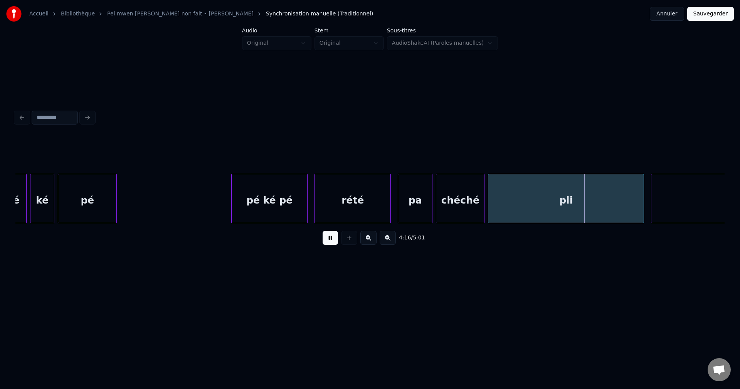
click at [333, 242] on button at bounding box center [329, 238] width 15 height 14
click at [347, 207] on div "rété" at bounding box center [353, 200] width 76 height 52
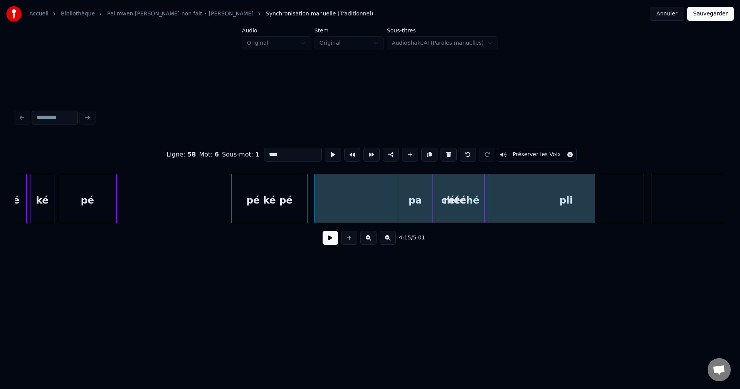
click at [594, 201] on div at bounding box center [593, 198] width 2 height 49
click at [369, 207] on div "rété" at bounding box center [455, 200] width 280 height 52
click at [298, 157] on input "****" at bounding box center [293, 155] width 58 height 14
type input "*********"
click at [324, 235] on button at bounding box center [329, 238] width 15 height 14
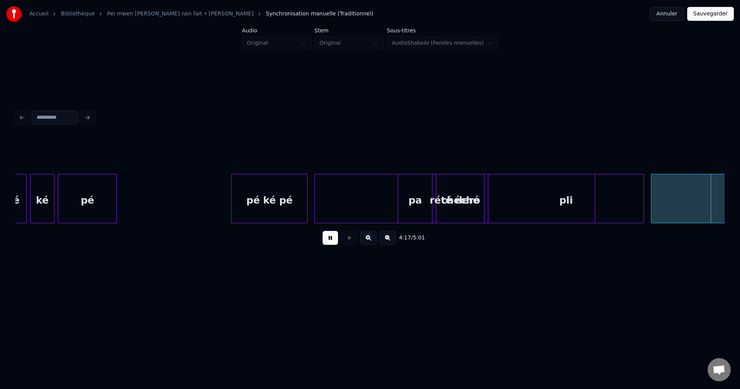
scroll to position [0, 44650]
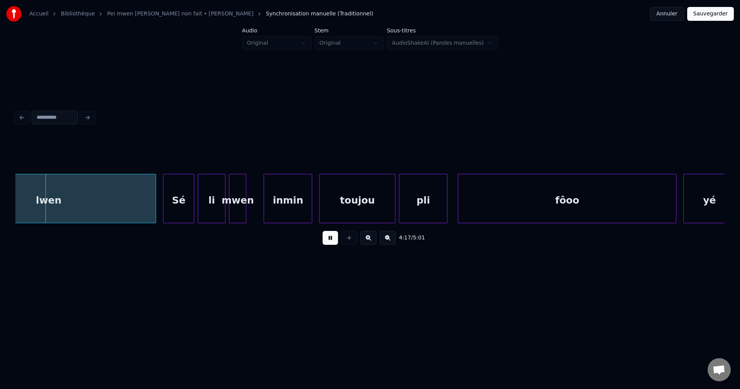
click at [324, 238] on button at bounding box center [329, 238] width 15 height 14
click at [132, 198] on div "lwen" at bounding box center [48, 200] width 214 height 52
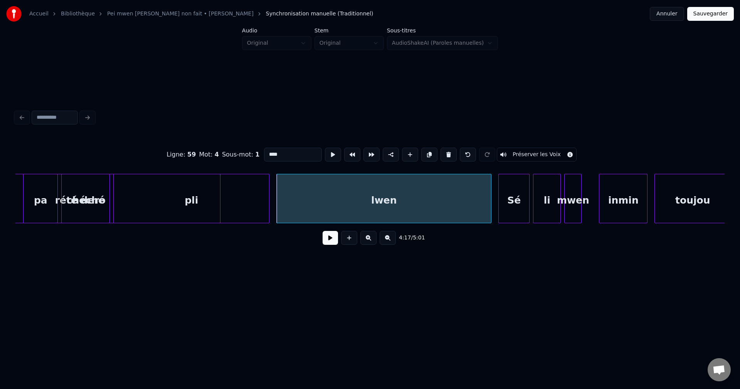
scroll to position [0, 44314]
click at [46, 201] on div "pa" at bounding box center [42, 200] width 34 height 52
type input "**"
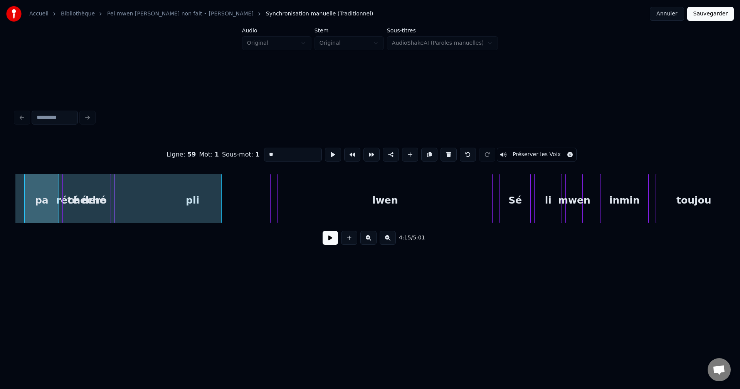
click at [325, 243] on button at bounding box center [329, 238] width 15 height 14
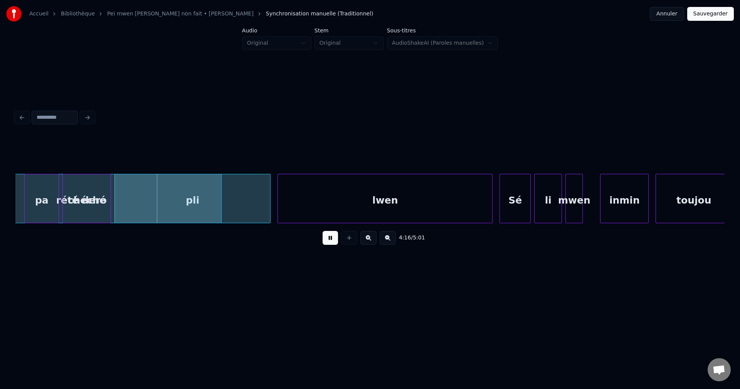
click at [327, 243] on button at bounding box center [329, 238] width 15 height 14
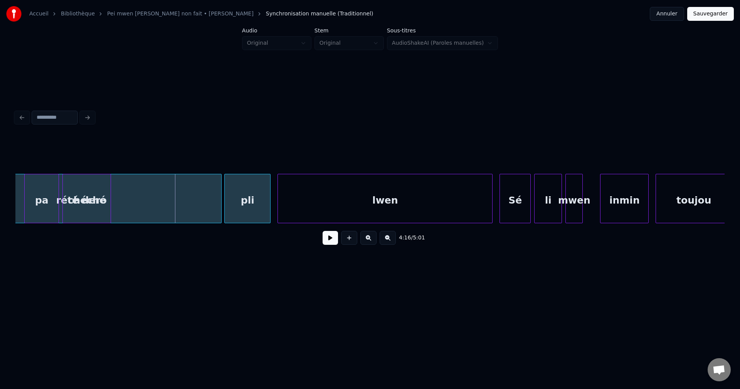
click at [226, 217] on div at bounding box center [226, 198] width 2 height 49
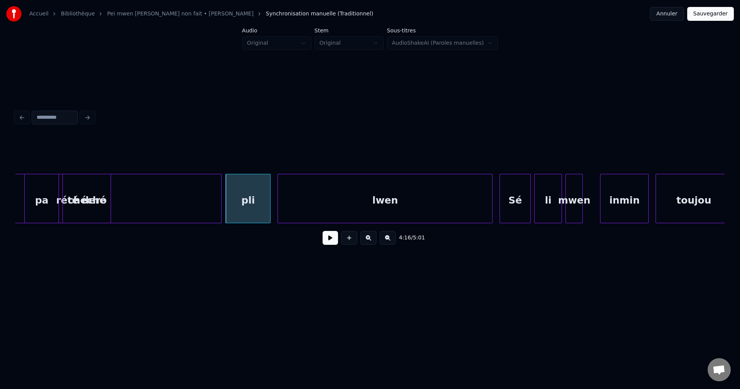
click at [98, 205] on div "chéché" at bounding box center [87, 200] width 48 height 52
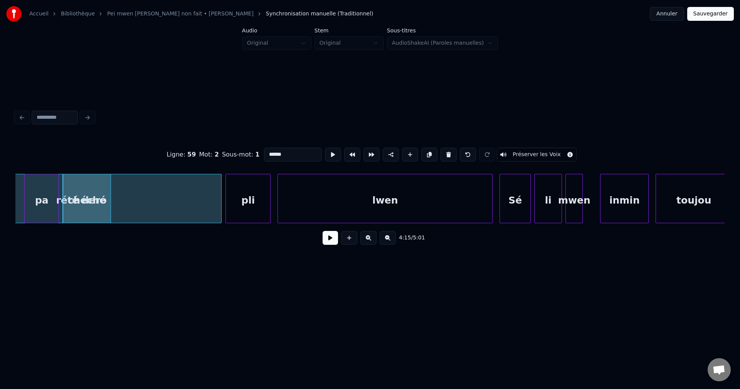
click at [111, 209] on div "rété dero" at bounding box center [81, 200] width 280 height 52
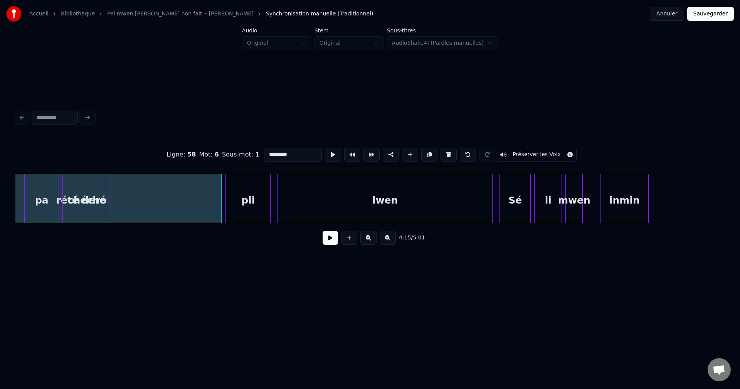
scroll to position [0, 44240]
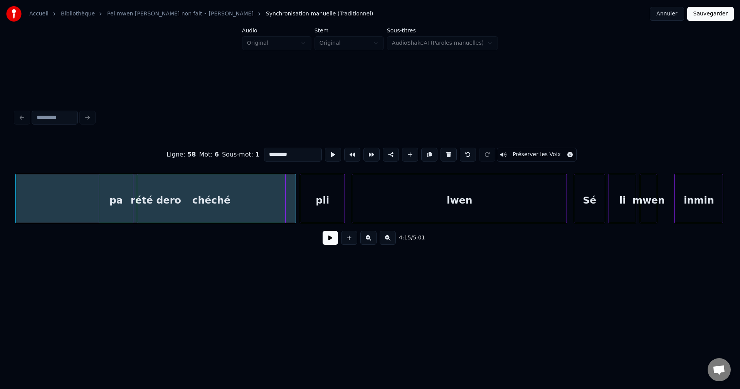
click at [285, 207] on div at bounding box center [284, 198] width 2 height 49
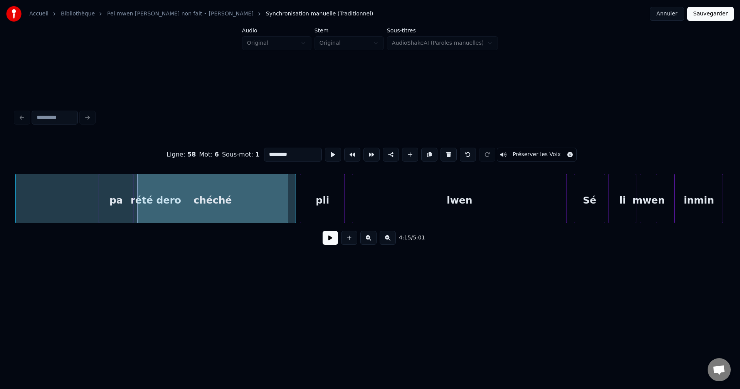
click at [280, 206] on div "chéché" at bounding box center [212, 200] width 151 height 52
type input "******"
click at [332, 239] on button at bounding box center [329, 238] width 15 height 14
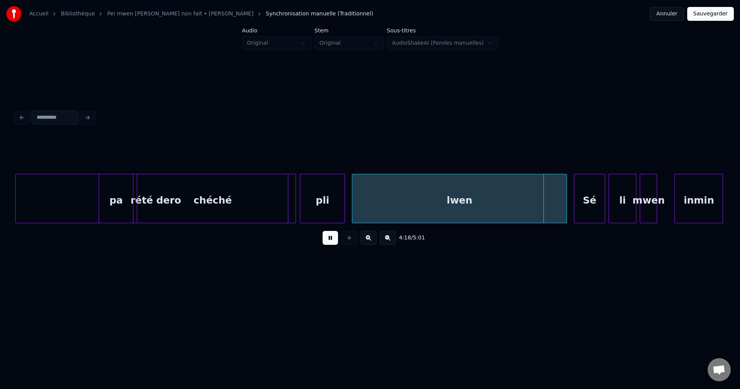
click at [324, 244] on button at bounding box center [329, 238] width 15 height 14
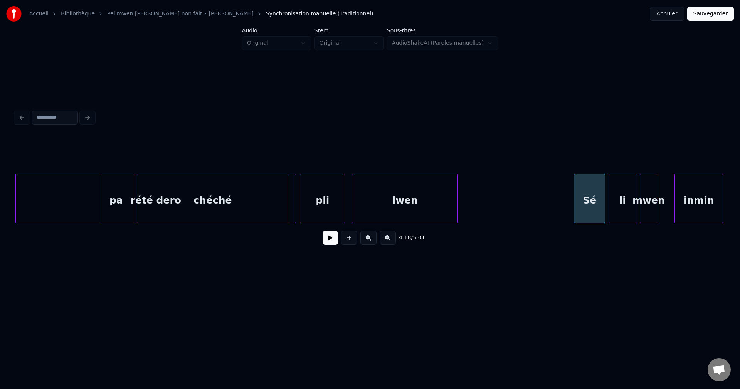
click at [456, 210] on div at bounding box center [456, 198] width 2 height 49
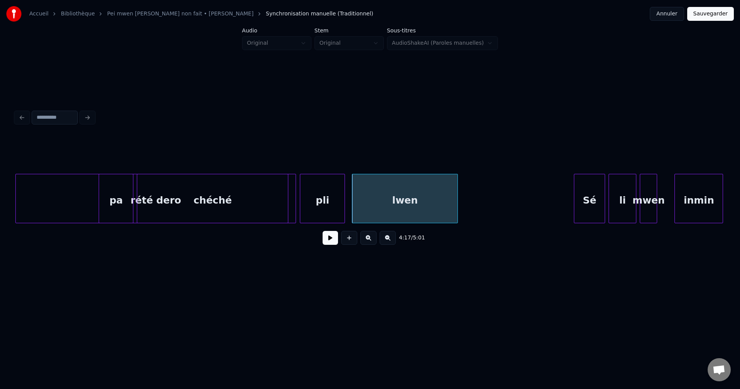
click at [295, 210] on div at bounding box center [294, 198] width 2 height 49
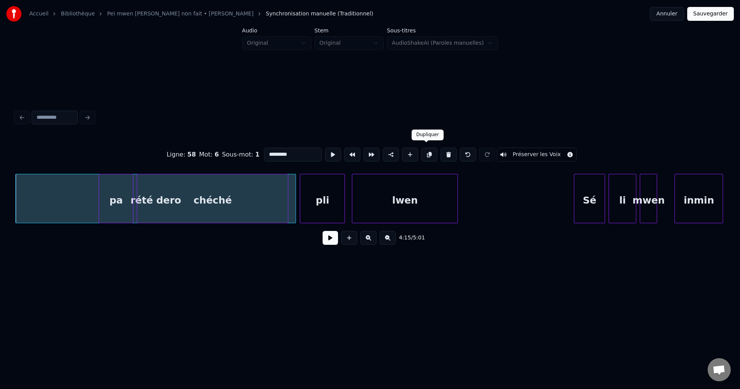
click at [426, 152] on button at bounding box center [429, 155] width 16 height 14
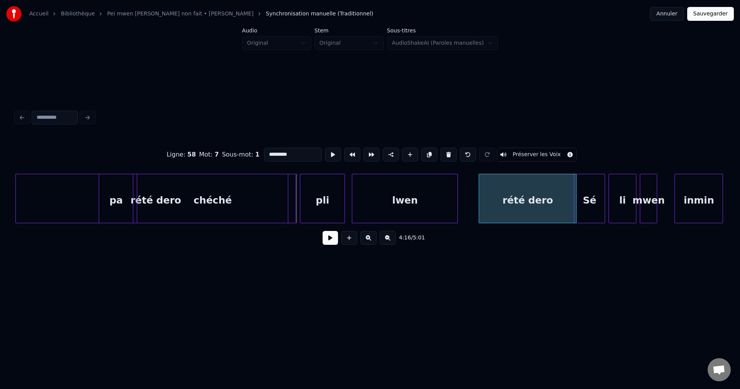
click at [479, 214] on div at bounding box center [480, 198] width 2 height 49
click at [504, 213] on div "rété dero" at bounding box center [521, 200] width 99 height 52
click at [486, 213] on div at bounding box center [485, 198] width 2 height 49
click at [509, 211] on div "rété dero" at bounding box center [522, 200] width 81 height 52
click at [509, 211] on div "rété dero" at bounding box center [520, 200] width 81 height 52
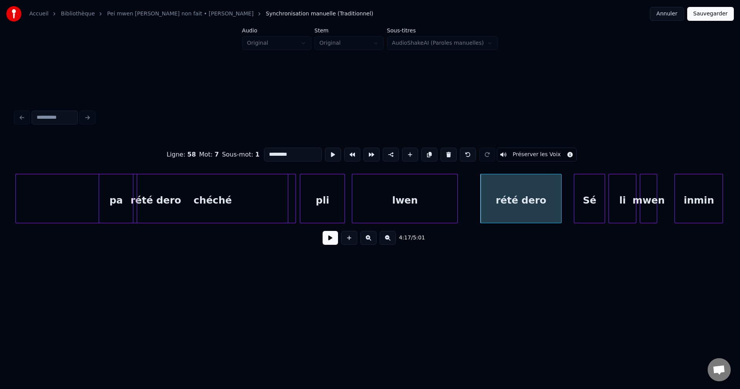
drag, startPoint x: 272, startPoint y: 151, endPoint x: 215, endPoint y: 153, distance: 57.8
click at [218, 151] on div "Ligne : 58 Mot : 7 Sous-mot : 1 ********* Préserver les Voix" at bounding box center [369, 154] width 709 height 39
type input "*"
type input "*******"
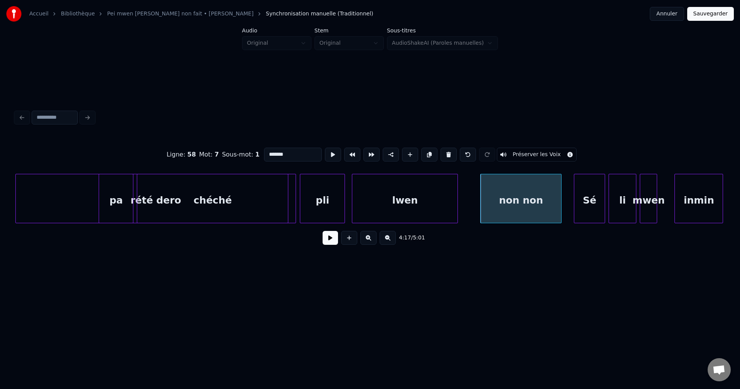
click at [332, 244] on button at bounding box center [329, 238] width 15 height 14
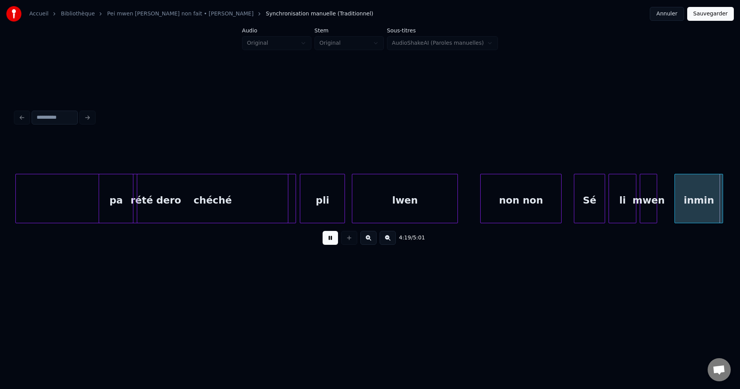
click at [332, 243] on button at bounding box center [329, 238] width 15 height 14
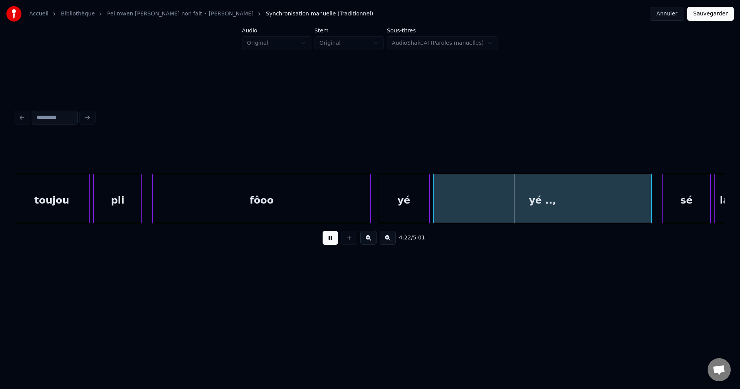
click at [332, 243] on button at bounding box center [329, 238] width 15 height 14
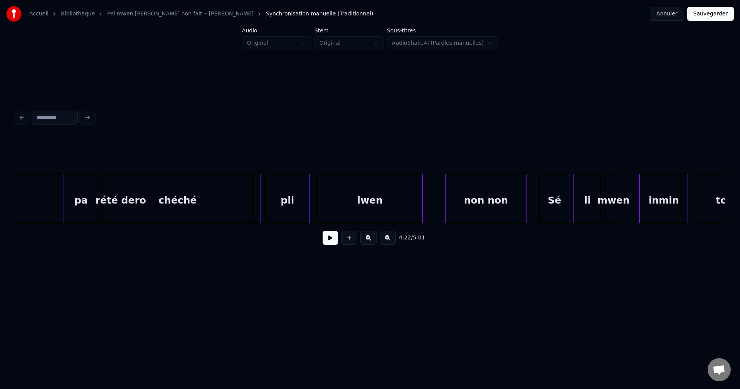
scroll to position [0, 44262]
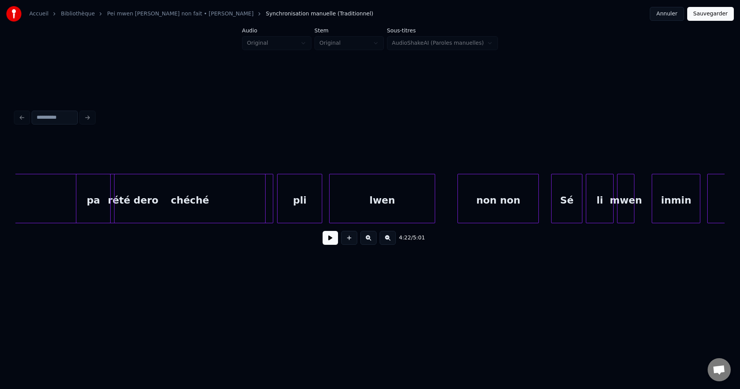
click at [328, 243] on button at bounding box center [329, 238] width 15 height 14
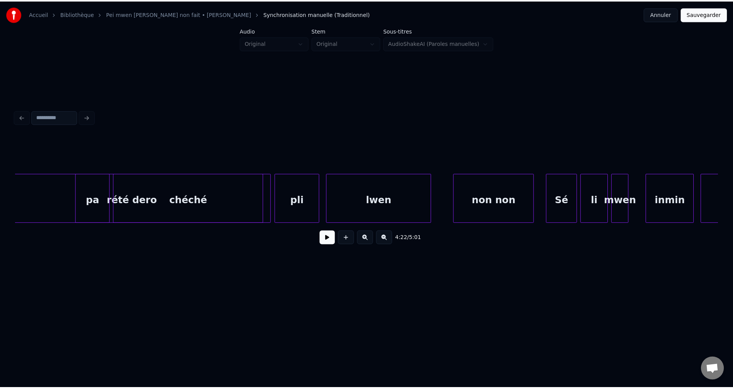
scroll to position [0, 45481]
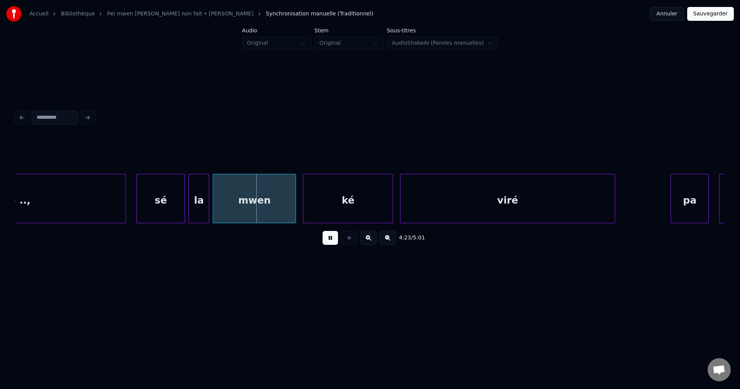
click at [329, 243] on button at bounding box center [329, 238] width 15 height 14
click at [714, 15] on button "Sauvegarder" at bounding box center [710, 14] width 47 height 14
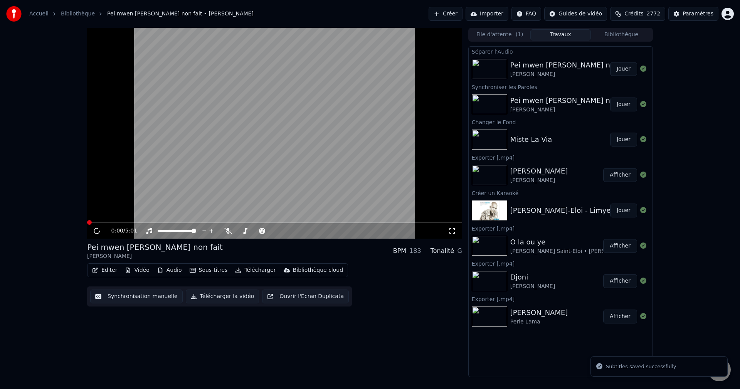
click at [105, 269] on button "Éditer" at bounding box center [104, 270] width 31 height 11
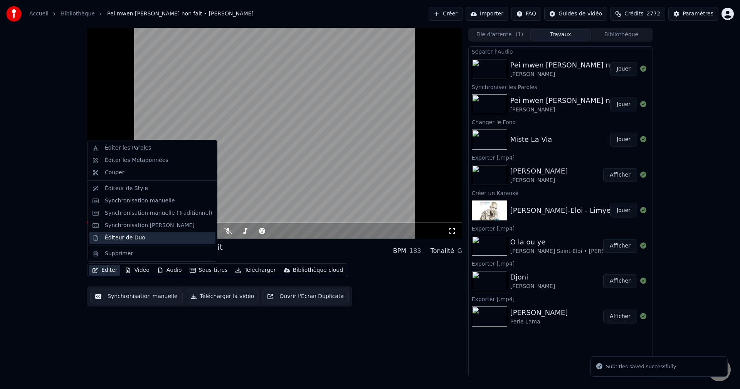
click at [119, 240] on div "Éditeur de Duo" at bounding box center [125, 238] width 40 height 8
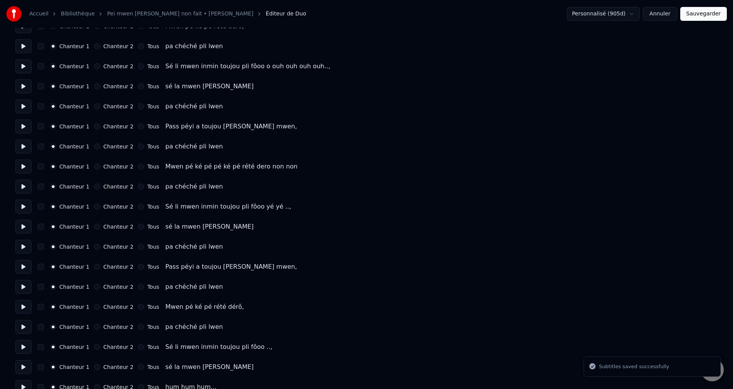
scroll to position [1091, 0]
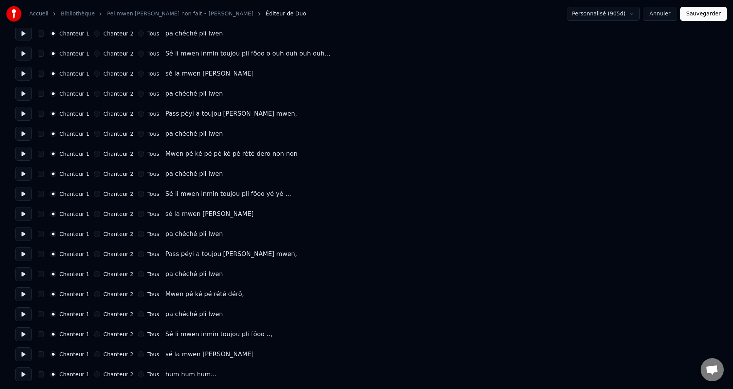
click at [23, 135] on button at bounding box center [23, 134] width 16 height 14
click at [94, 134] on button "Chanteur 2" at bounding box center [97, 134] width 6 height 6
click at [20, 156] on button at bounding box center [23, 154] width 16 height 14
click at [23, 176] on button at bounding box center [23, 174] width 16 height 14
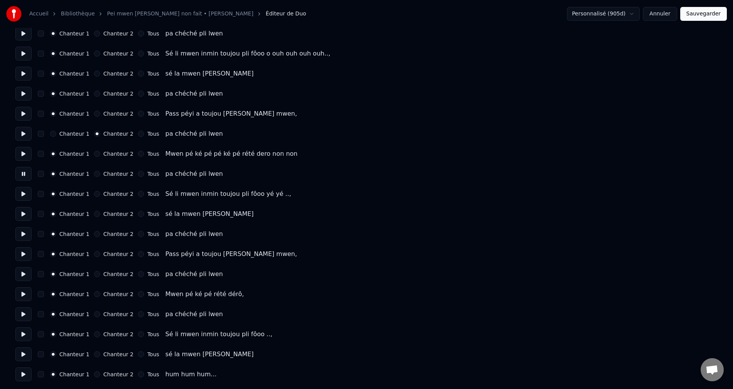
click at [94, 173] on button "Chanteur 2" at bounding box center [97, 174] width 6 height 6
click at [19, 197] on button at bounding box center [23, 194] width 16 height 14
click at [27, 214] on button at bounding box center [23, 214] width 16 height 14
click at [25, 237] on button at bounding box center [23, 234] width 16 height 14
click at [95, 232] on button "Chanteur 2" at bounding box center [97, 234] width 6 height 6
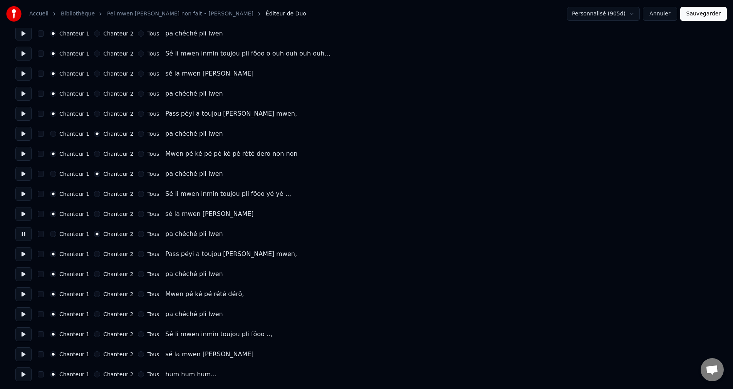
click at [27, 253] on button at bounding box center [23, 254] width 16 height 14
click at [16, 277] on button at bounding box center [23, 274] width 16 height 14
click at [89, 275] on div "Chanteur 1 Chanteur 2 Tous" at bounding box center [104, 274] width 109 height 6
click at [94, 275] on button "Chanteur 2" at bounding box center [97, 274] width 6 height 6
click at [719, 9] on button "Sauvegarder" at bounding box center [703, 14] width 47 height 14
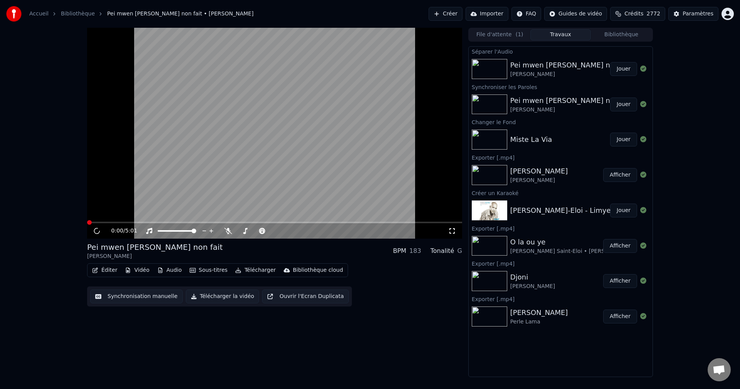
click at [99, 272] on button "Éditer" at bounding box center [104, 270] width 31 height 11
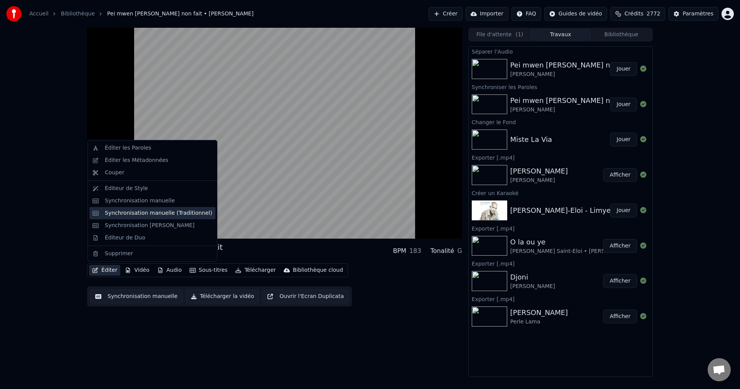
click at [136, 212] on div "Synchronisation manuelle (Traditionnel)" at bounding box center [158, 213] width 107 height 8
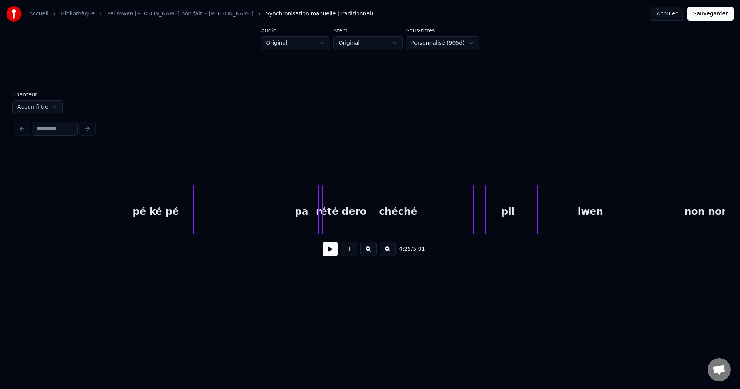
scroll to position [0, 44051]
click at [671, 19] on button "Annuler" at bounding box center [667, 14] width 34 height 14
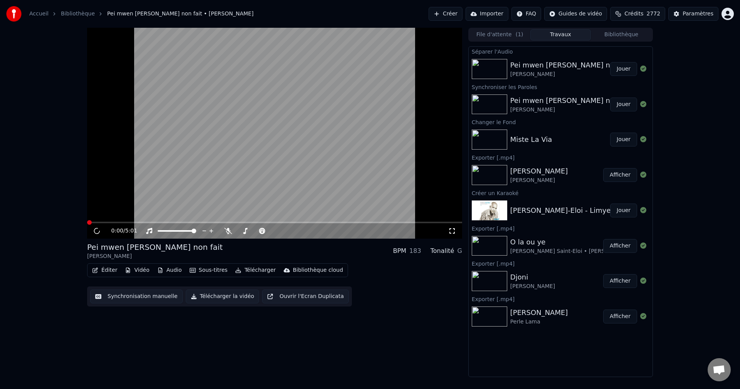
click at [379, 223] on div "0:00 / 5:01" at bounding box center [274, 230] width 375 height 15
click at [386, 222] on span at bounding box center [274, 223] width 375 height 2
click at [379, 223] on span at bounding box center [274, 223] width 375 height 2
click at [409, 222] on span at bounding box center [274, 223] width 375 height 2
click at [399, 222] on span at bounding box center [249, 223] width 324 height 2
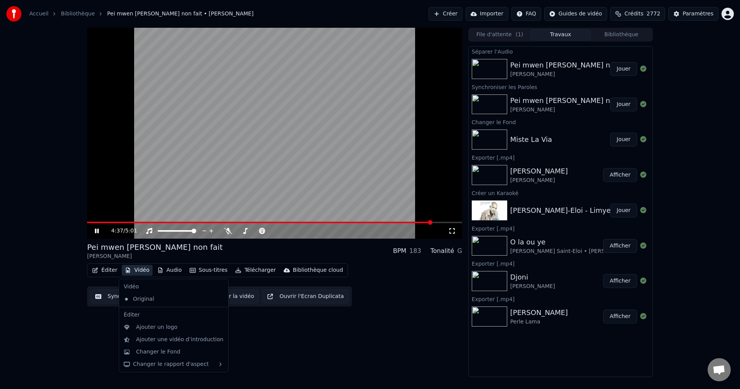
click at [139, 267] on button "Vidéo" at bounding box center [137, 270] width 30 height 11
click at [155, 351] on div "Changer le Fond" at bounding box center [158, 352] width 44 height 8
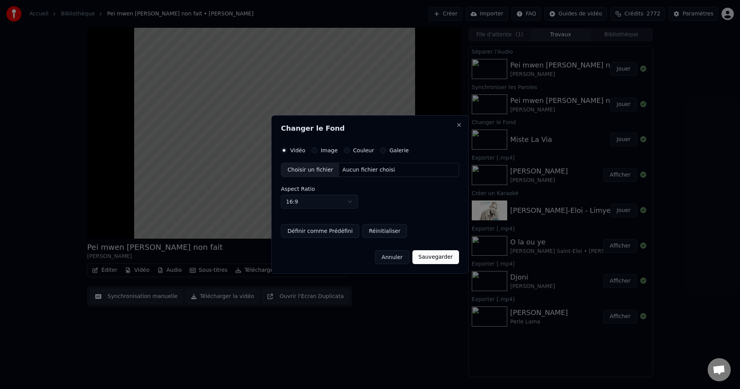
click at [307, 169] on div "Choisir un fichier" at bounding box center [310, 170] width 58 height 14
click at [323, 152] on label "Image" at bounding box center [329, 150] width 17 height 5
click at [317, 152] on button "Image" at bounding box center [314, 150] width 6 height 6
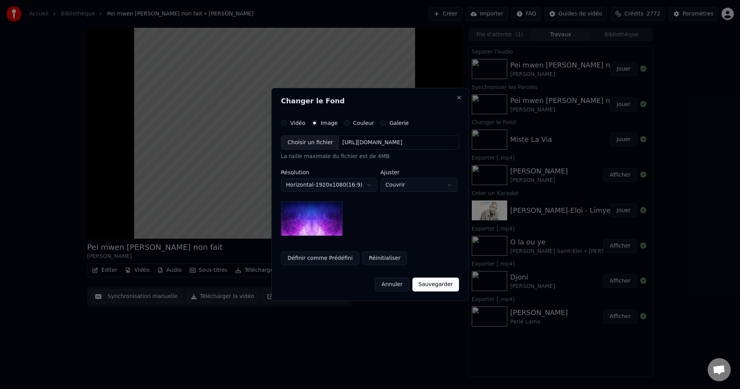
click at [310, 149] on div "Choisir un fichier" at bounding box center [310, 143] width 58 height 14
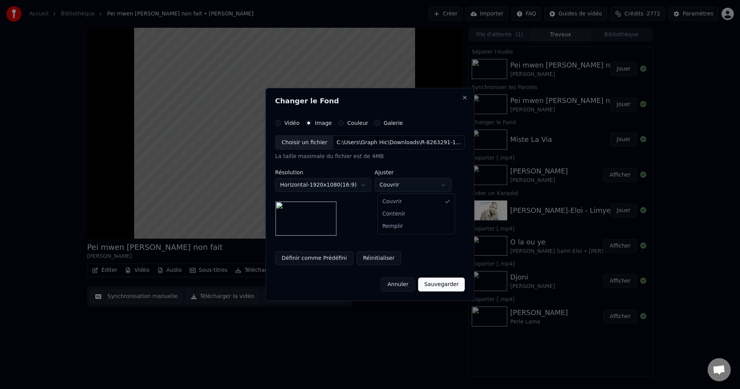
click at [425, 186] on body "Accueil Bibliothèque Pei mwen [PERSON_NAME] non fait • [PERSON_NAME] Créer Impo…" at bounding box center [370, 194] width 740 height 389
select select "****"
click at [449, 285] on button "Sauvegarder" at bounding box center [441, 284] width 47 height 14
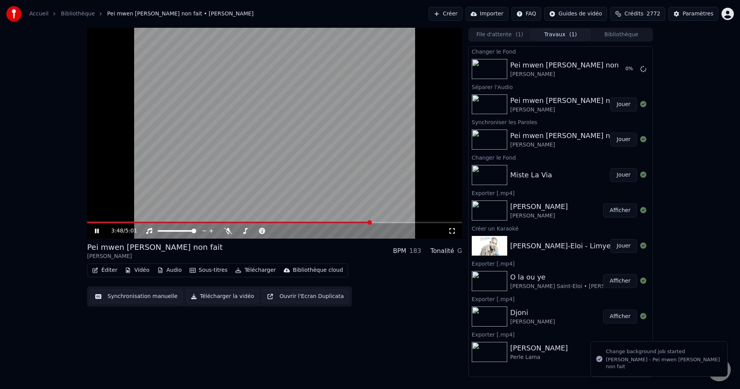
click at [370, 223] on span at bounding box center [229, 223] width 284 height 2
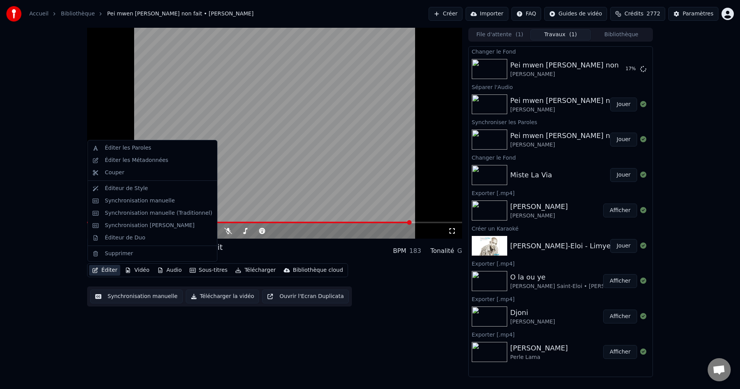
click at [98, 272] on button "Éditer" at bounding box center [104, 270] width 31 height 11
click at [133, 210] on div "Synchronisation manuelle (Traditionnel)" at bounding box center [158, 213] width 107 height 8
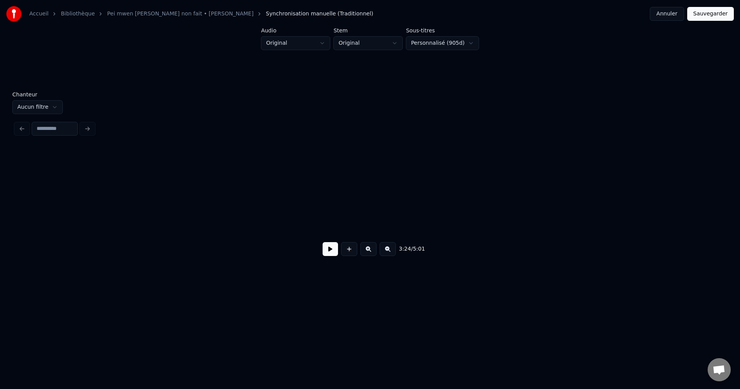
scroll to position [0, 45111]
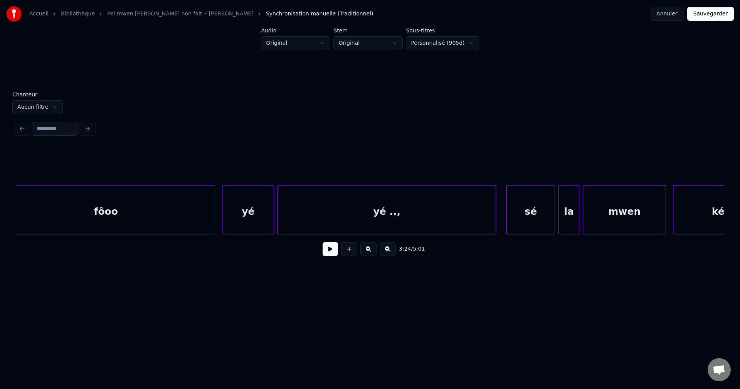
click at [449, 211] on div "yé ..," at bounding box center [387, 211] width 218 height 52
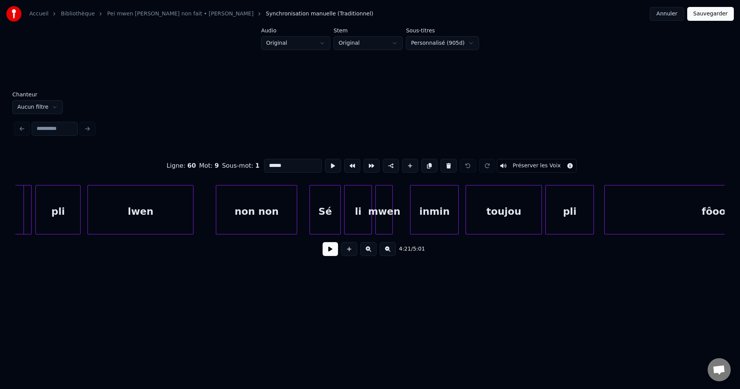
scroll to position [0, 44417]
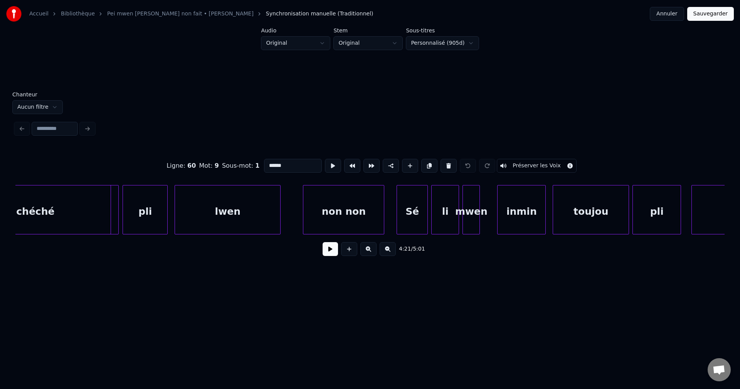
click at [196, 214] on div "lwen" at bounding box center [227, 211] width 105 height 52
type input "****"
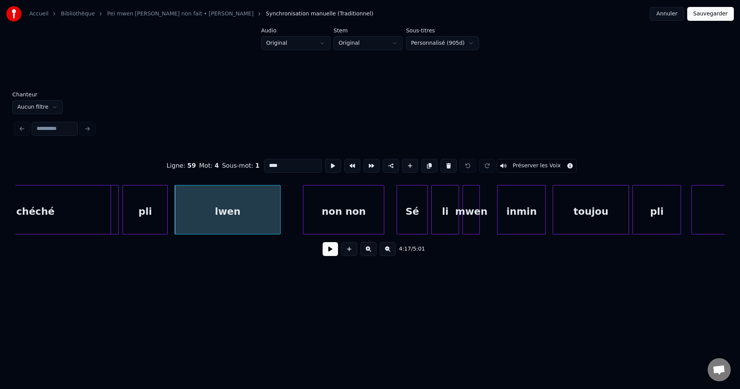
click at [331, 253] on button at bounding box center [329, 249] width 15 height 14
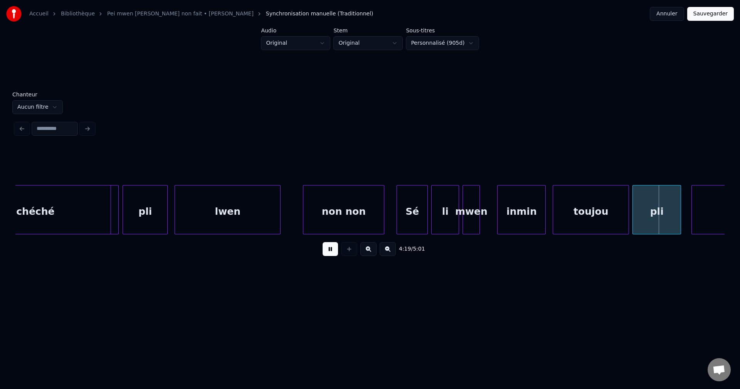
click at [331, 253] on button at bounding box center [329, 249] width 15 height 14
click at [411, 208] on div "Sé" at bounding box center [412, 211] width 30 height 52
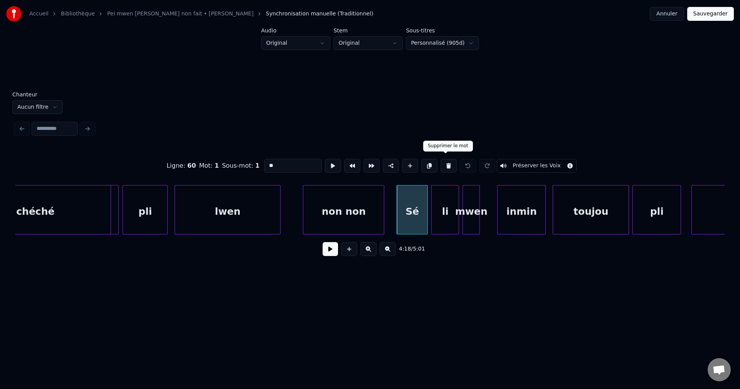
click at [447, 163] on button at bounding box center [448, 166] width 16 height 14
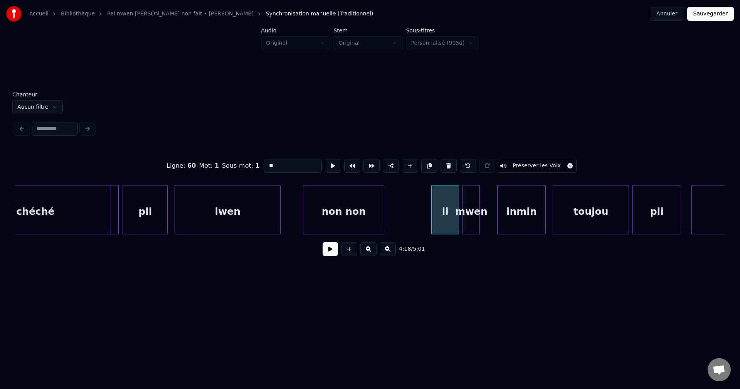
click at [447, 163] on button at bounding box center [448, 166] width 16 height 14
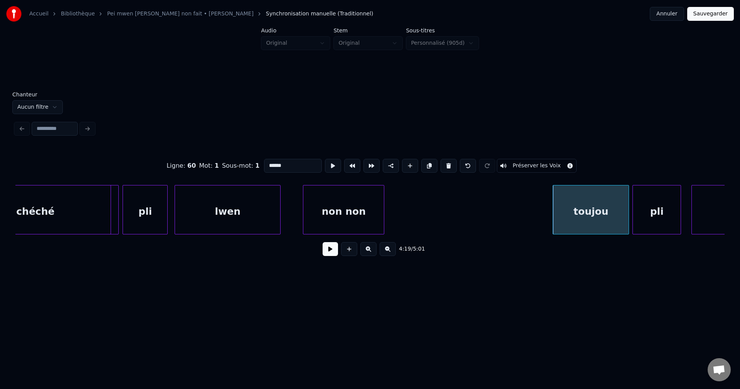
click at [447, 163] on button at bounding box center [448, 166] width 16 height 14
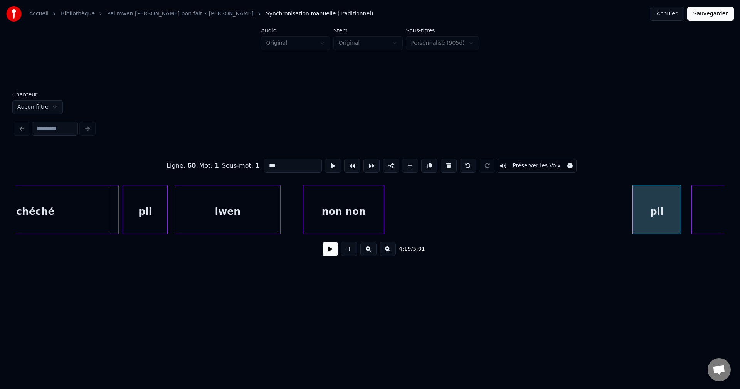
click at [447, 163] on button at bounding box center [448, 166] width 16 height 14
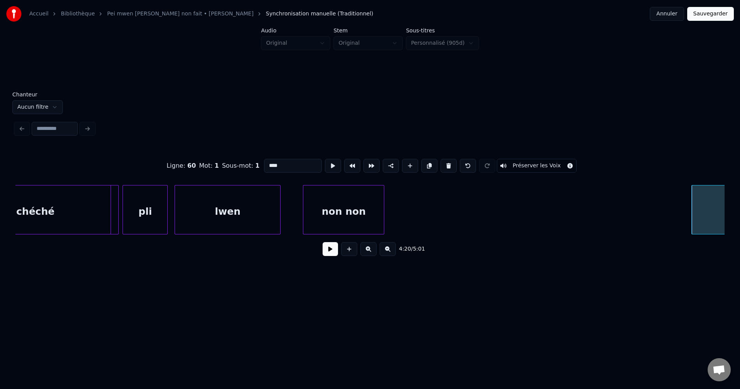
click at [447, 163] on button at bounding box center [448, 166] width 16 height 14
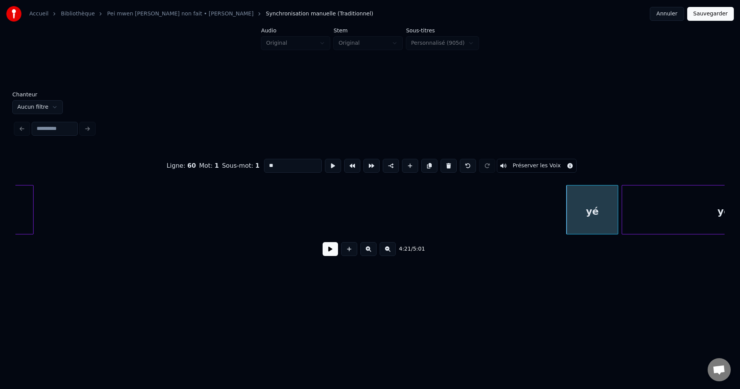
scroll to position [0, 44732]
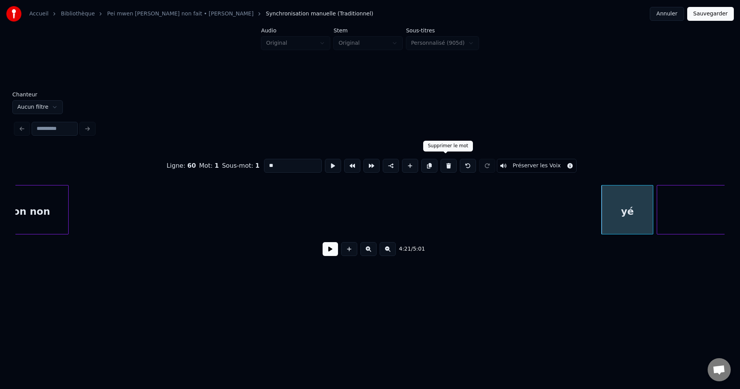
click at [447, 161] on button at bounding box center [448, 166] width 16 height 14
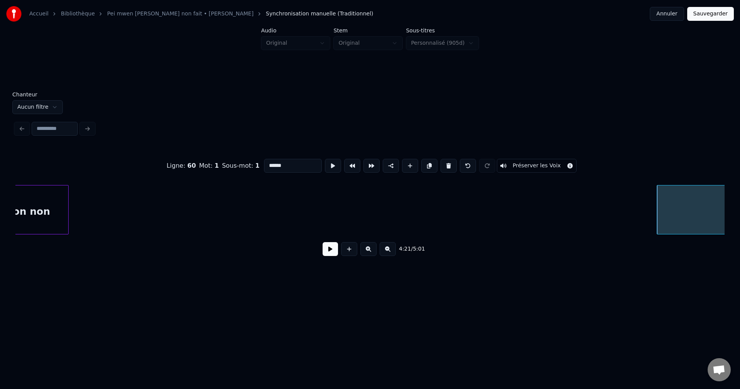
click at [447, 161] on button at bounding box center [448, 166] width 16 height 14
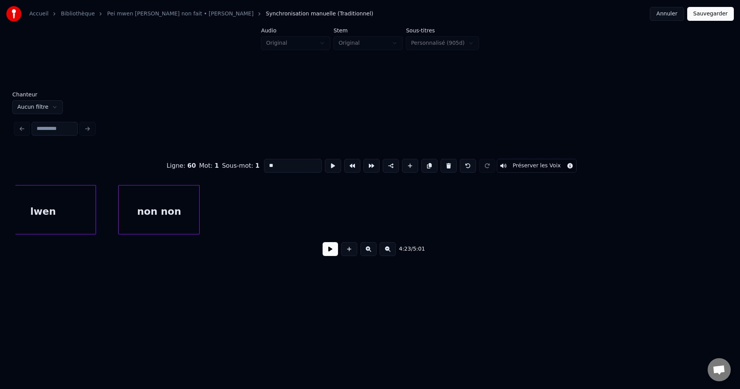
scroll to position [0, 44601]
click at [196, 211] on div "non non" at bounding box center [159, 211] width 81 height 52
type input "*******"
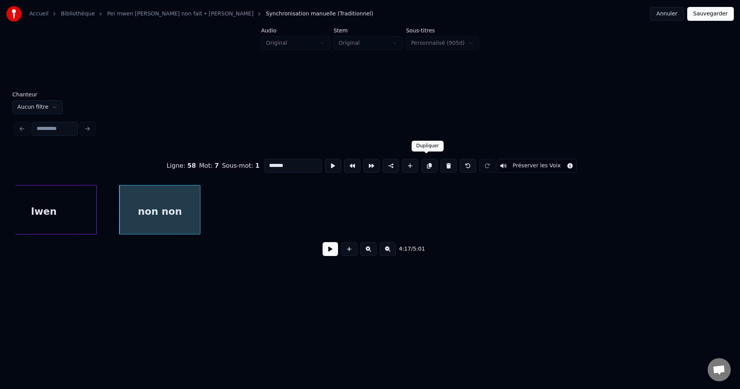
click at [426, 164] on button at bounding box center [429, 166] width 16 height 14
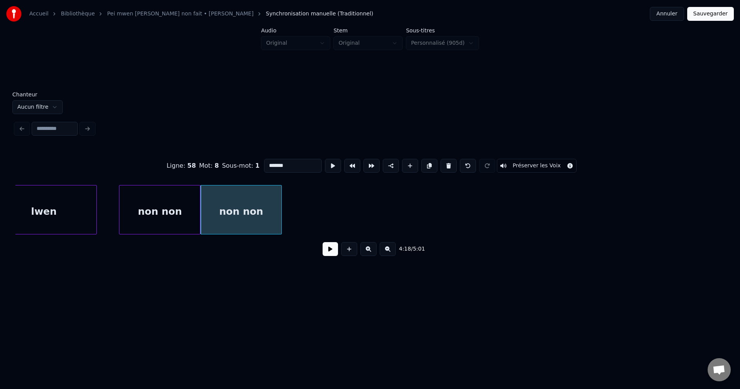
drag, startPoint x: 333, startPoint y: 251, endPoint x: 272, endPoint y: 206, distance: 75.7
click at [332, 250] on button at bounding box center [329, 249] width 15 height 14
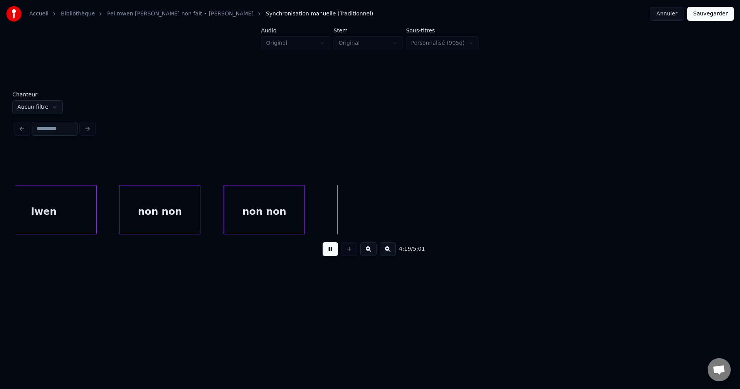
click at [288, 206] on div "non non" at bounding box center [264, 211] width 81 height 52
click at [262, 206] on div "non non" at bounding box center [246, 211] width 81 height 52
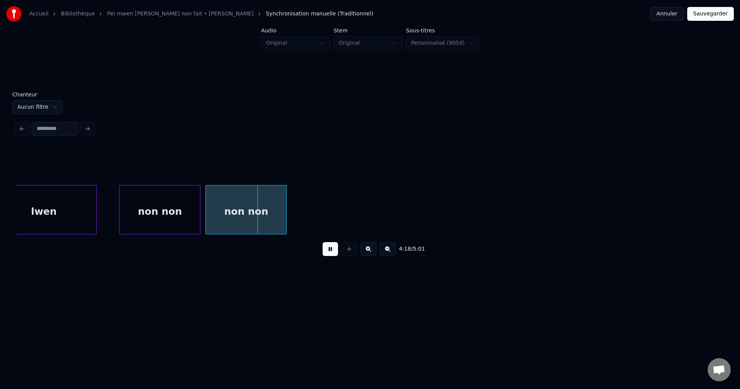
click at [262, 205] on div "non non" at bounding box center [246, 211] width 81 height 52
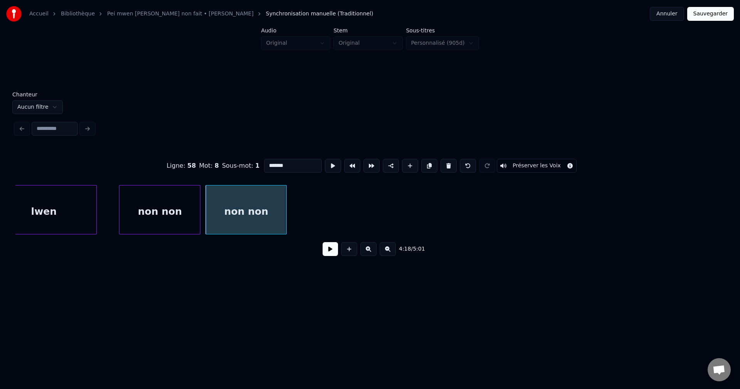
drag, startPoint x: 270, startPoint y: 162, endPoint x: 221, endPoint y: 165, distance: 49.8
click at [221, 165] on div "Ligne : 58 Mot : 8 Sous-mot : 1 ******* Préserver les Voix" at bounding box center [369, 165] width 709 height 39
paste input "**********"
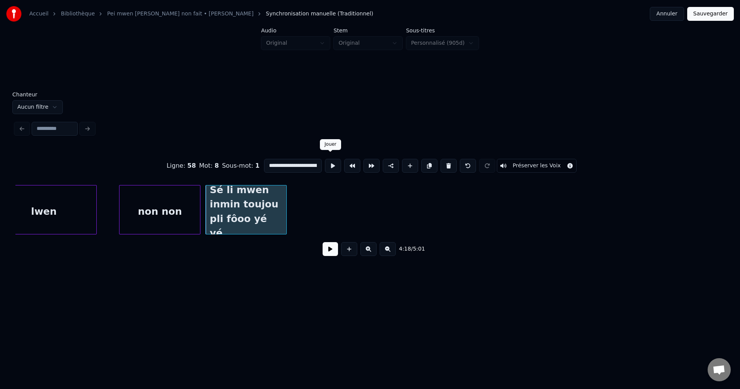
scroll to position [0, 48]
type input "**********"
click at [323, 255] on button at bounding box center [329, 249] width 15 height 14
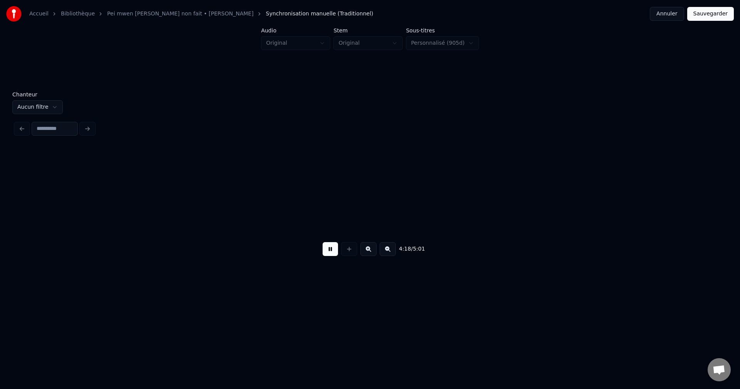
scroll to position [0, 44791]
click at [136, 217] on div at bounding box center [137, 209] width 2 height 49
click at [330, 250] on button at bounding box center [329, 249] width 15 height 14
click at [126, 211] on div "Sé li mwen inmin toujou pli fôoo yé yé ..," at bounding box center [77, 211] width 122 height 52
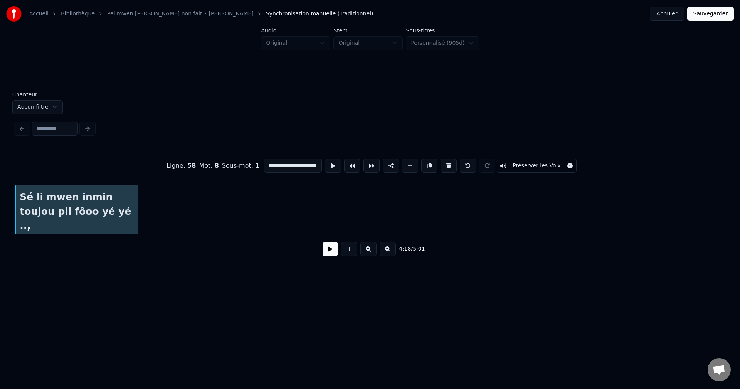
scroll to position [0, 49]
drag, startPoint x: 309, startPoint y: 161, endPoint x: 339, endPoint y: 166, distance: 31.2
click at [339, 166] on div "**********" at bounding box center [369, 165] width 709 height 39
type input "**********"
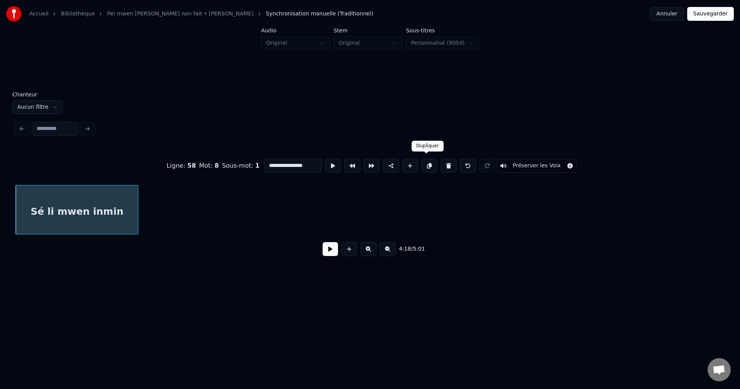
drag, startPoint x: 425, startPoint y: 164, endPoint x: 345, endPoint y: 179, distance: 81.1
click at [425, 164] on button at bounding box center [429, 166] width 16 height 14
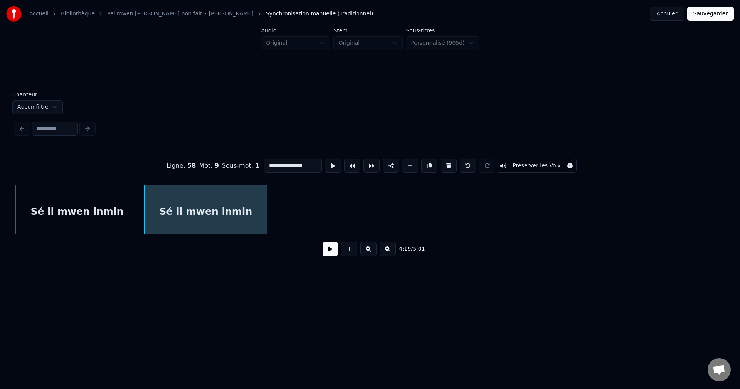
click at [199, 222] on div "Sé li mwen inmin" at bounding box center [205, 211] width 122 height 52
click at [327, 251] on button at bounding box center [329, 249] width 15 height 14
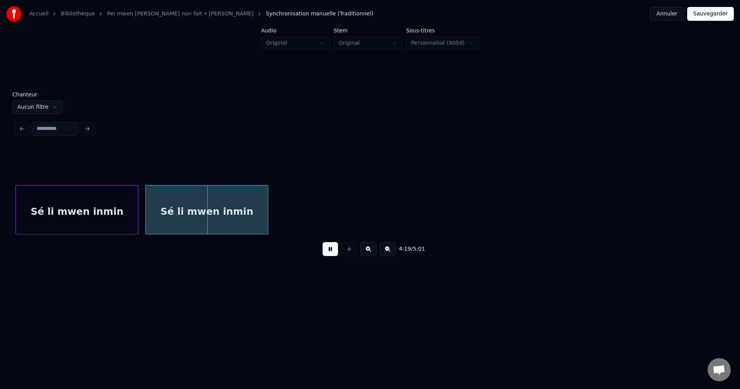
click at [225, 220] on div "Sé li mwen inmin" at bounding box center [207, 211] width 122 height 52
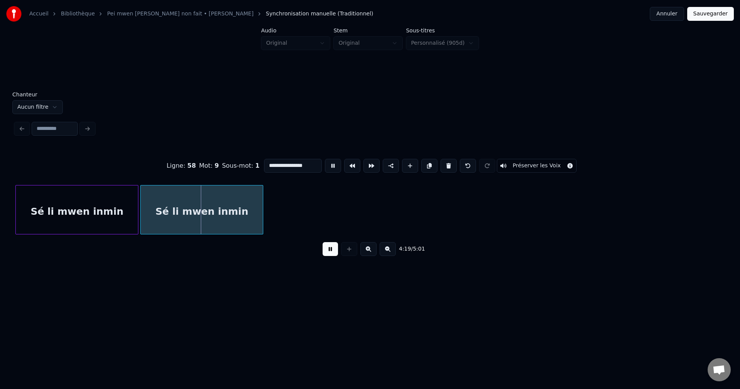
click at [219, 220] on div "Sé li mwen inmin" at bounding box center [202, 211] width 122 height 52
click at [220, 220] on div "Sé li mwen inmin" at bounding box center [202, 211] width 122 height 52
drag, startPoint x: 307, startPoint y: 164, endPoint x: 228, endPoint y: 161, distance: 79.1
click at [233, 161] on div "**********" at bounding box center [369, 165] width 709 height 39
paste input "**********"
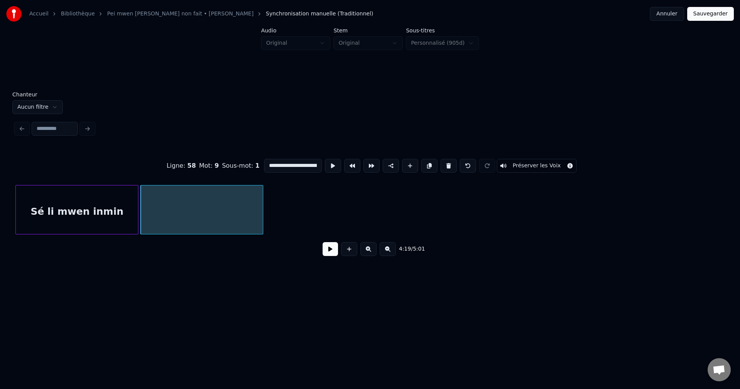
scroll to position [0, 48]
click at [270, 162] on input "**********" at bounding box center [293, 166] width 58 height 14
type input "**********"
click at [335, 253] on button at bounding box center [329, 249] width 15 height 14
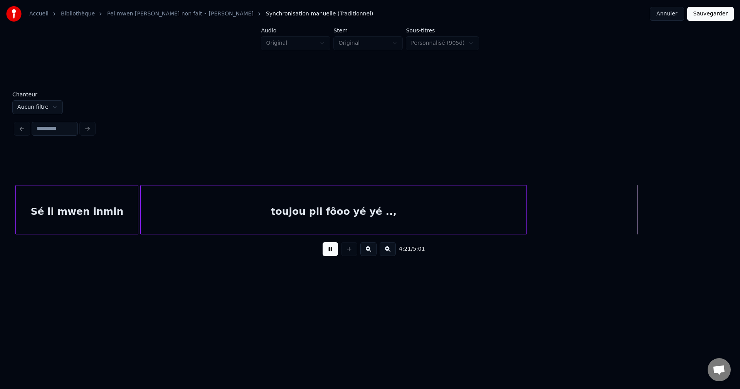
click at [525, 222] on div at bounding box center [525, 209] width 2 height 49
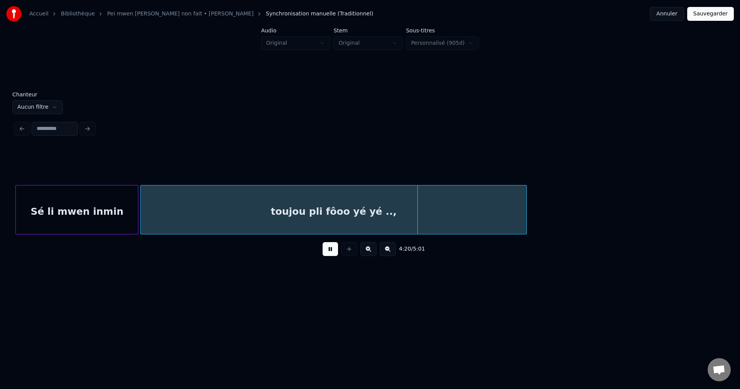
click at [440, 217] on div "toujou pli fôoo yé yé ..," at bounding box center [334, 211] width 386 height 52
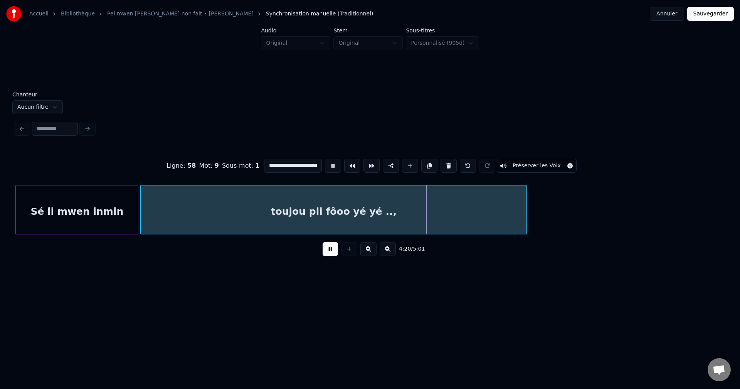
scroll to position [0, 7]
drag, startPoint x: 303, startPoint y: 163, endPoint x: 323, endPoint y: 163, distance: 19.6
click at [323, 163] on div "**********" at bounding box center [369, 165] width 709 height 39
type input "**********"
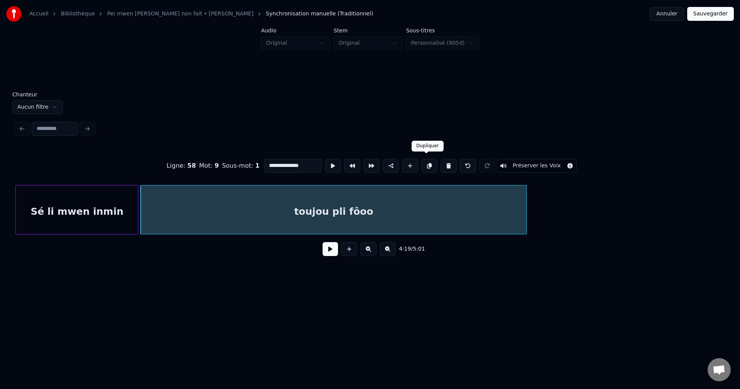
drag, startPoint x: 423, startPoint y: 161, endPoint x: 430, endPoint y: 161, distance: 6.9
click at [424, 161] on button at bounding box center [429, 166] width 16 height 14
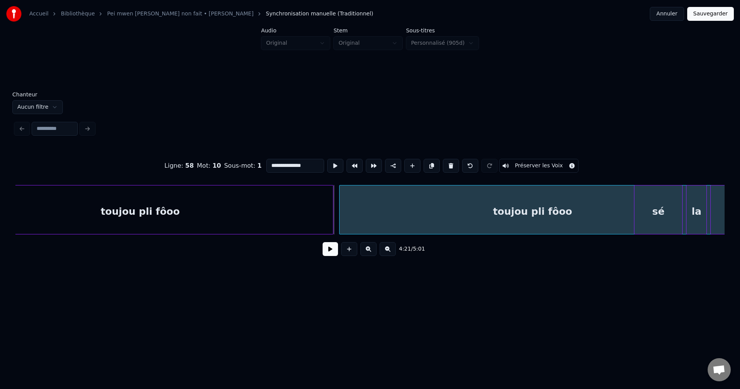
scroll to position [0, 44985]
click at [552, 201] on div "toujou pli fôoo" at bounding box center [531, 211] width 386 height 52
click at [326, 256] on button at bounding box center [329, 249] width 15 height 14
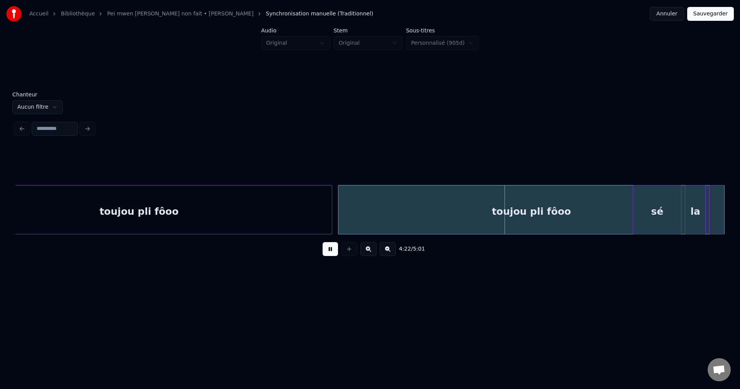
click at [326, 256] on button at bounding box center [329, 249] width 15 height 14
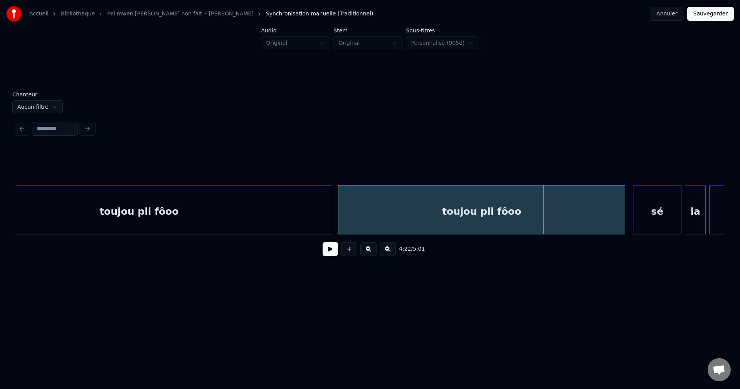
click at [623, 213] on div at bounding box center [623, 209] width 2 height 49
click at [551, 217] on div "toujou pli fôoo" at bounding box center [481, 211] width 286 height 52
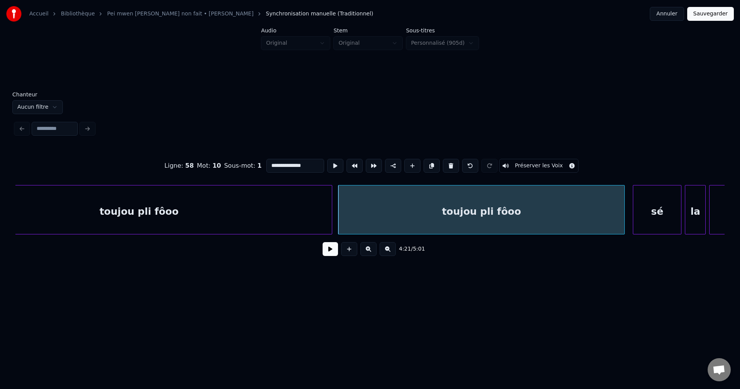
drag, startPoint x: 307, startPoint y: 163, endPoint x: 128, endPoint y: 177, distance: 180.4
click at [138, 174] on div "**********" at bounding box center [369, 165] width 709 height 39
paste input "**********"
drag, startPoint x: 298, startPoint y: 165, endPoint x: 184, endPoint y: 161, distance: 113.7
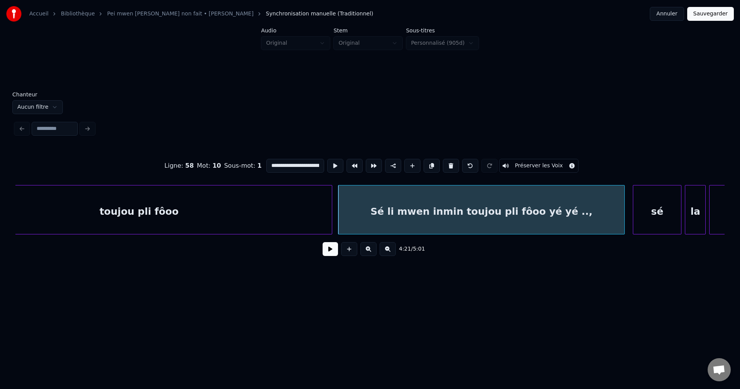
click at [187, 162] on div "**********" at bounding box center [369, 165] width 709 height 39
type input "*********"
click at [327, 254] on button at bounding box center [329, 249] width 15 height 14
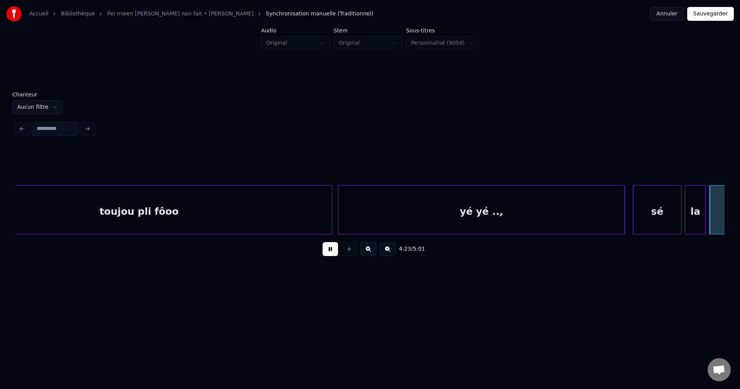
scroll to position [0, 45694]
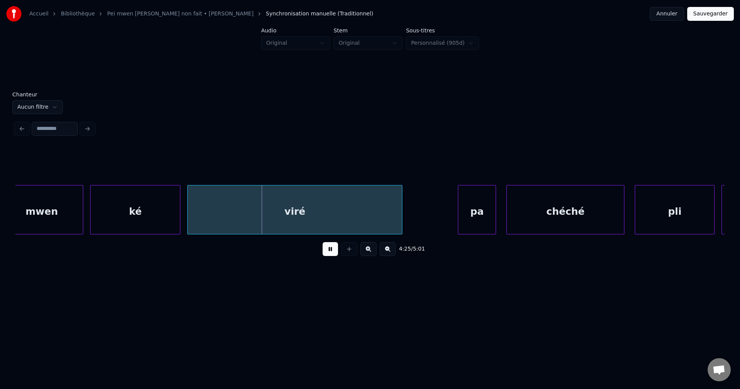
click at [327, 253] on button at bounding box center [329, 249] width 15 height 14
click at [20, 234] on div "mwen [PERSON_NAME] pa chéché pli lwen" at bounding box center [369, 209] width 709 height 49
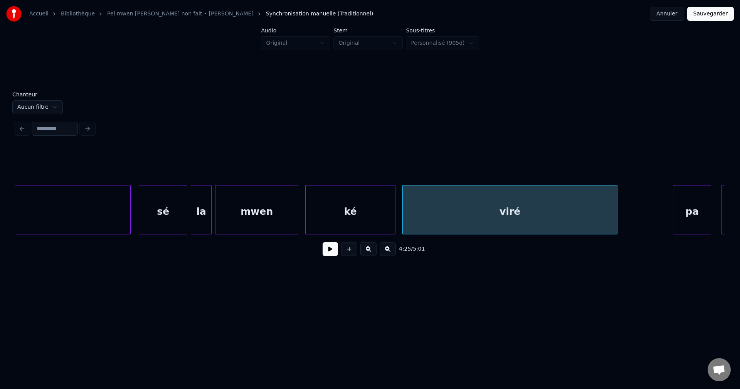
scroll to position [0, 45478]
click at [151, 213] on div "sé" at bounding box center [164, 211] width 48 height 52
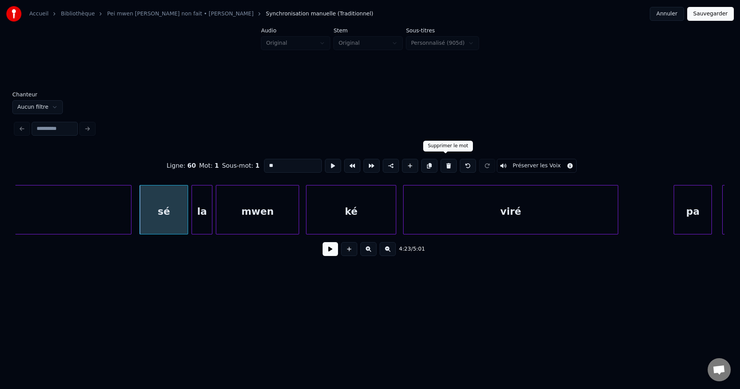
click at [445, 159] on button at bounding box center [448, 166] width 16 height 14
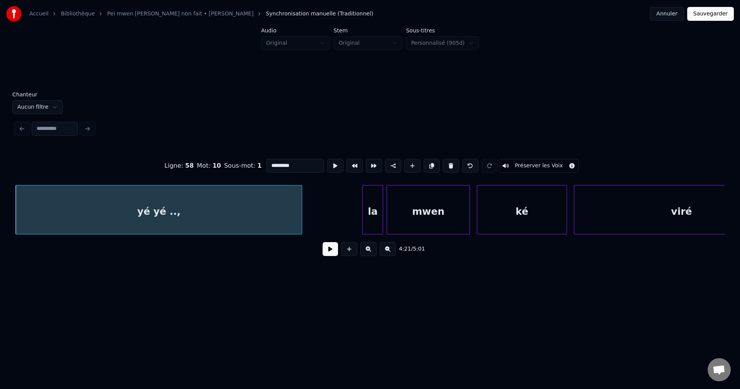
click at [690, 200] on div "viré" at bounding box center [681, 211] width 214 height 52
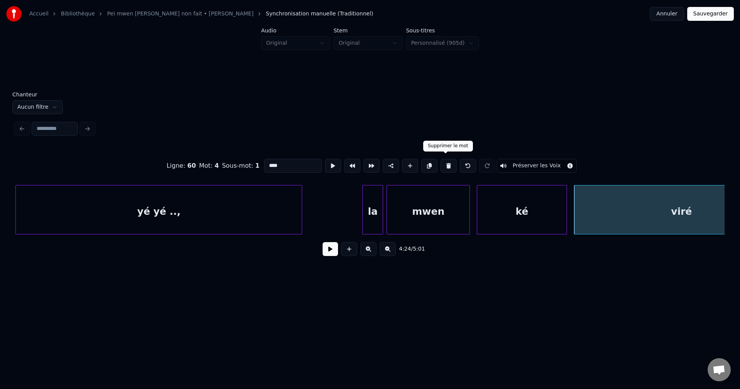
click at [447, 164] on button at bounding box center [448, 166] width 16 height 14
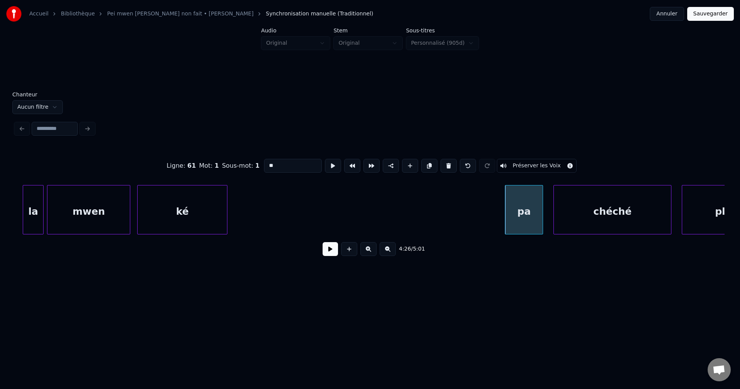
scroll to position [0, 45643]
click at [42, 226] on div "la" at bounding box center [37, 211] width 20 height 52
type input "**"
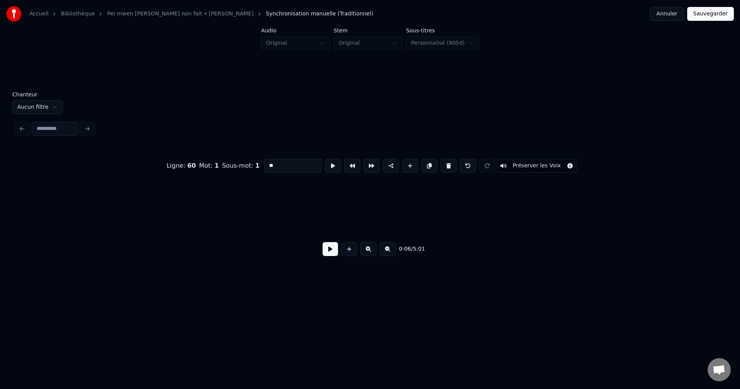
scroll to position [0, 1047]
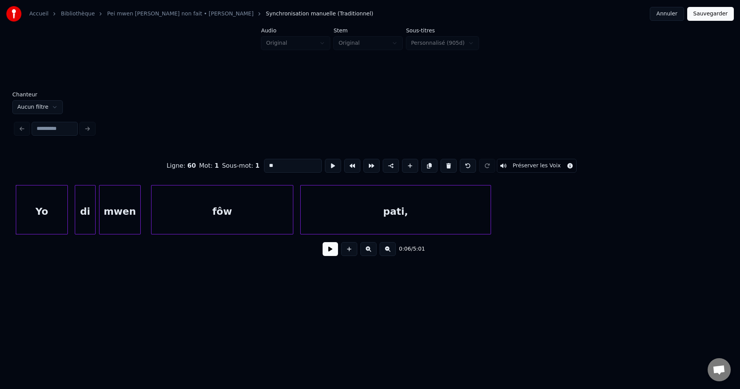
click at [675, 19] on button "Annuler" at bounding box center [667, 14] width 34 height 14
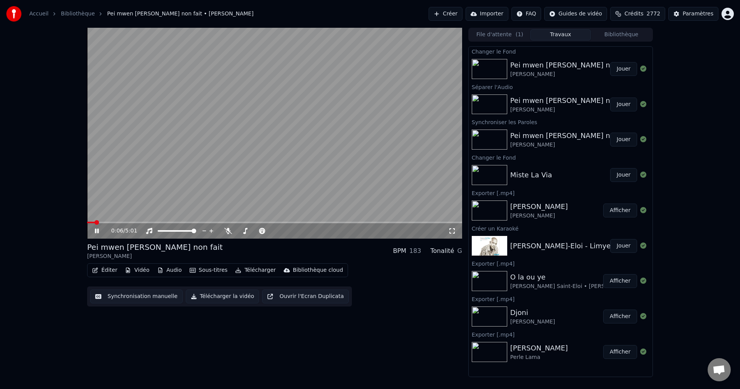
click at [97, 230] on icon at bounding box center [102, 231] width 18 height 6
